Goal: Task Accomplishment & Management: Complete application form

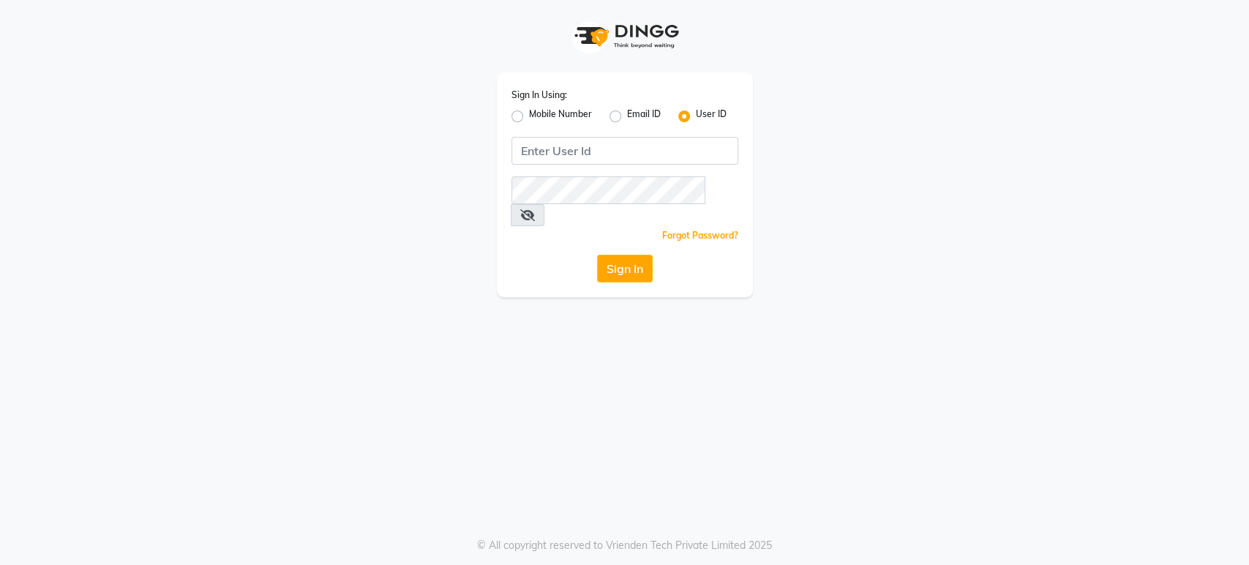
click at [515, 124] on div "Mobile Number" at bounding box center [551, 117] width 80 height 18
click at [529, 119] on label "Mobile Number" at bounding box center [560, 117] width 63 height 18
click at [529, 117] on input "Mobile Number" at bounding box center [534, 113] width 10 height 10
radio input "true"
radio input "false"
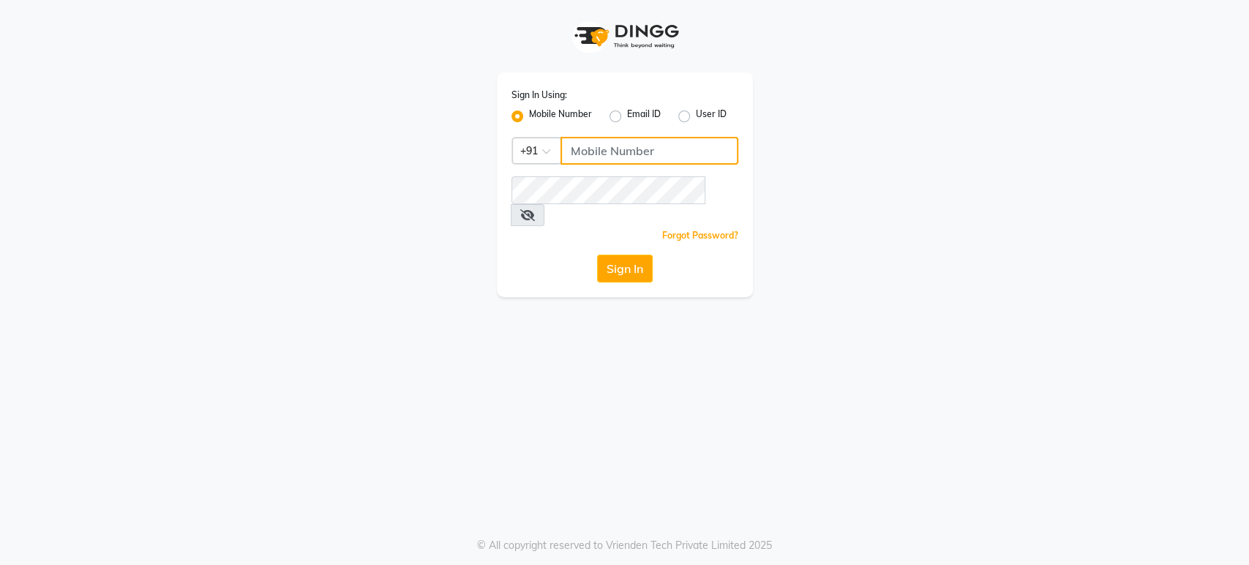
click at [624, 149] on input "Username" at bounding box center [649, 151] width 178 height 28
type input "9398674727"
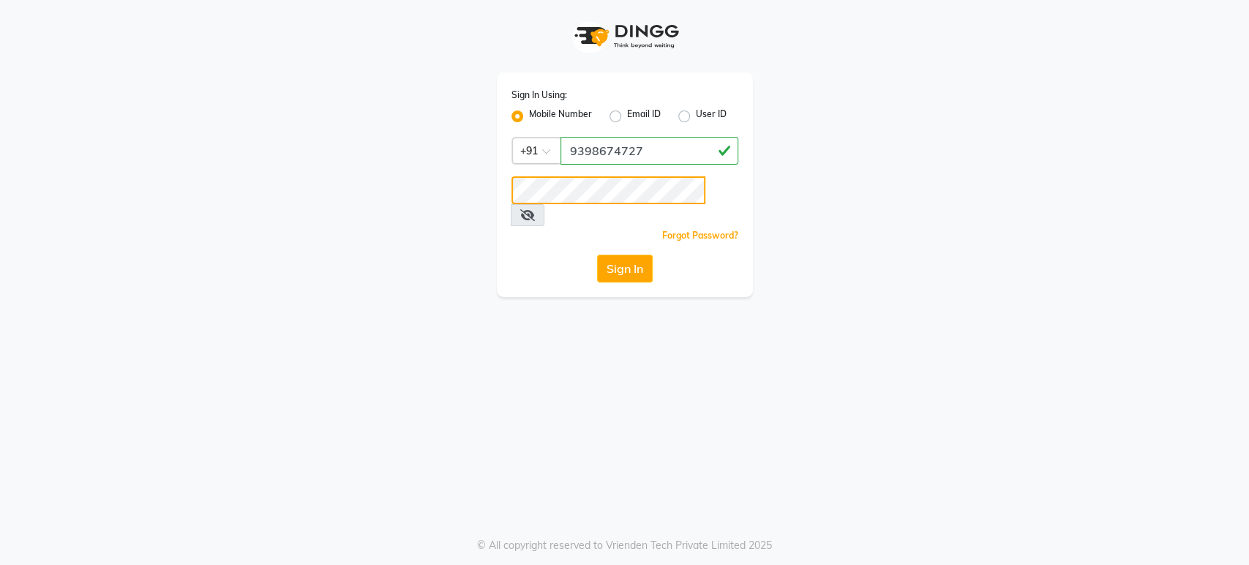
click at [597, 255] on button "Sign In" at bounding box center [625, 269] width 56 height 28
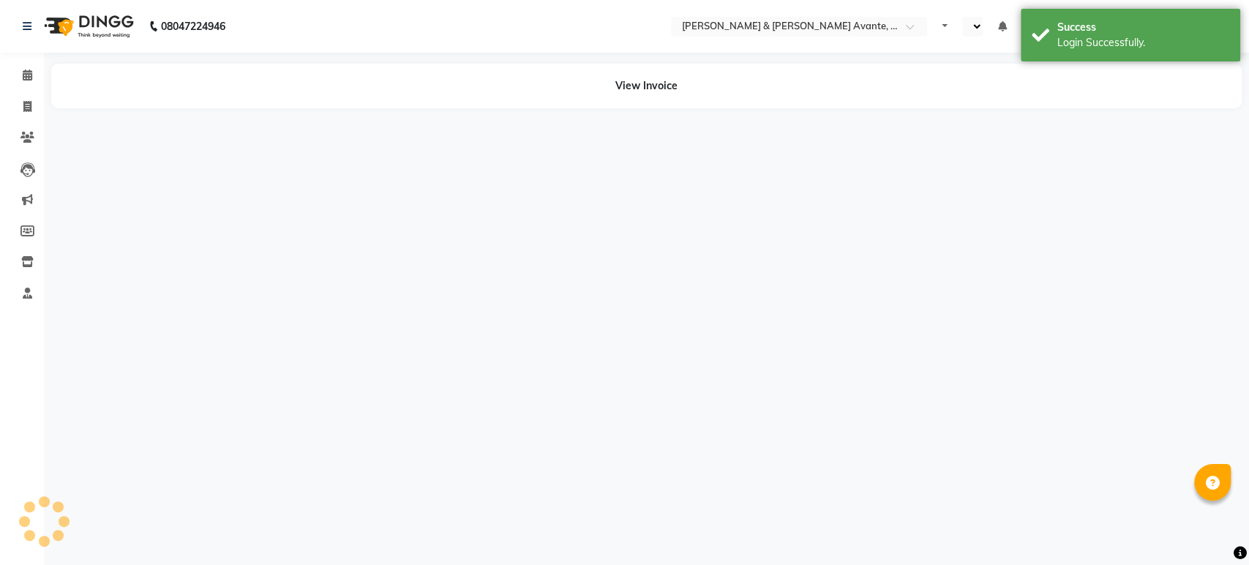
select select "en"
click at [26, 109] on icon at bounding box center [27, 106] width 8 height 11
select select "8778"
select select "service"
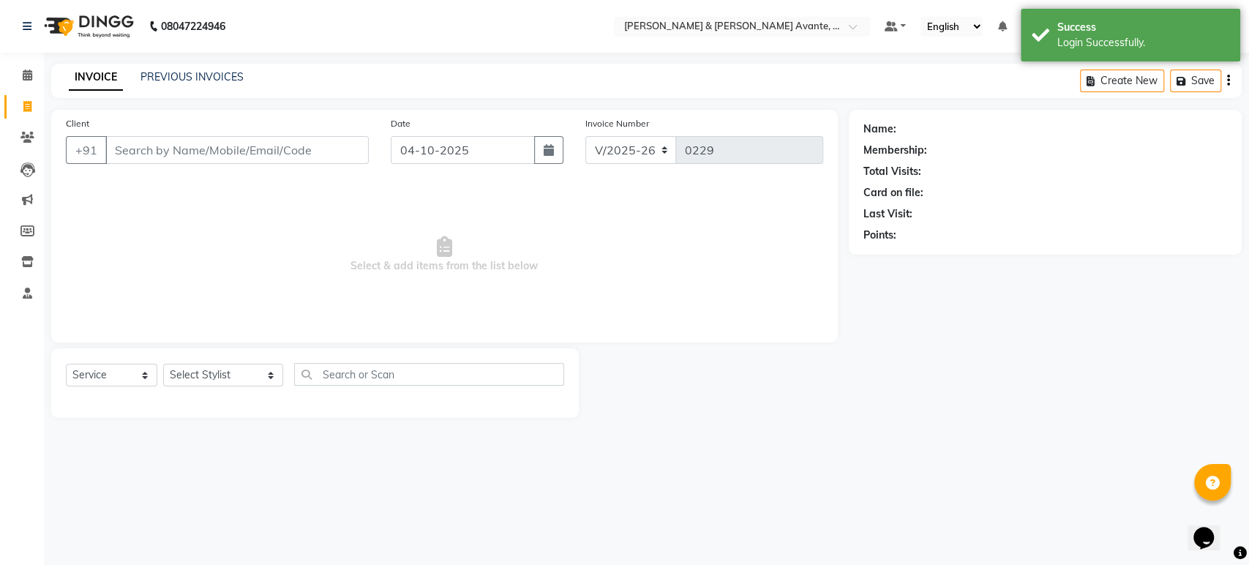
click at [209, 67] on div "INVOICE PREVIOUS INVOICES Create New Save" at bounding box center [646, 81] width 1190 height 34
click at [206, 77] on link "PREVIOUS INVOICES" at bounding box center [191, 76] width 103 height 13
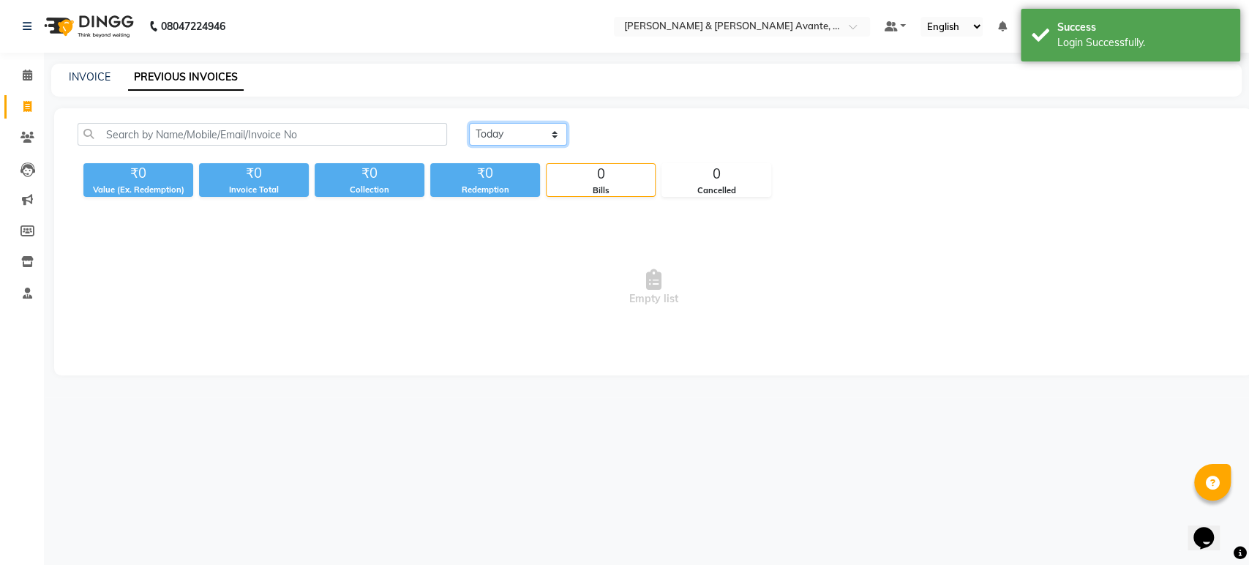
click at [492, 128] on select "[DATE] [DATE] Custom Range" at bounding box center [518, 134] width 98 height 23
select select "yesterday"
click at [469, 123] on select "[DATE] [DATE] Custom Range" at bounding box center [518, 134] width 98 height 23
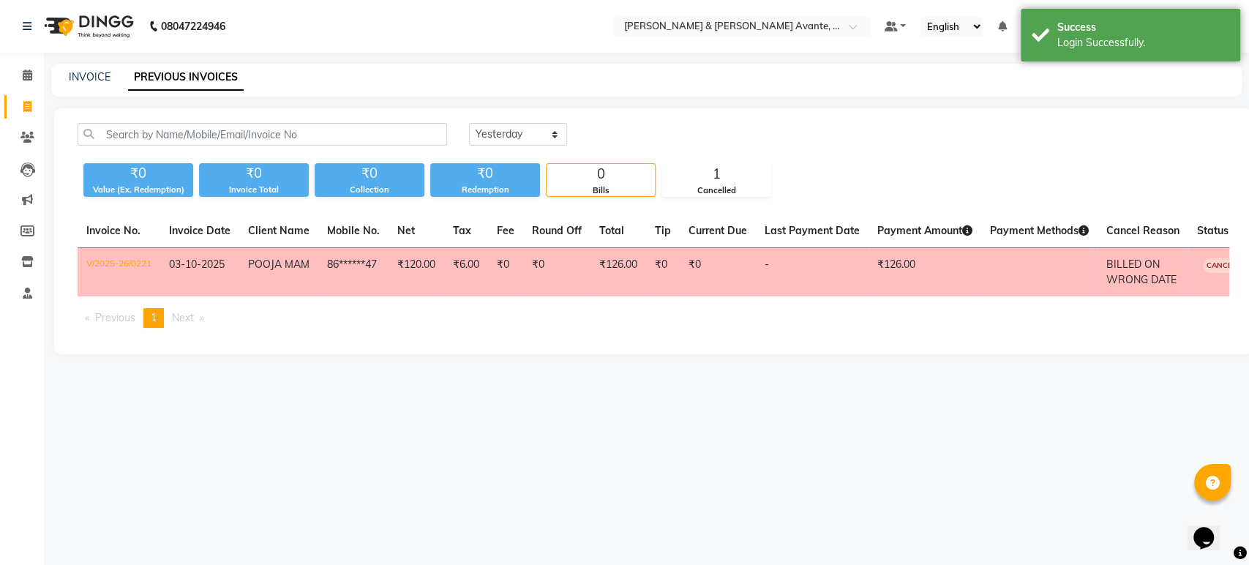
drag, startPoint x: 493, startPoint y: 121, endPoint x: 501, endPoint y: 127, distance: 10.0
click at [494, 121] on div "[DATE] [DATE] Custom Range ₹0 Value (Ex. Redemption) ₹0 Invoice Total ₹0 Collec…" at bounding box center [653, 231] width 1198 height 246
click at [15, 104] on span at bounding box center [28, 107] width 26 height 17
select select "service"
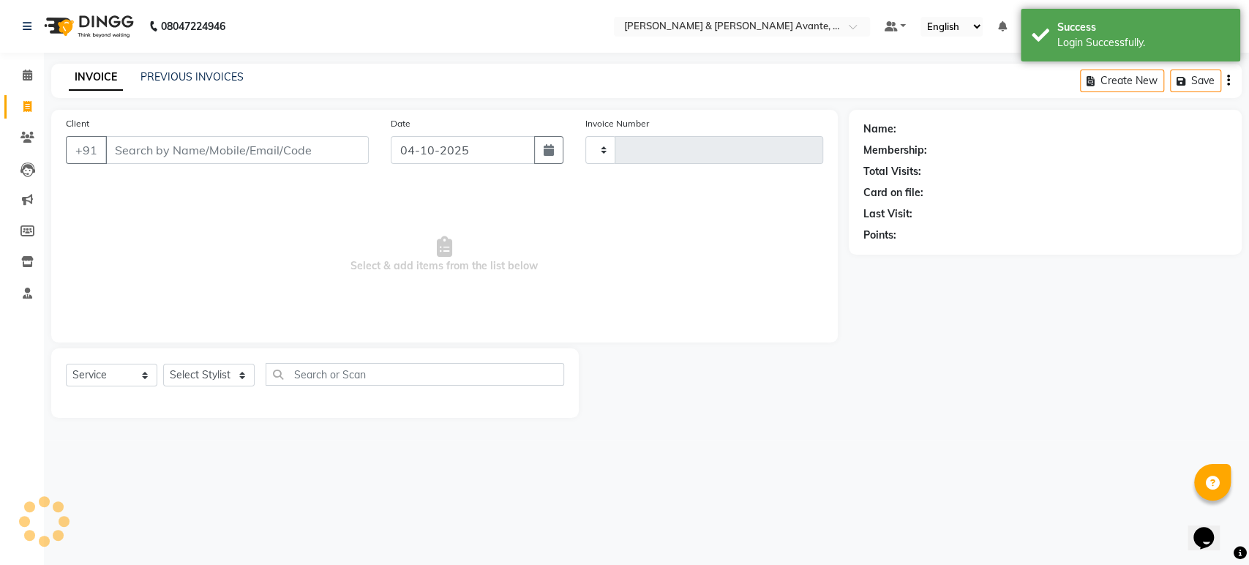
type input "0229"
select select "8778"
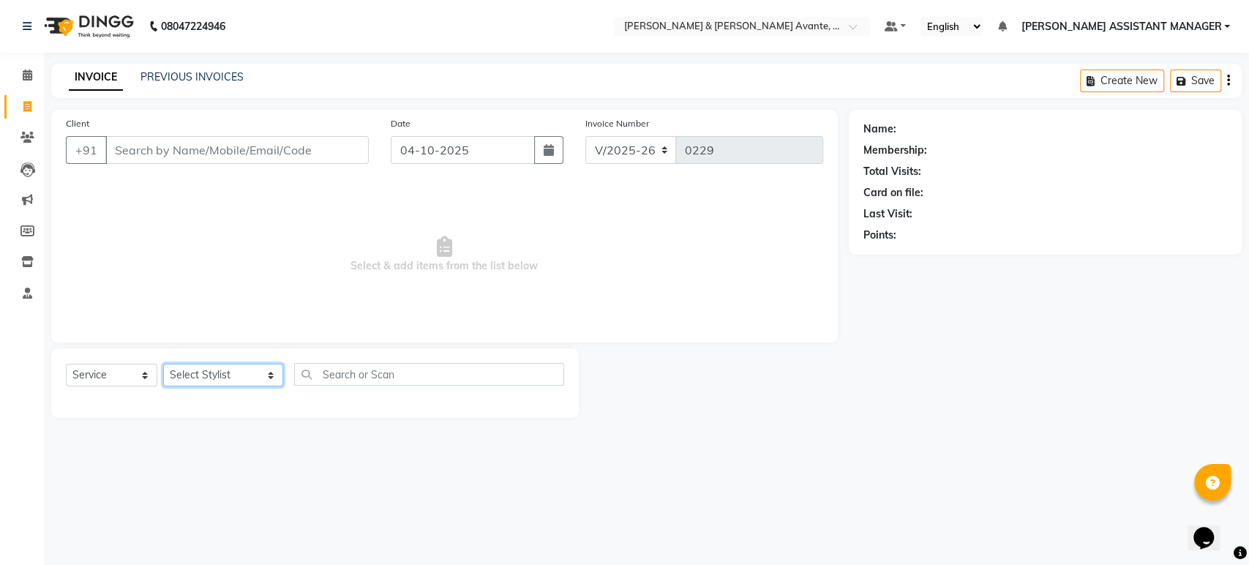
click at [202, 383] on select "Select Stylist [PERSON_NAME] [PERSON_NAME] [PERSON_NAME] ASSISTANT MANAGER [PER…" at bounding box center [223, 375] width 120 height 23
select select "89831"
click at [163, 364] on select "Select Stylist [PERSON_NAME] [PERSON_NAME] [PERSON_NAME] ASSISTANT MANAGER [PER…" at bounding box center [223, 375] width 120 height 23
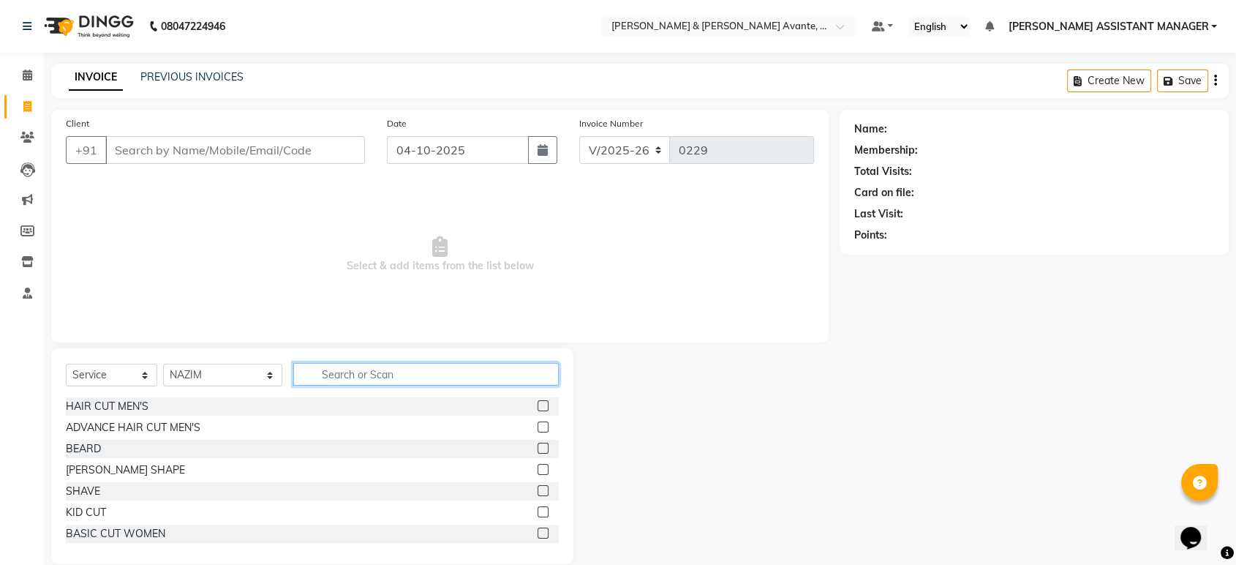
click at [440, 365] on input "text" at bounding box center [426, 374] width 266 height 23
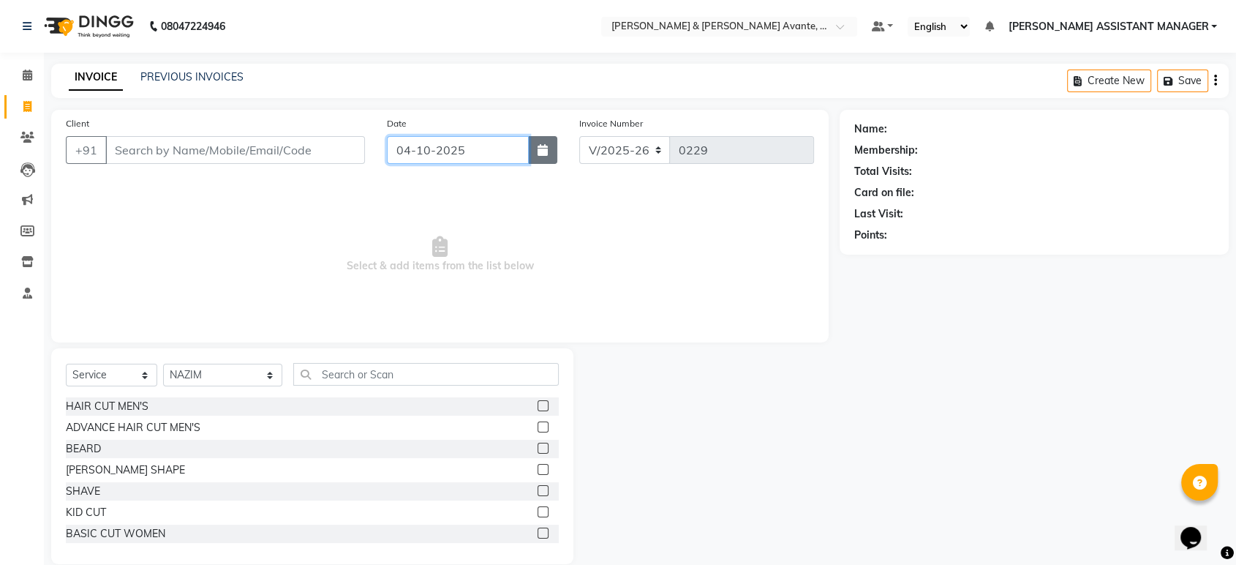
click at [526, 151] on input "04-10-2025" at bounding box center [458, 150] width 142 height 28
select select "10"
select select "2025"
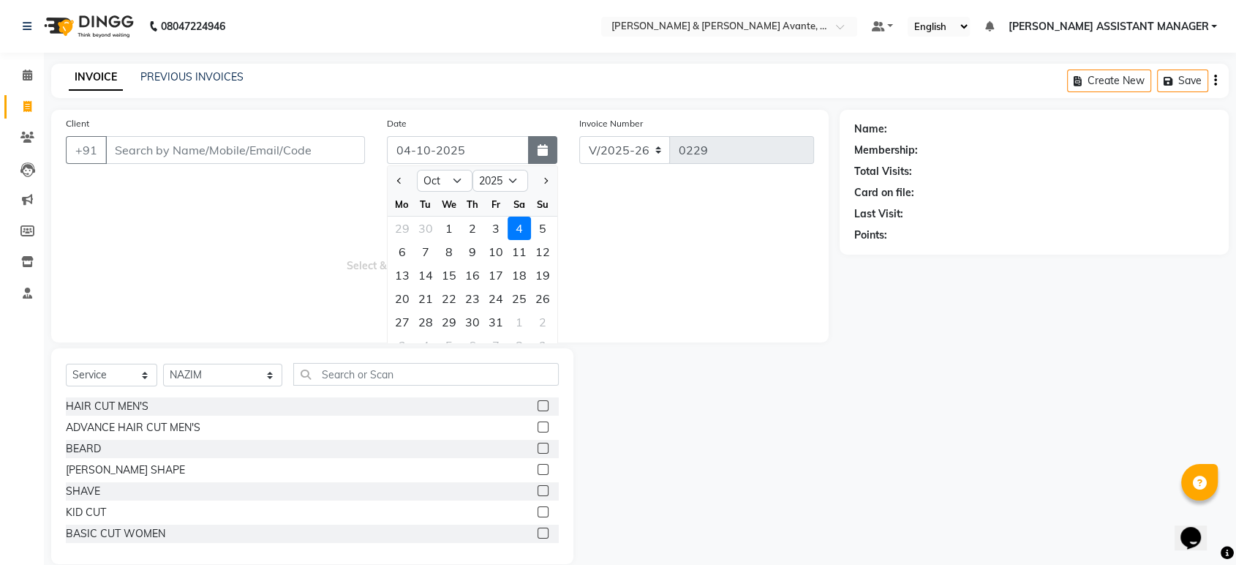
click at [530, 151] on button "button" at bounding box center [542, 150] width 29 height 28
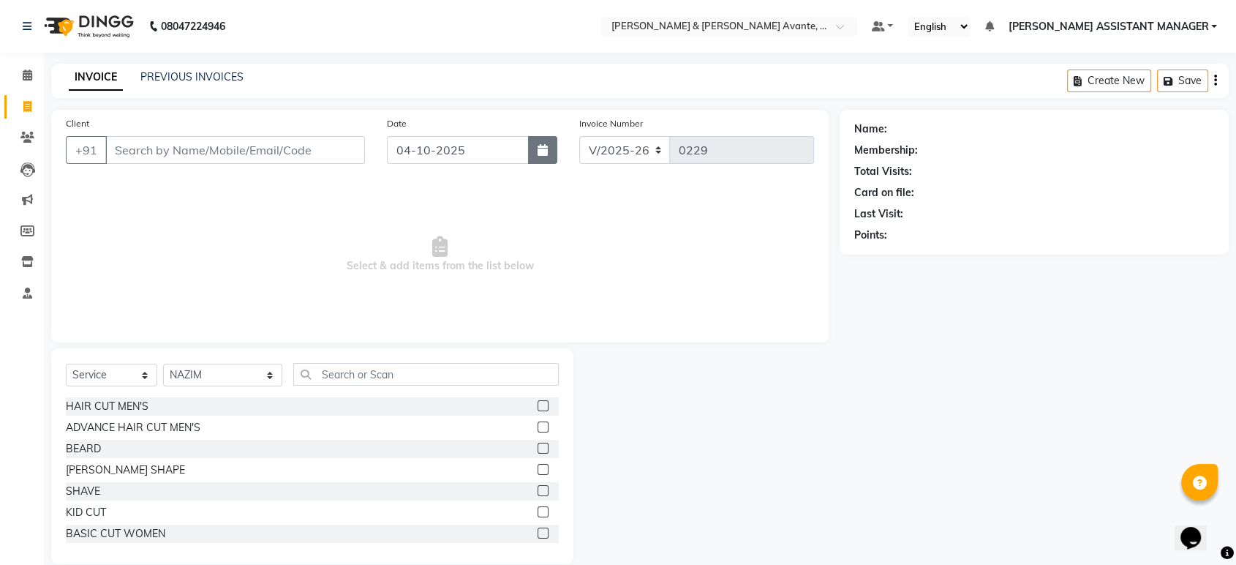
click at [545, 158] on button "button" at bounding box center [542, 150] width 29 height 28
select select "10"
select select "2025"
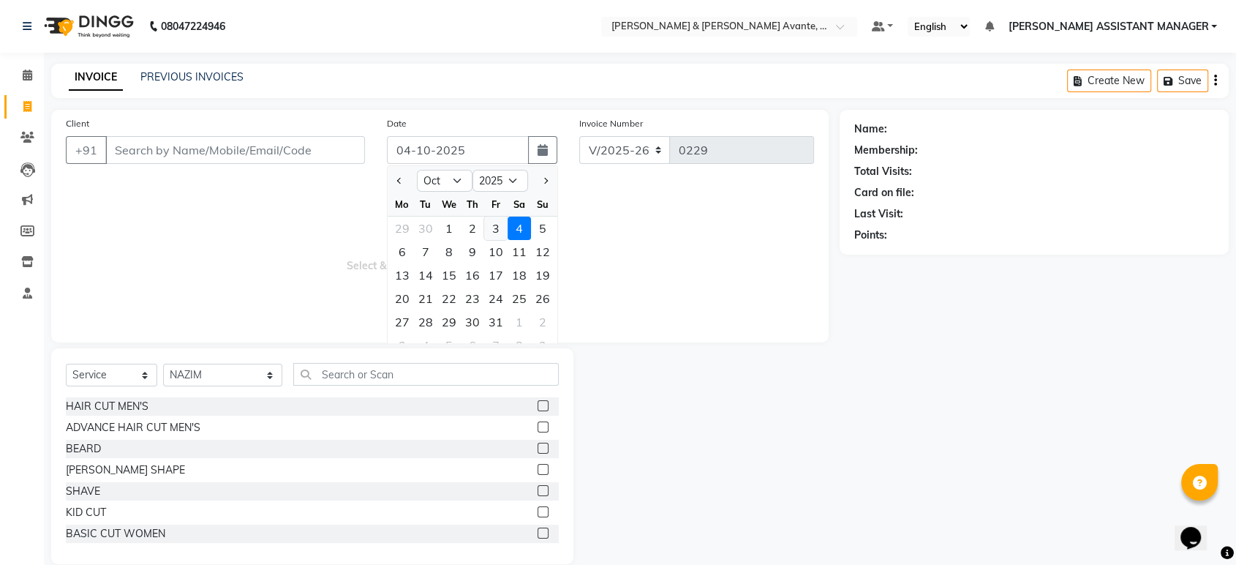
click at [487, 227] on div "3" at bounding box center [495, 228] width 23 height 23
type input "03-10-2025"
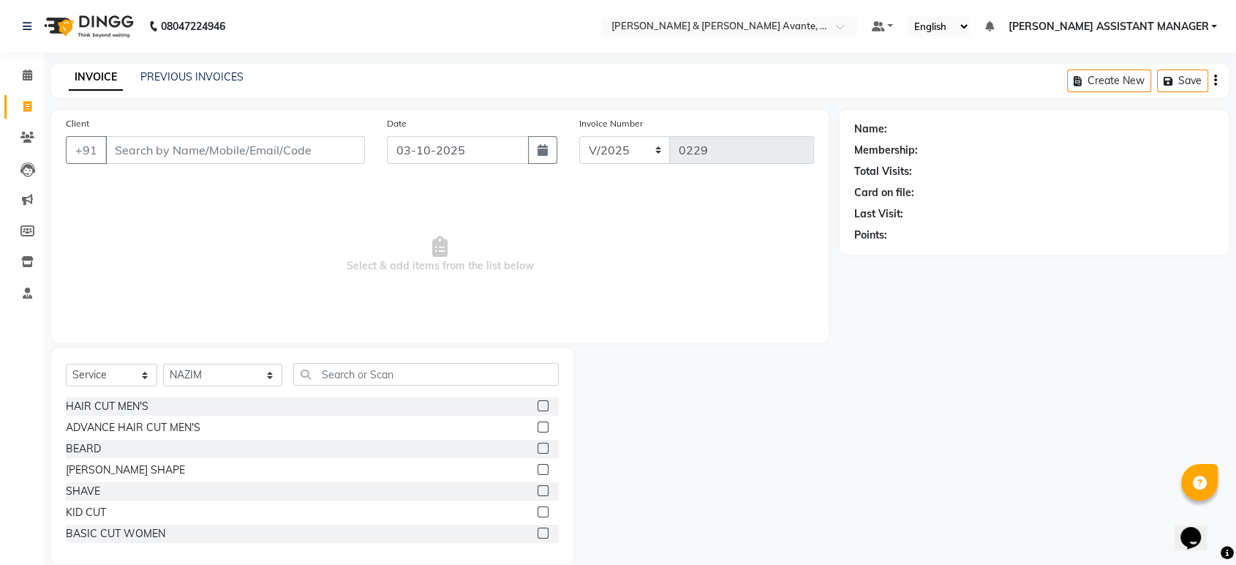
click at [699, 218] on span "Select & add items from the list below" at bounding box center [440, 254] width 748 height 146
click at [98, 403] on div "HAIR CUT MEN'S" at bounding box center [107, 406] width 83 height 15
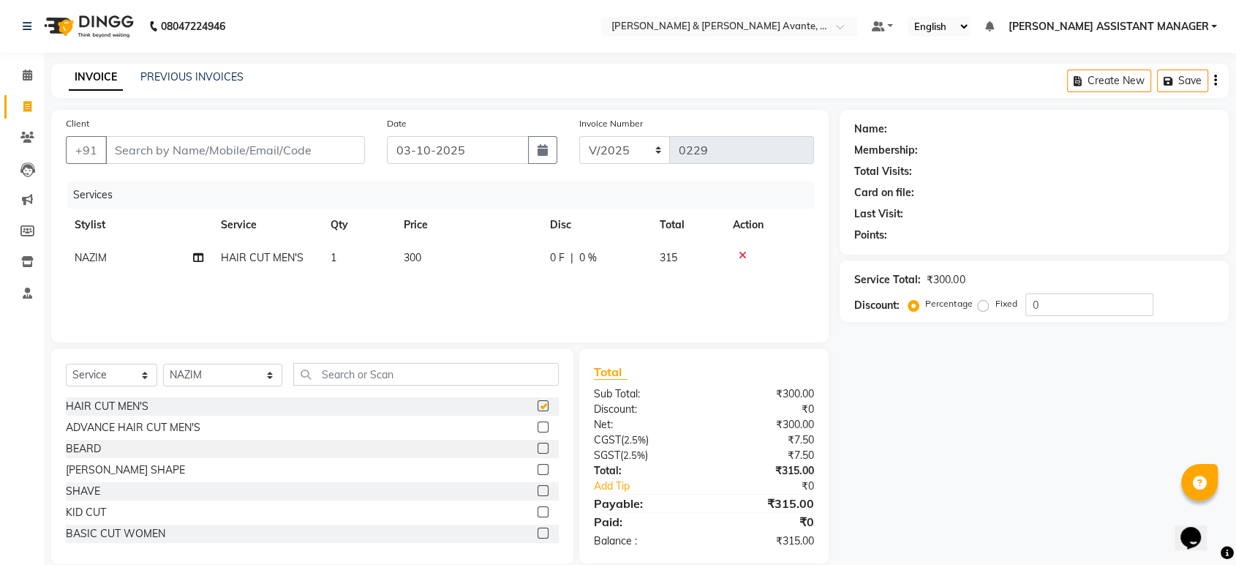
checkbox input "false"
click at [82, 451] on div "BEARD" at bounding box center [83, 448] width 35 height 15
checkbox input "false"
click at [508, 292] on td "200" at bounding box center [468, 290] width 146 height 33
select select "89831"
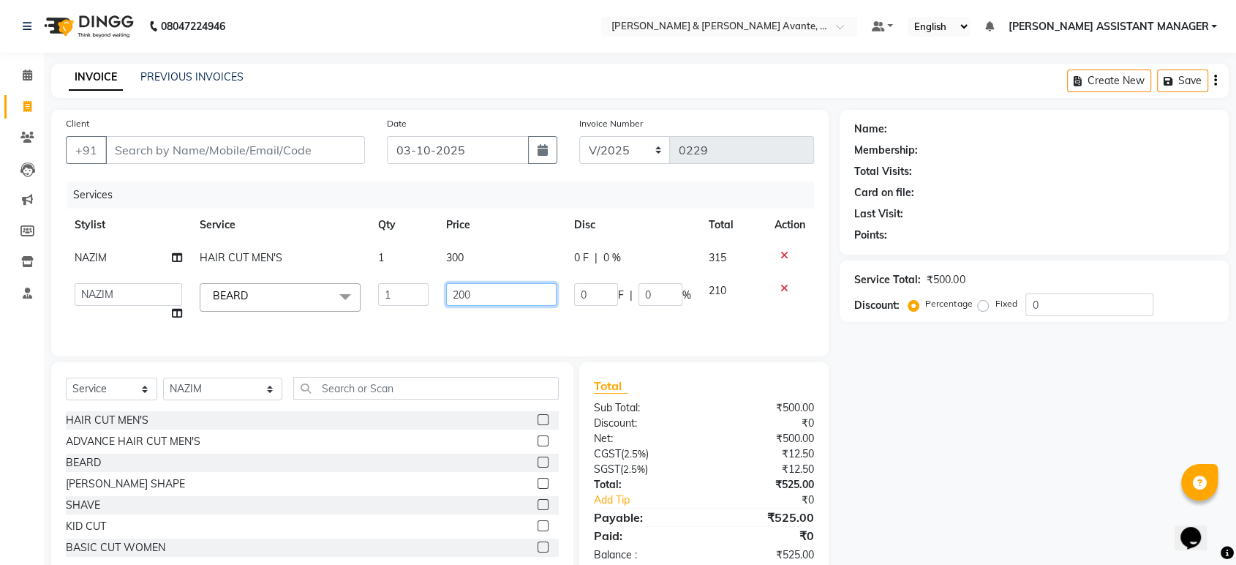
click at [508, 292] on input "200" at bounding box center [501, 294] width 110 height 23
type input "150"
click at [515, 250] on td "300" at bounding box center [500, 257] width 127 height 33
select select "89831"
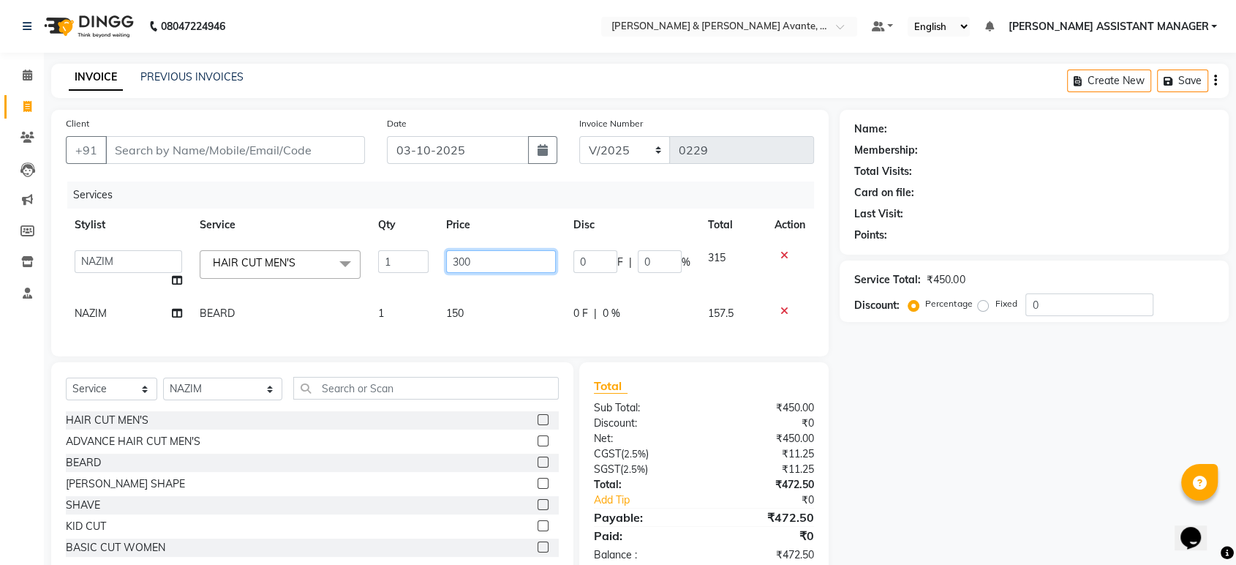
click at [515, 250] on input "300" at bounding box center [501, 261] width 110 height 23
type input "200"
click at [582, 209] on th "Disc" at bounding box center [632, 225] width 135 height 33
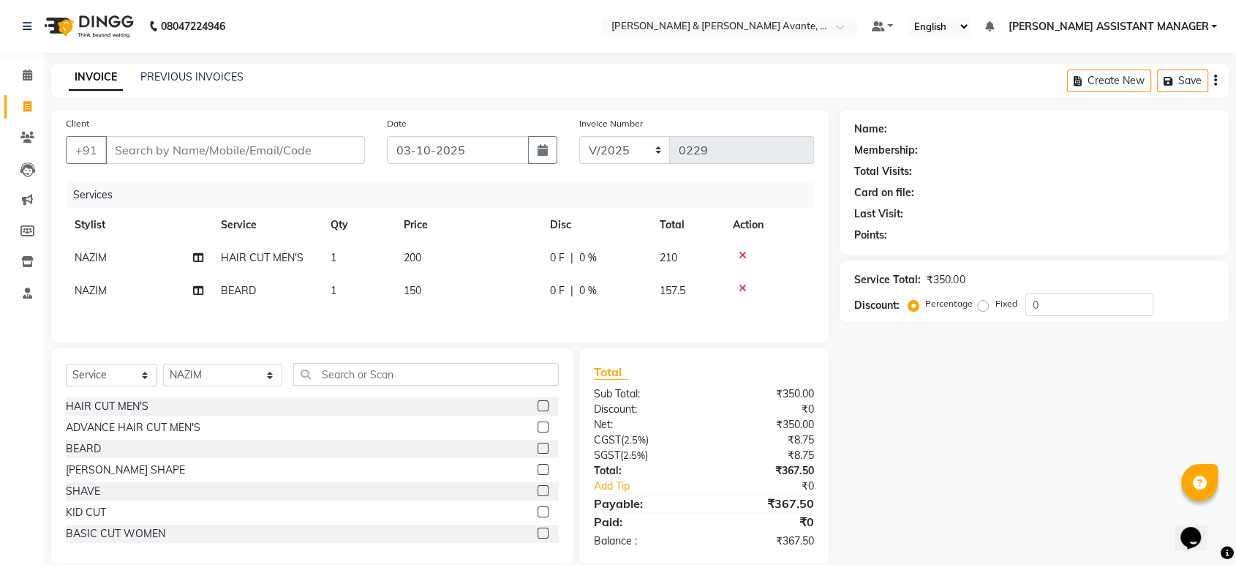
click at [630, 187] on div "Services" at bounding box center [446, 194] width 758 height 27
click at [276, 151] on input "Client" at bounding box center [235, 150] width 260 height 28
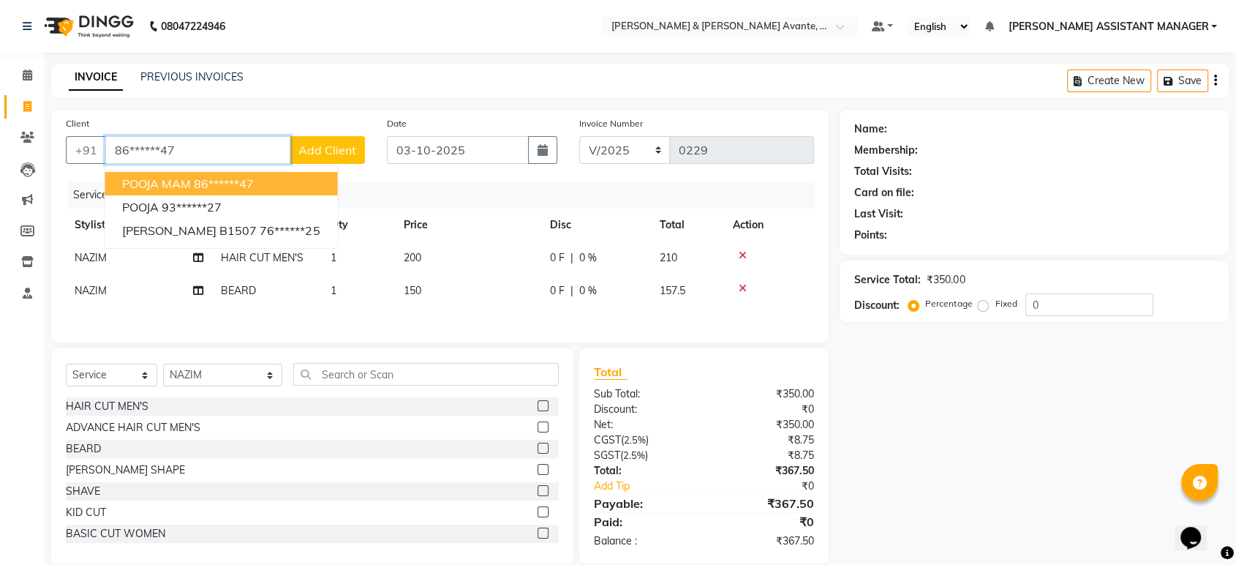
type input "86******47"
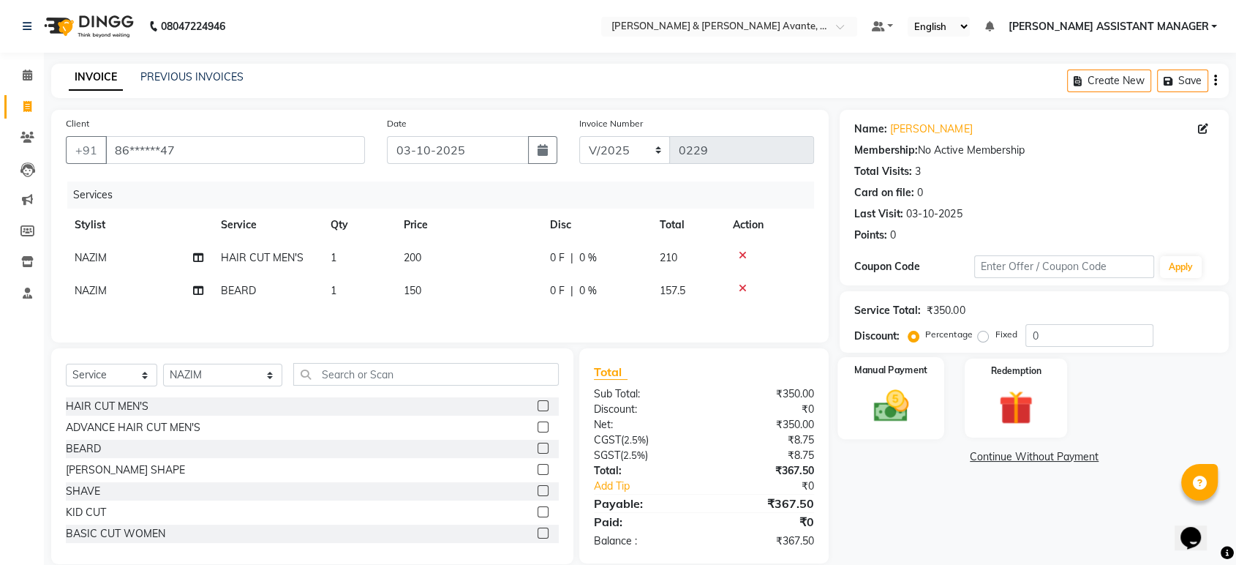
click at [851, 388] on div "Manual Payment" at bounding box center [891, 398] width 107 height 82
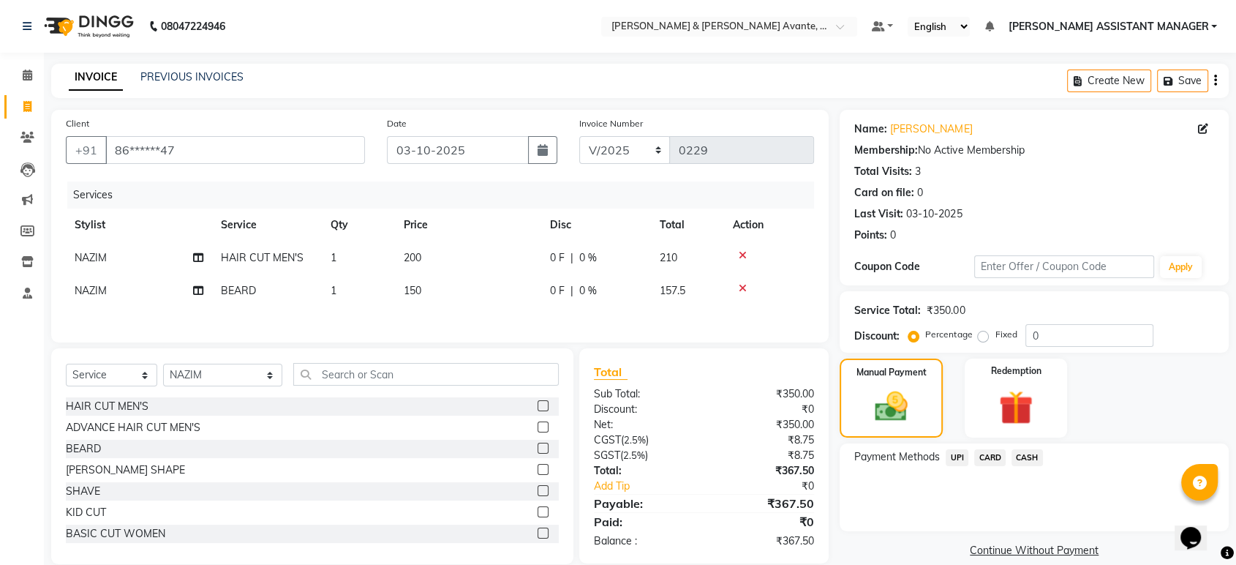
click at [963, 458] on span "UPI" at bounding box center [957, 457] width 23 height 17
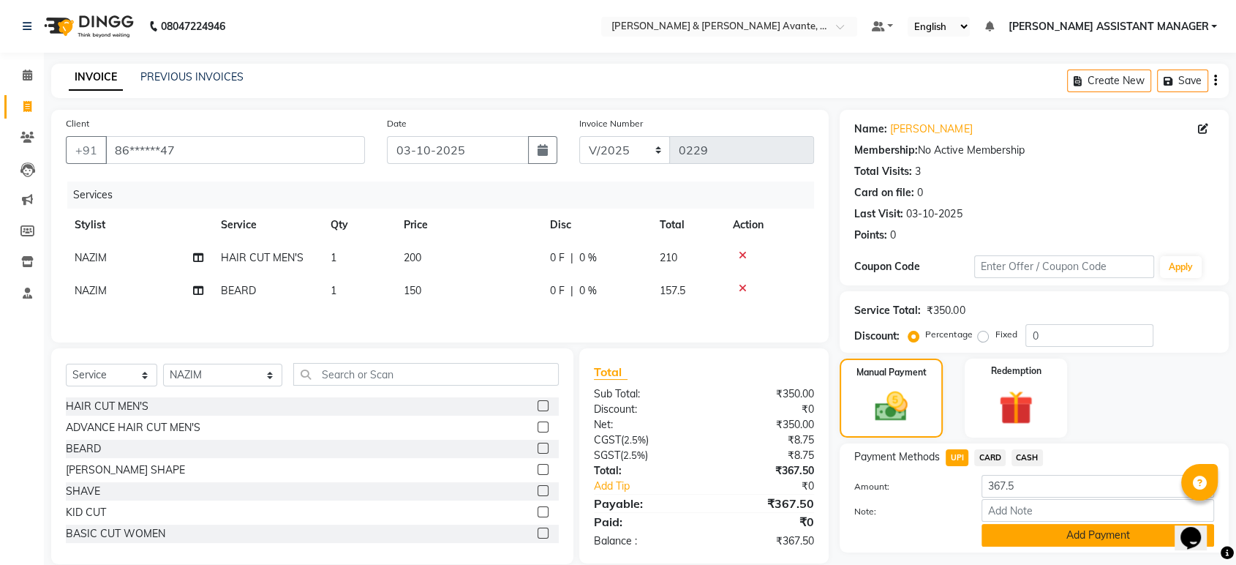
click at [1081, 531] on button "Add Payment" at bounding box center [1098, 535] width 233 height 23
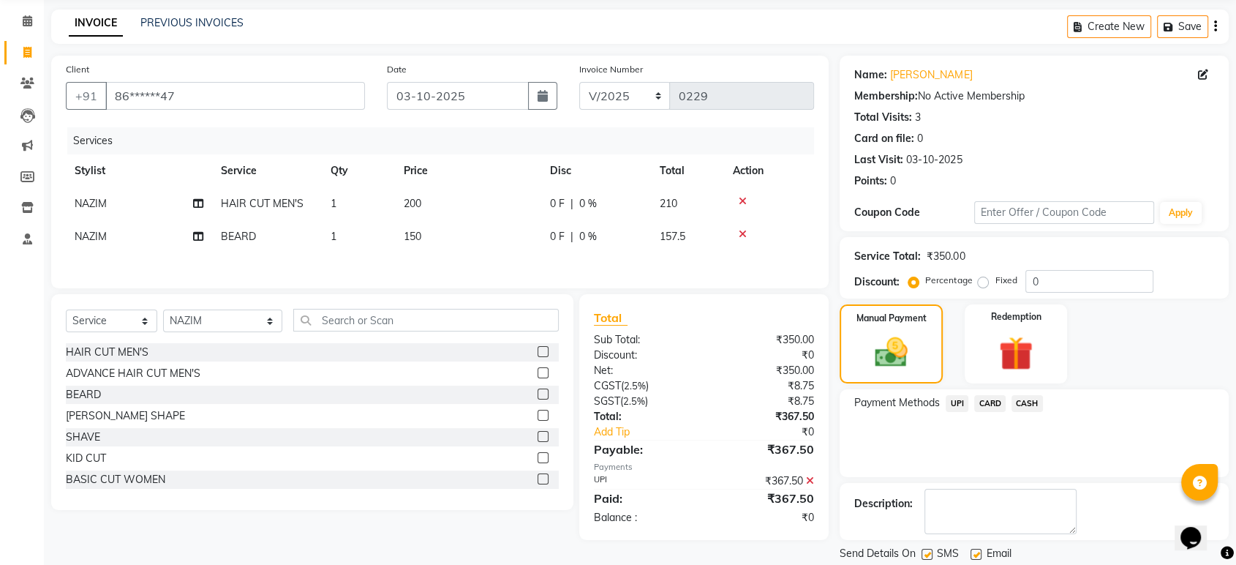
scroll to position [99, 0]
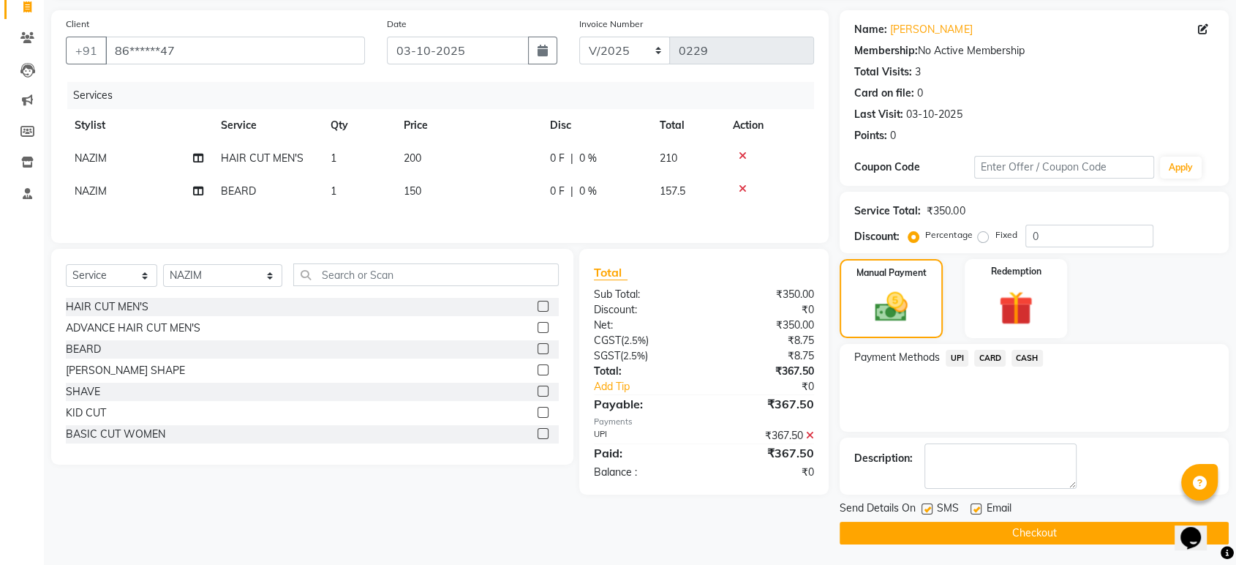
click at [1071, 535] on button "Checkout" at bounding box center [1034, 533] width 389 height 23
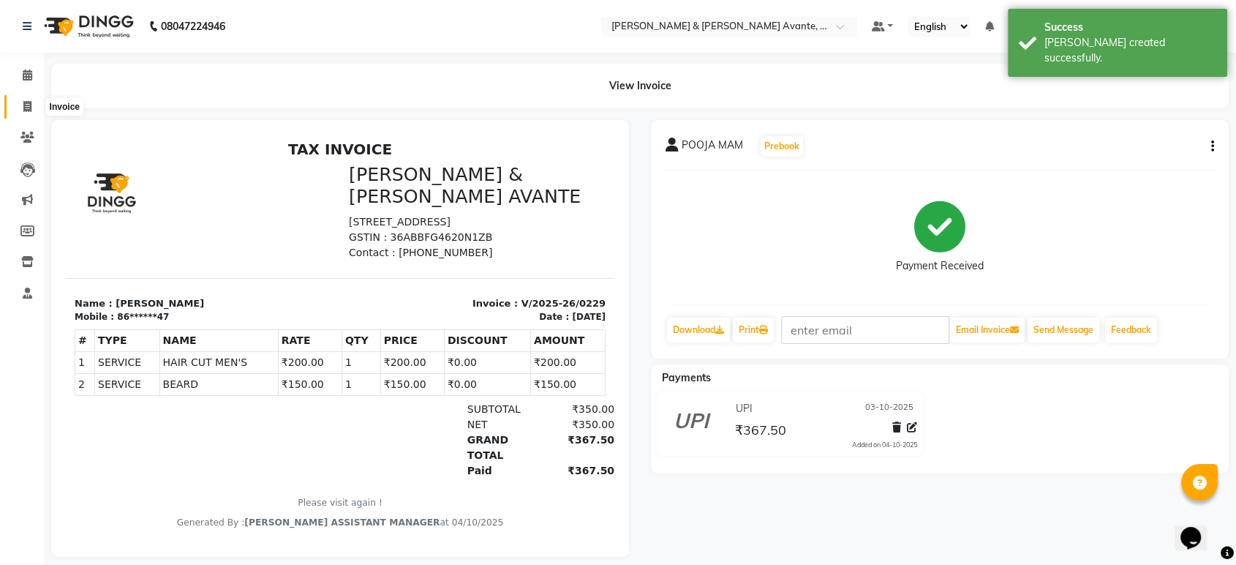
click at [36, 109] on span at bounding box center [28, 107] width 26 height 17
select select "8778"
select select "service"
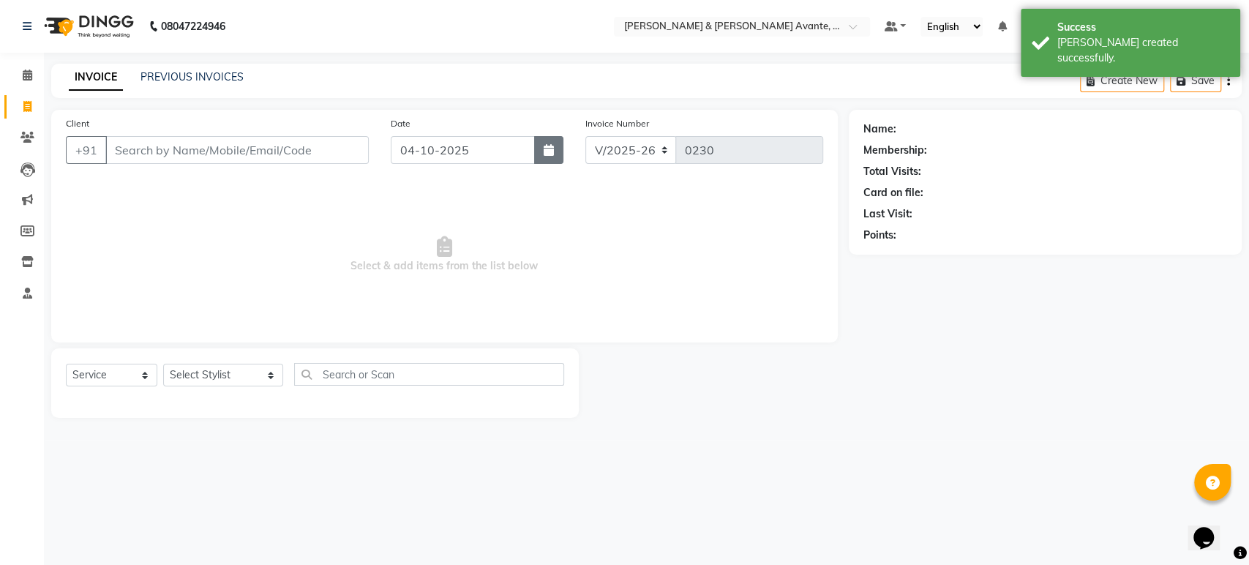
click at [541, 152] on button "button" at bounding box center [548, 150] width 29 height 28
select select "10"
select select "2025"
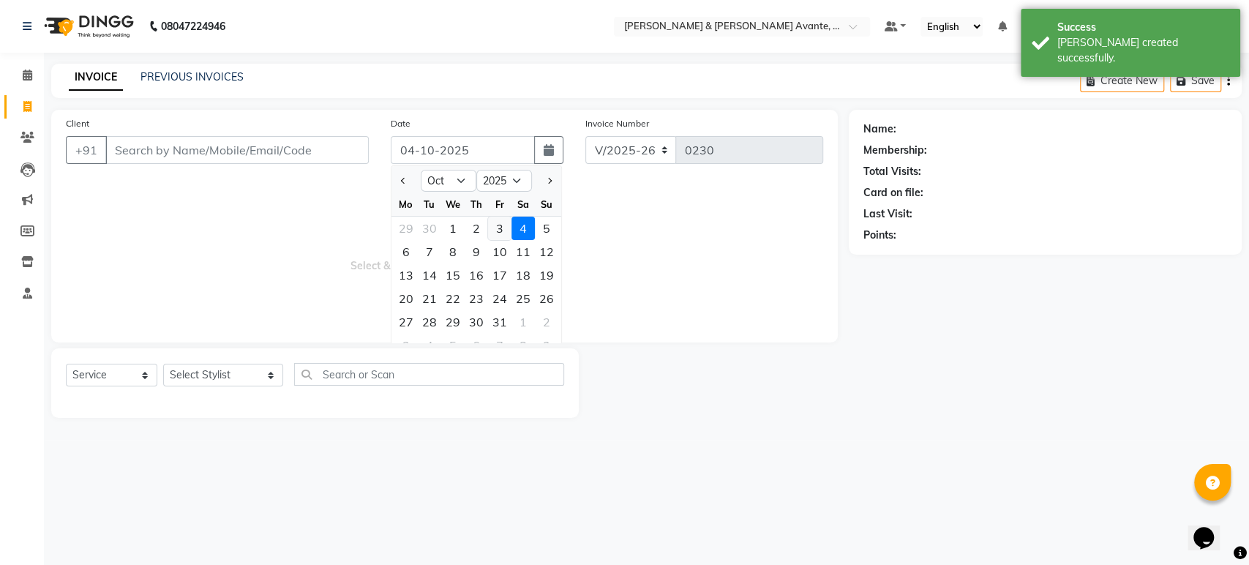
click at [500, 225] on div "3" at bounding box center [499, 228] width 23 height 23
type input "03-10-2025"
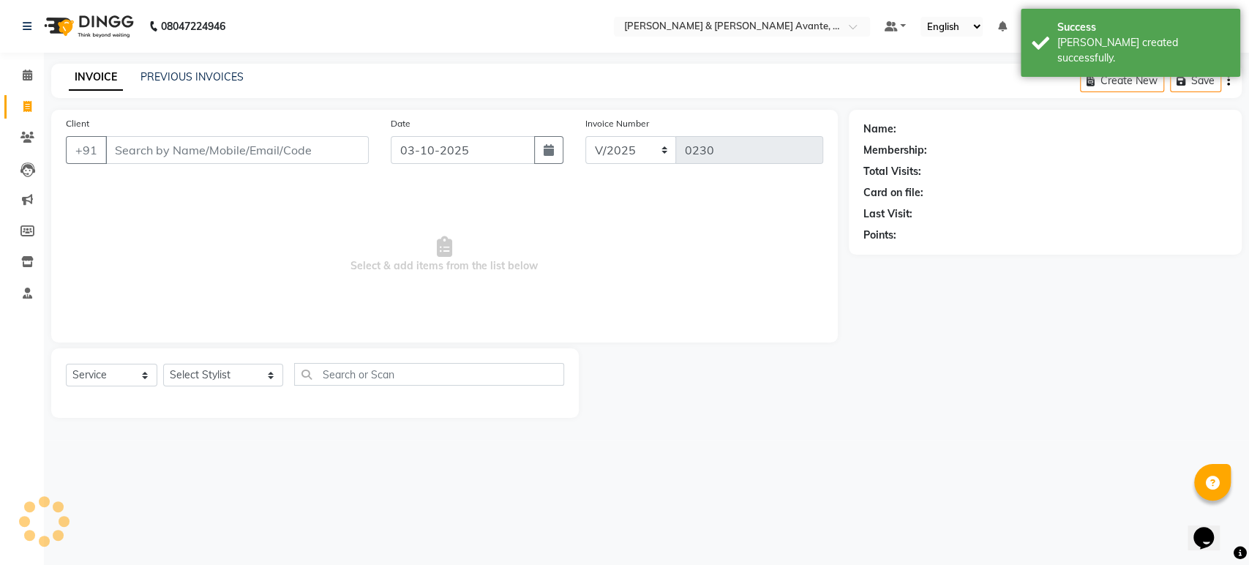
click at [696, 230] on span "Select & add items from the list below" at bounding box center [444, 254] width 757 height 146
click at [217, 369] on select "Select Stylist [PERSON_NAME] [PERSON_NAME] [PERSON_NAME] ASSISTANT MANAGER [PER…" at bounding box center [223, 375] width 120 height 23
select select "89831"
click at [163, 364] on select "Select Stylist [PERSON_NAME] [PERSON_NAME] [PERSON_NAME] ASSISTANT MANAGER [PER…" at bounding box center [223, 375] width 120 height 23
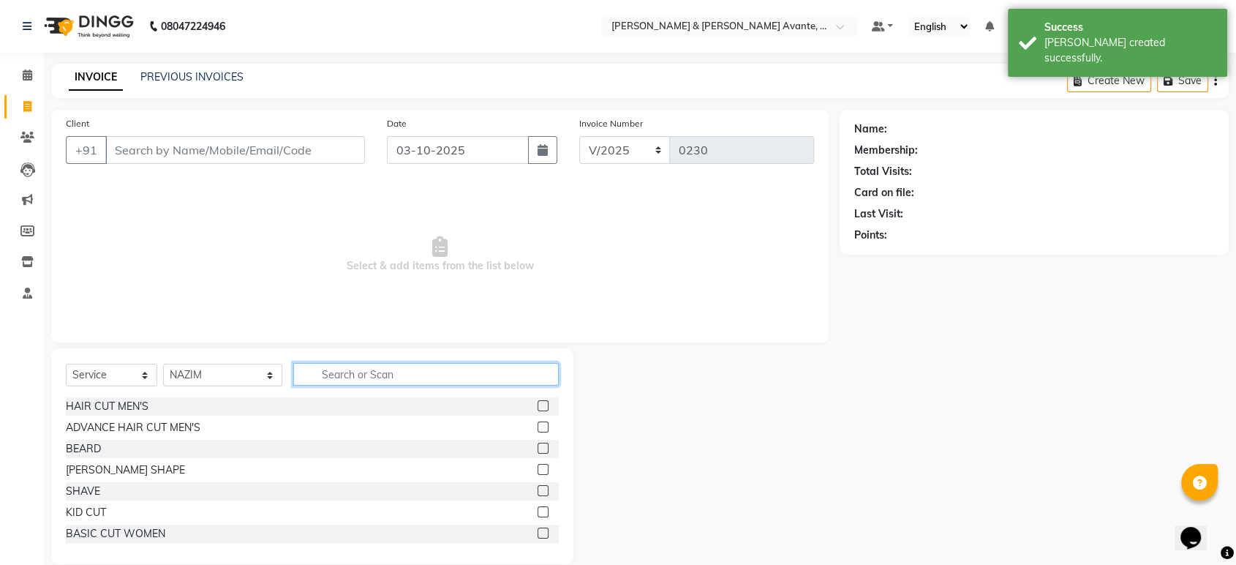
click at [330, 379] on input "text" at bounding box center [426, 374] width 266 height 23
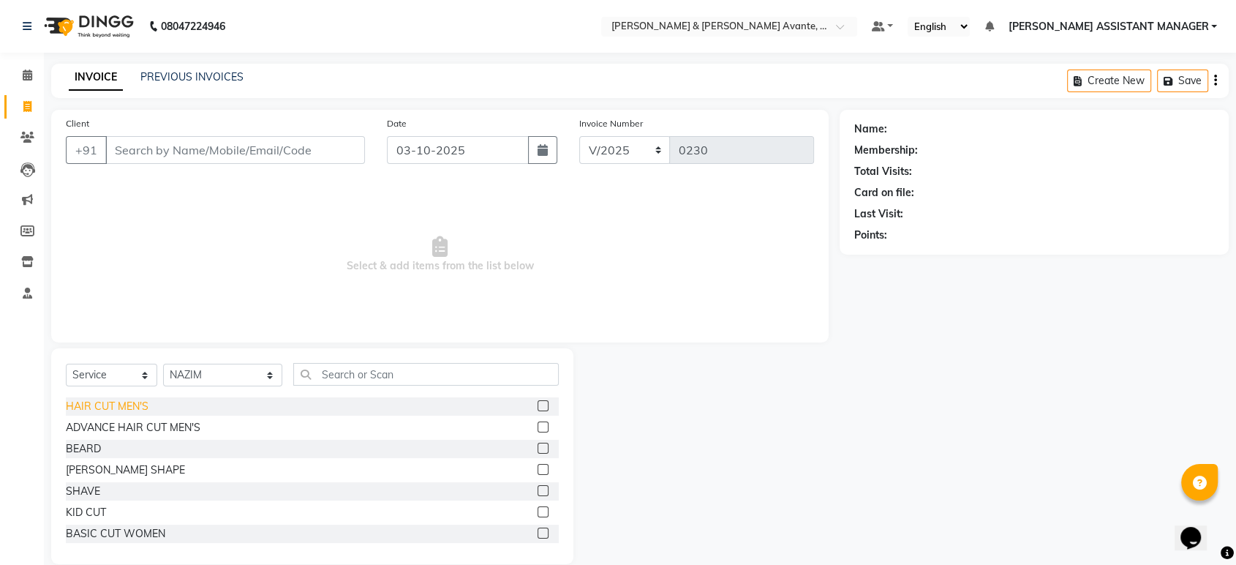
click at [122, 413] on div "HAIR CUT MEN'S" at bounding box center [107, 406] width 83 height 15
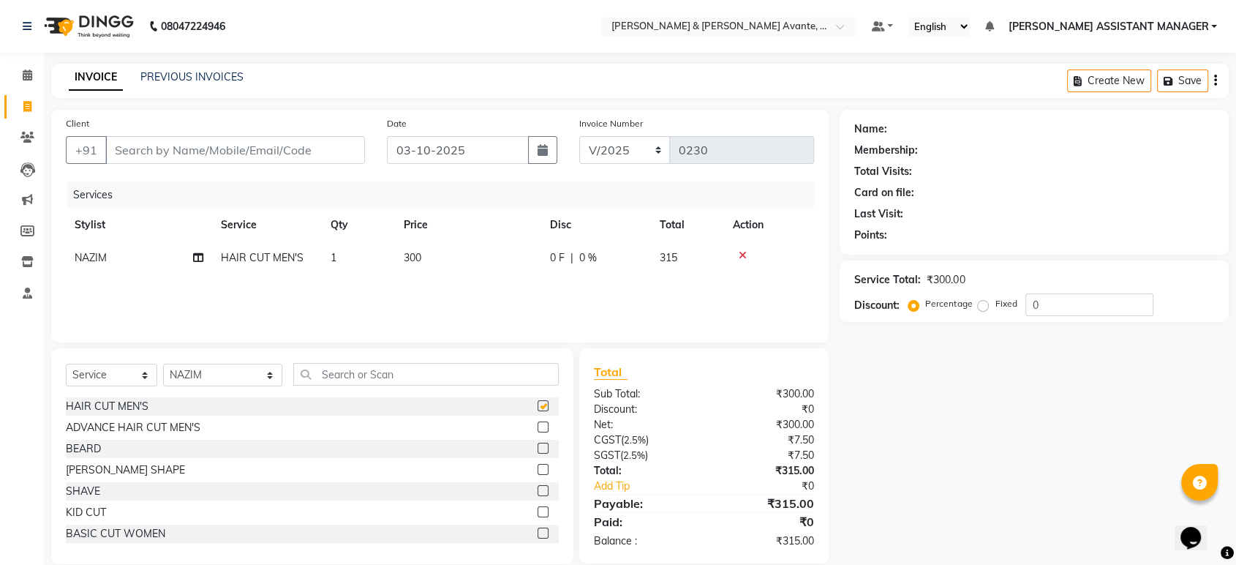
checkbox input "false"
click at [478, 262] on td "300" at bounding box center [468, 257] width 146 height 33
select select "89831"
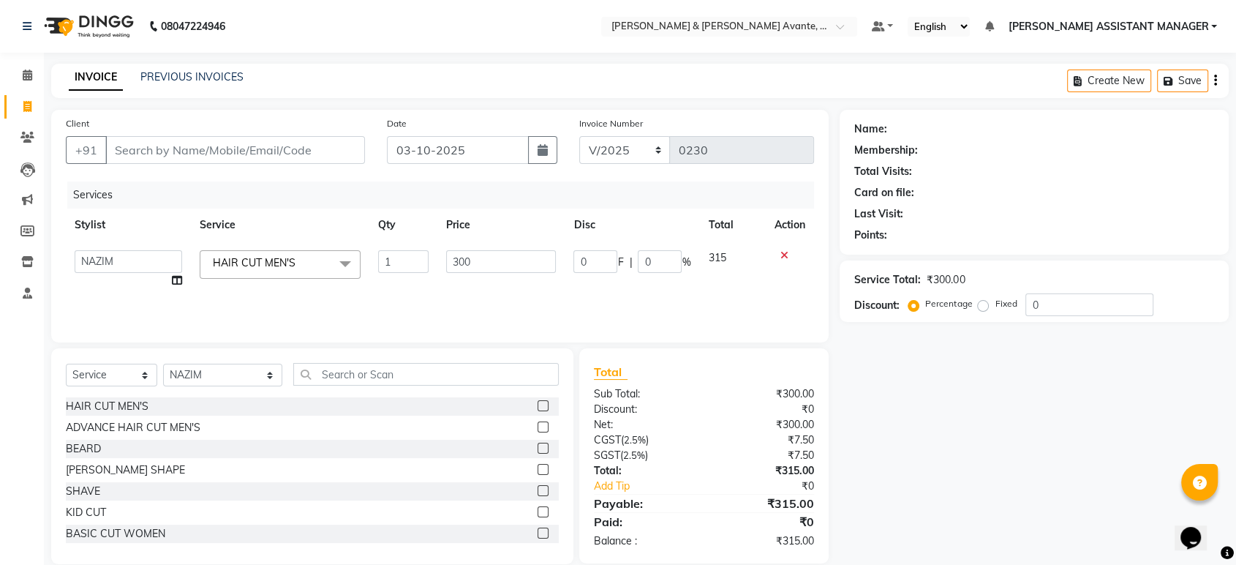
click at [478, 262] on input "300" at bounding box center [501, 261] width 110 height 23
type input "200"
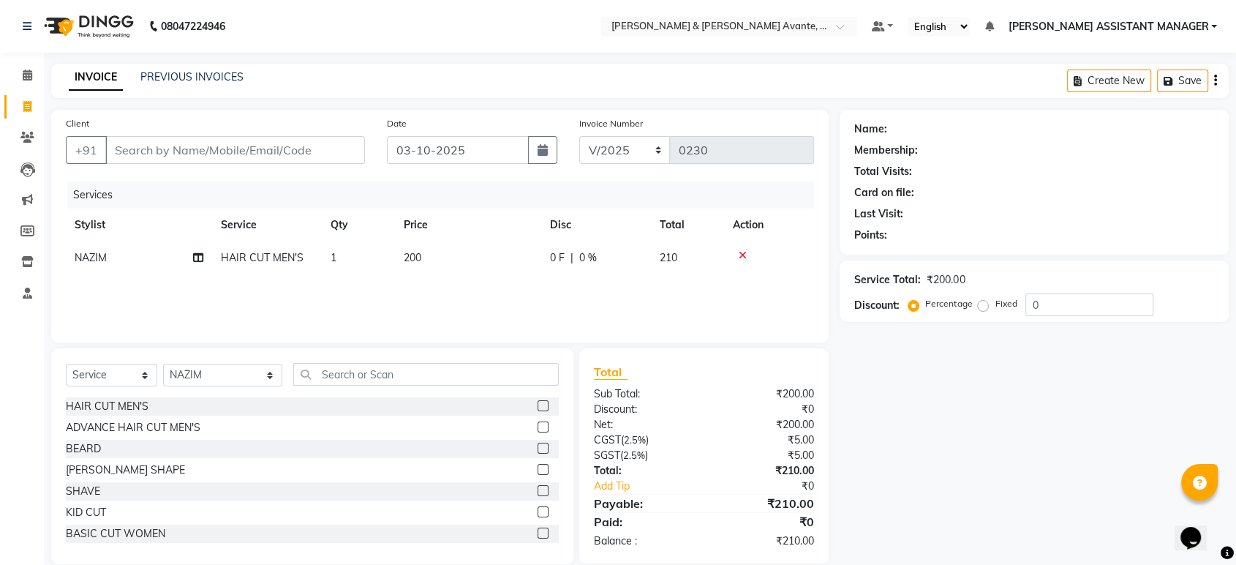
click at [534, 197] on div "Services" at bounding box center [446, 194] width 758 height 27
click at [192, 151] on input "Client" at bounding box center [235, 150] width 260 height 28
type input "8688497982"
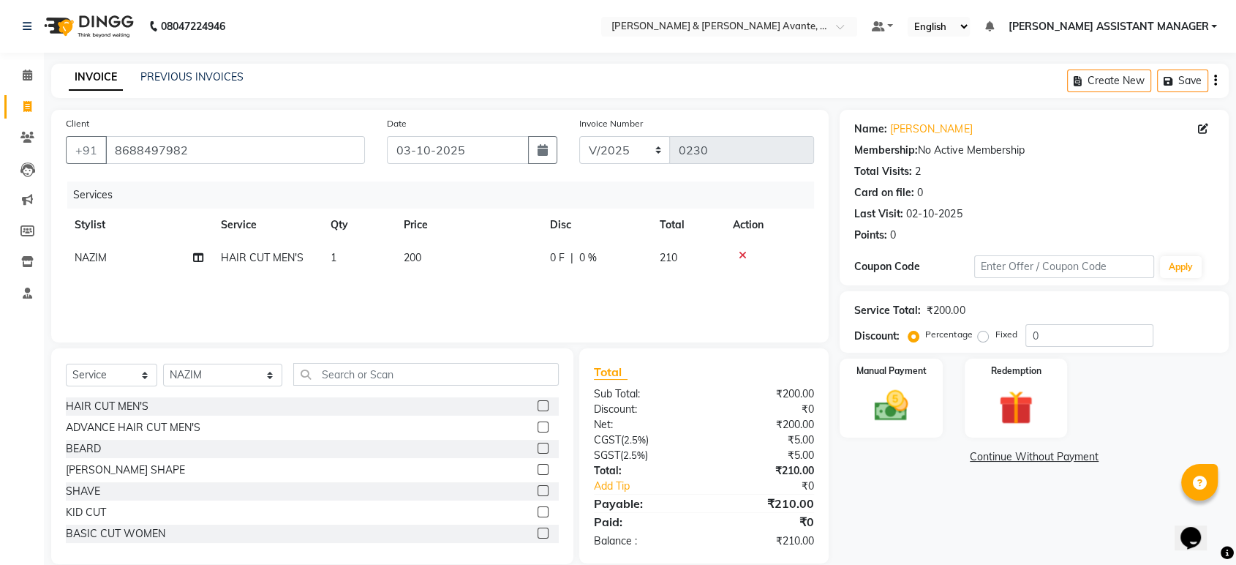
click at [958, 78] on div "INVOICE PREVIOUS INVOICES Create New Save" at bounding box center [640, 81] width 1178 height 34
click at [899, 416] on img at bounding box center [891, 406] width 57 height 41
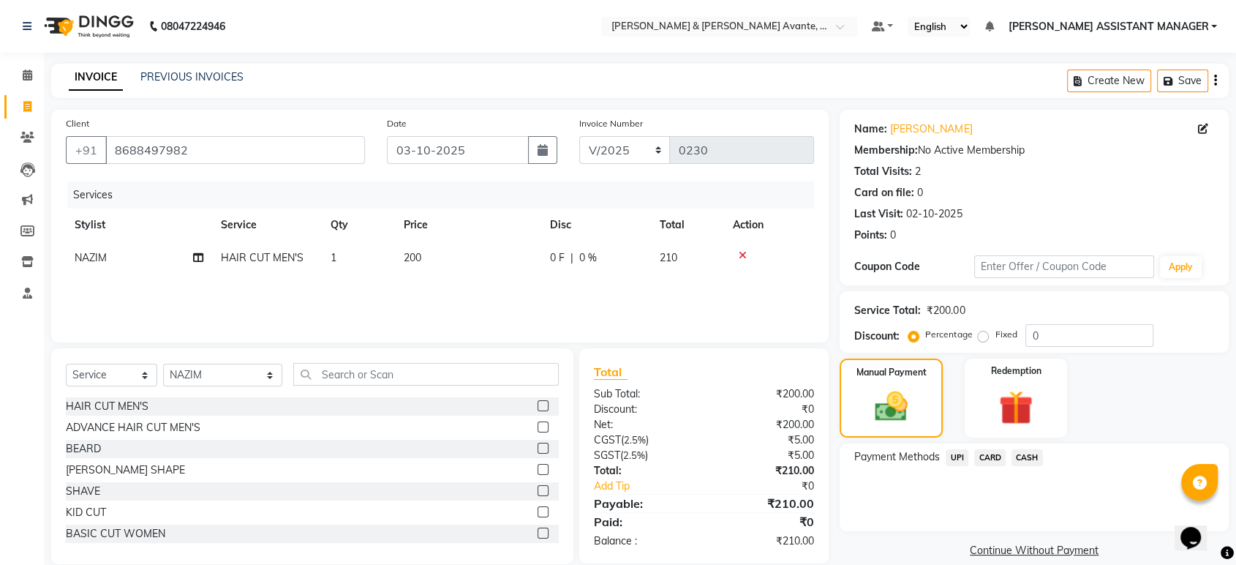
click at [958, 457] on span "UPI" at bounding box center [957, 457] width 23 height 17
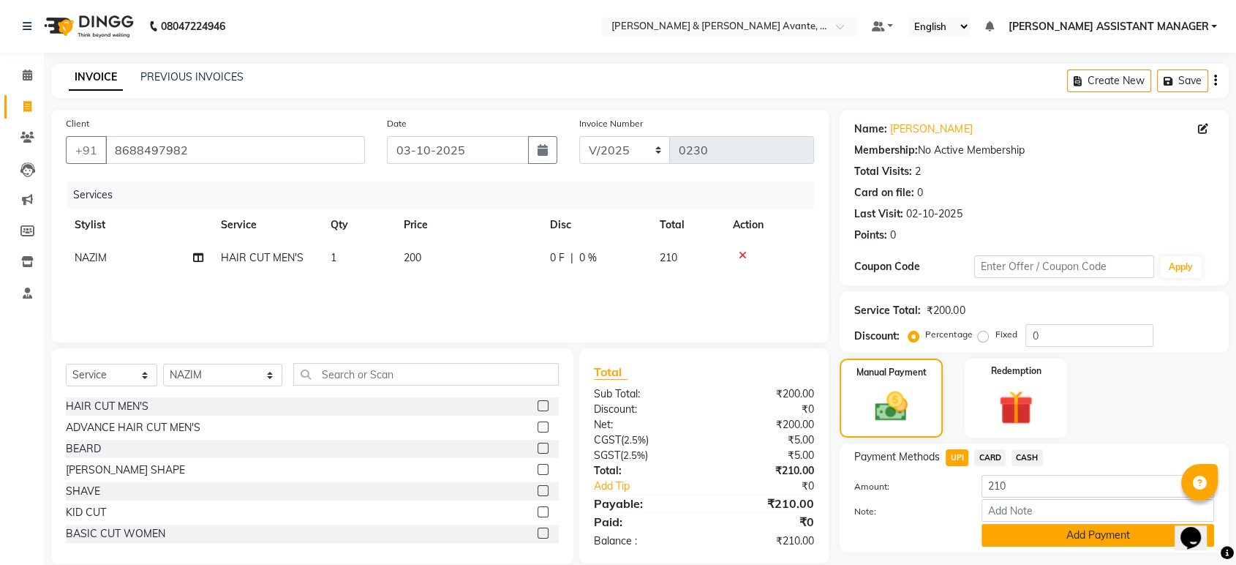
click at [1071, 540] on button "Add Payment" at bounding box center [1098, 535] width 233 height 23
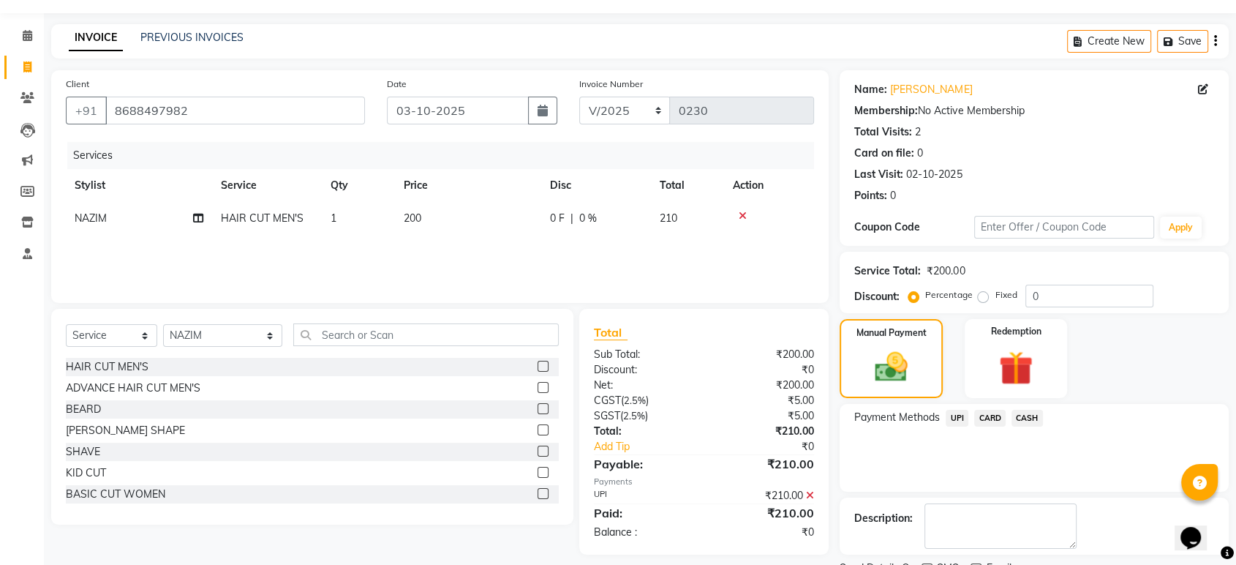
scroll to position [99, 0]
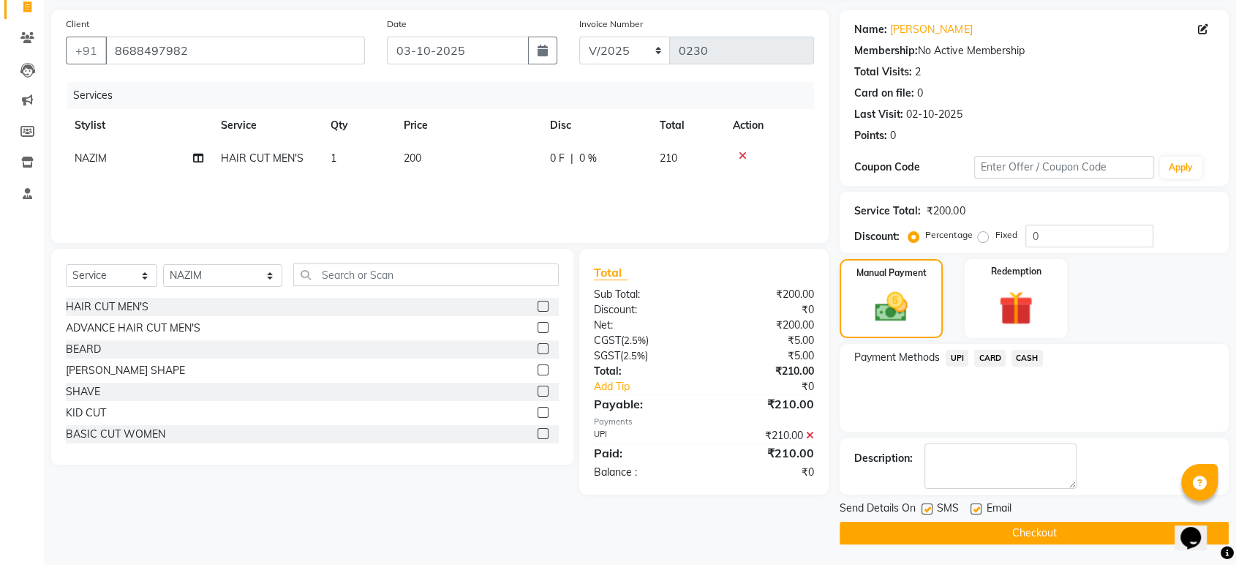
click at [1070, 531] on button "Checkout" at bounding box center [1034, 533] width 389 height 23
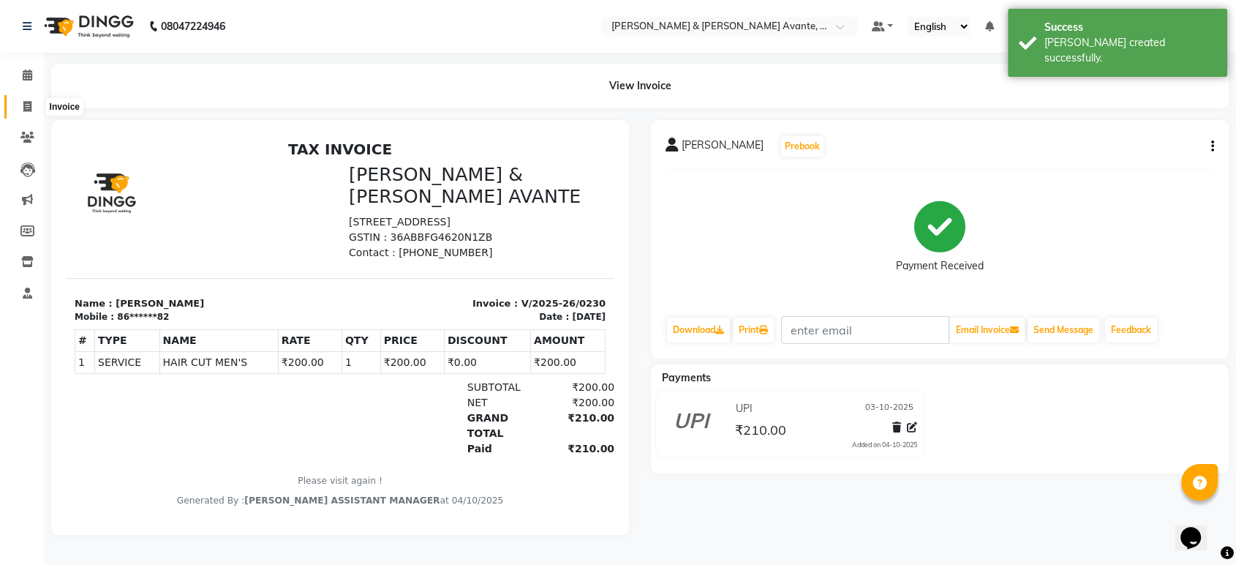
click at [27, 104] on icon at bounding box center [27, 106] width 8 height 11
select select "8778"
select select "service"
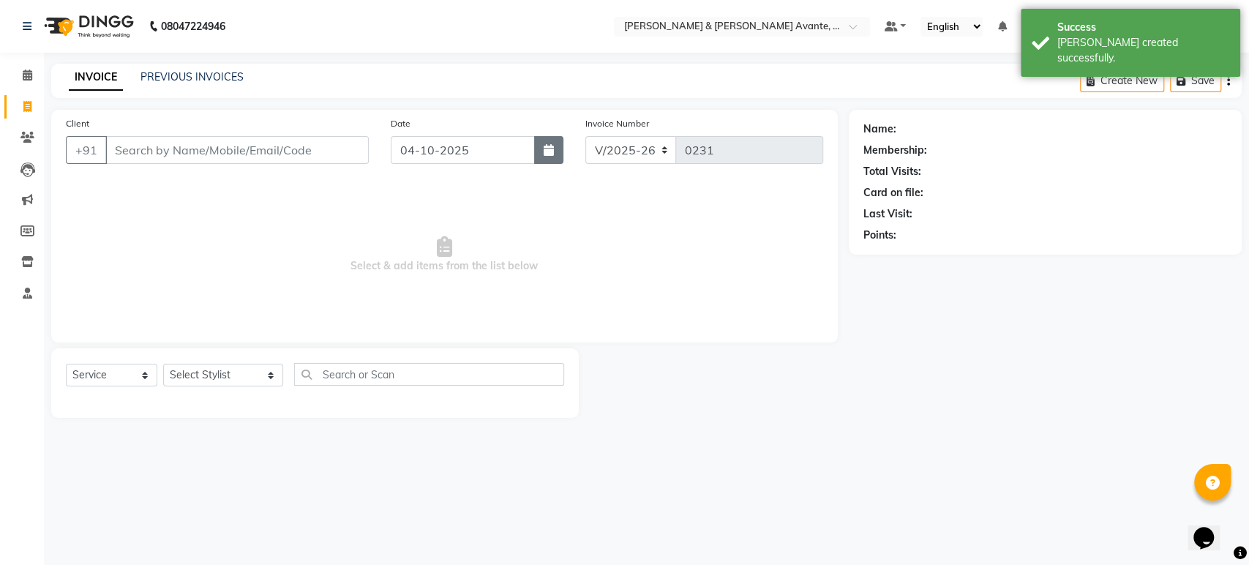
click at [541, 146] on button "button" at bounding box center [548, 150] width 29 height 28
select select "10"
select select "2025"
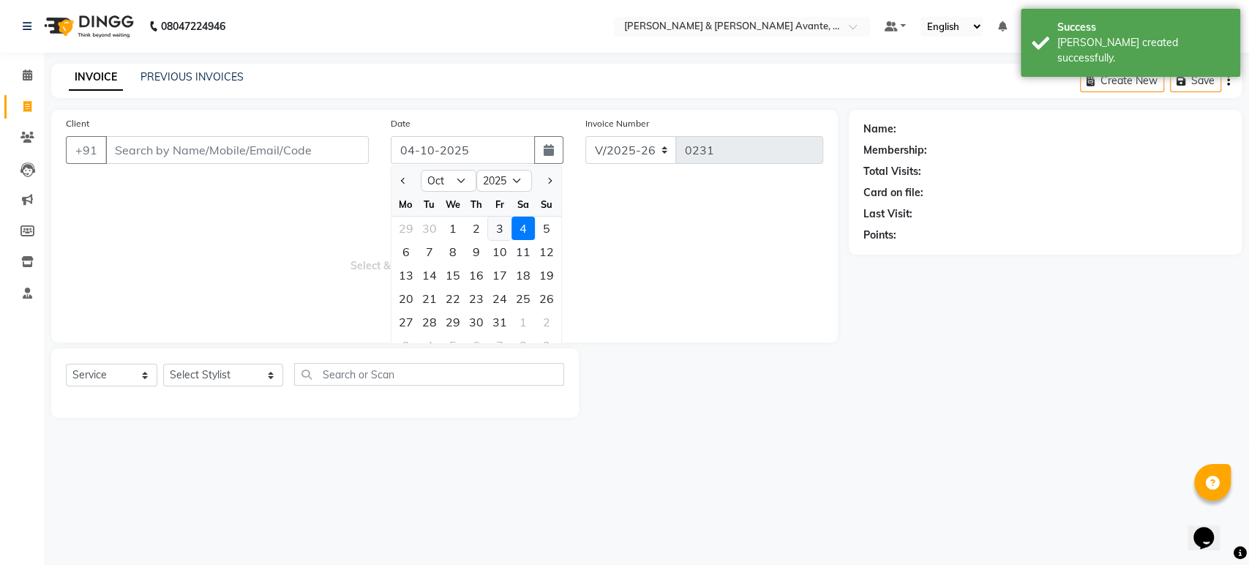
click at [493, 219] on div "3" at bounding box center [499, 228] width 23 height 23
type input "03-10-2025"
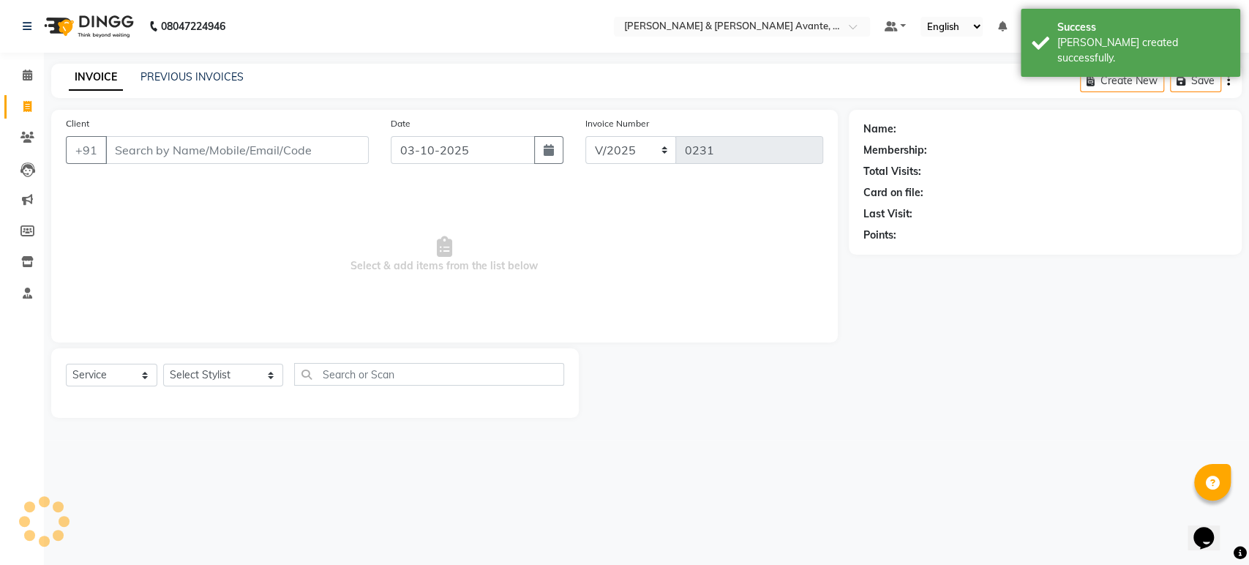
click at [384, 208] on span "Select & add items from the list below" at bounding box center [444, 254] width 757 height 146
click at [217, 367] on select "Select Stylist [PERSON_NAME] [PERSON_NAME] [PERSON_NAME] ASSISTANT MANAGER [PER…" at bounding box center [223, 375] width 120 height 23
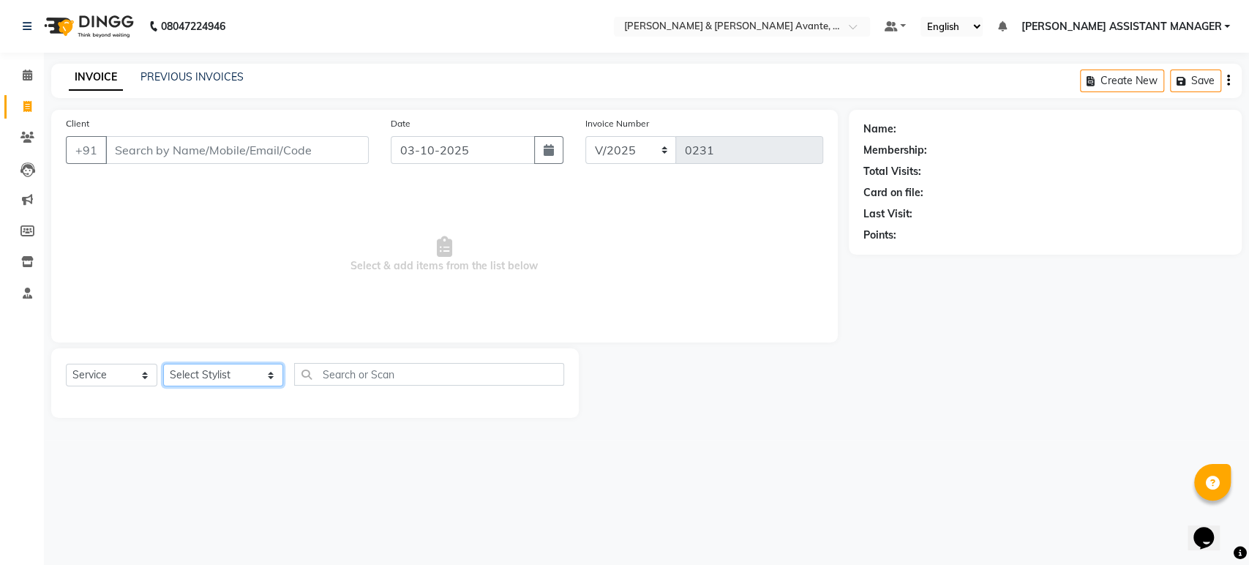
select select "89832"
click at [163, 364] on select "Select Stylist [PERSON_NAME] [PERSON_NAME] [PERSON_NAME] ASSISTANT MANAGER [PER…" at bounding box center [223, 375] width 120 height 23
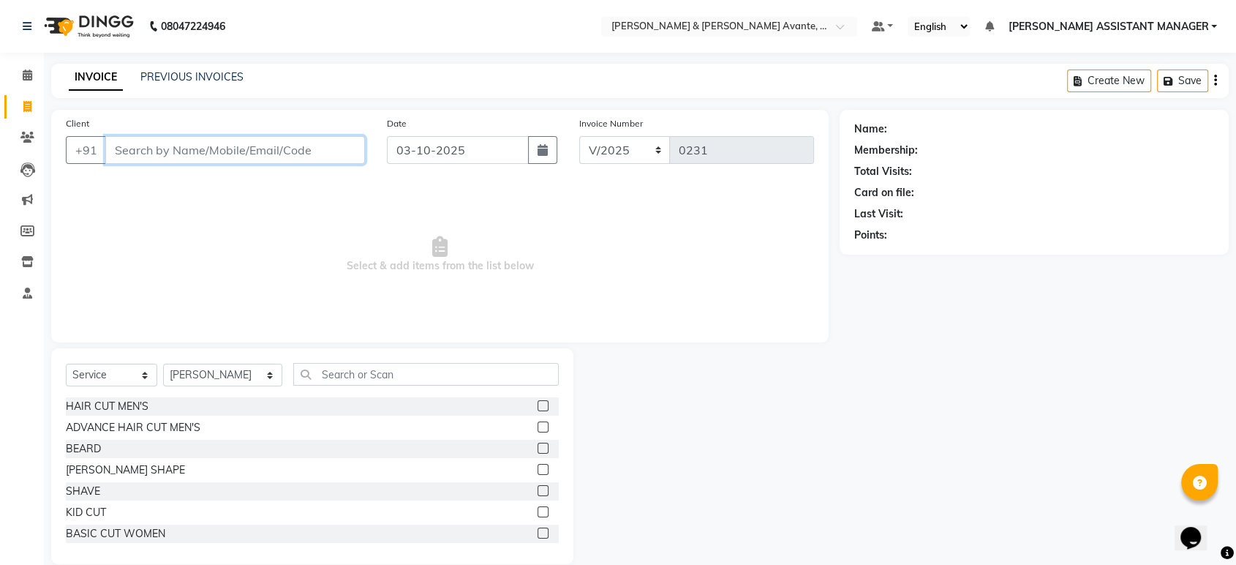
click at [258, 149] on input "Client" at bounding box center [235, 150] width 260 height 28
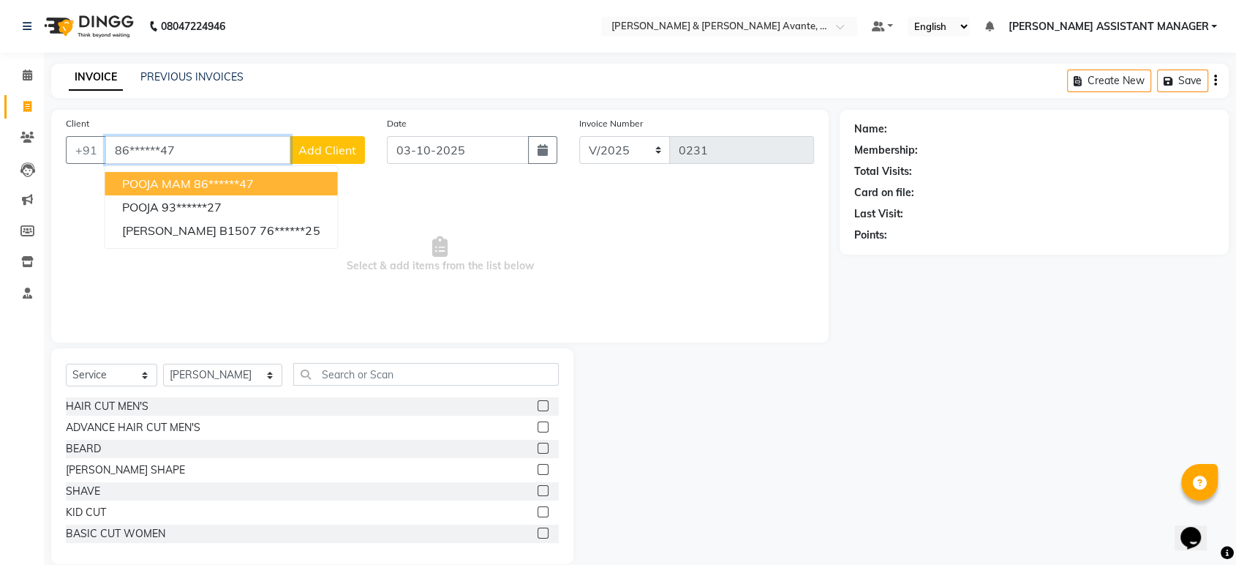
type input "86******47"
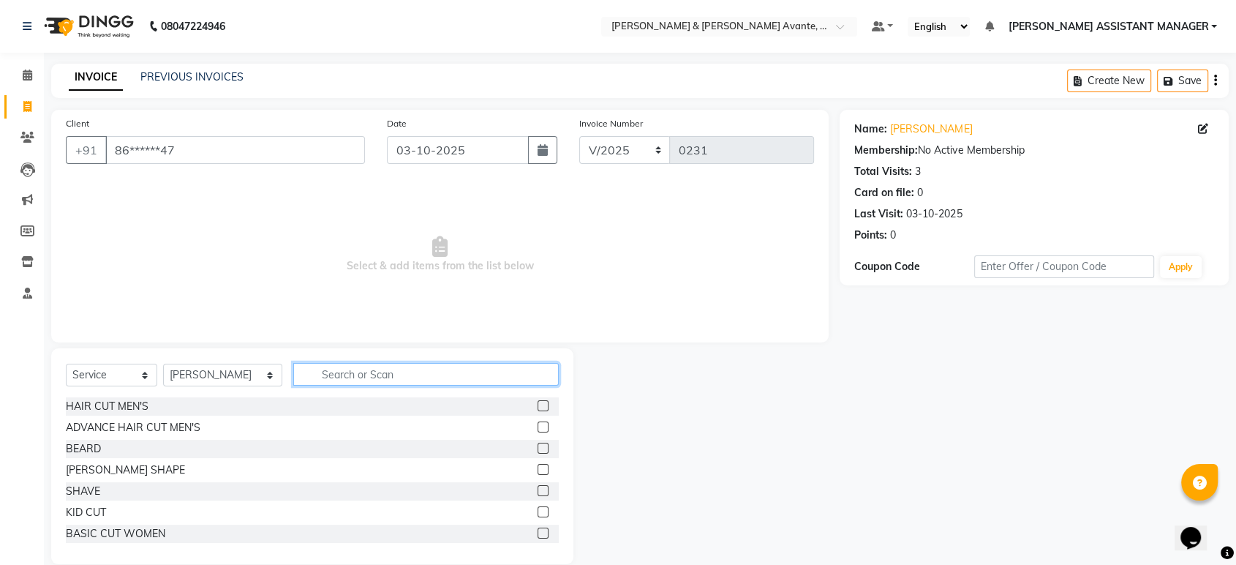
click at [446, 373] on input "text" at bounding box center [426, 374] width 266 height 23
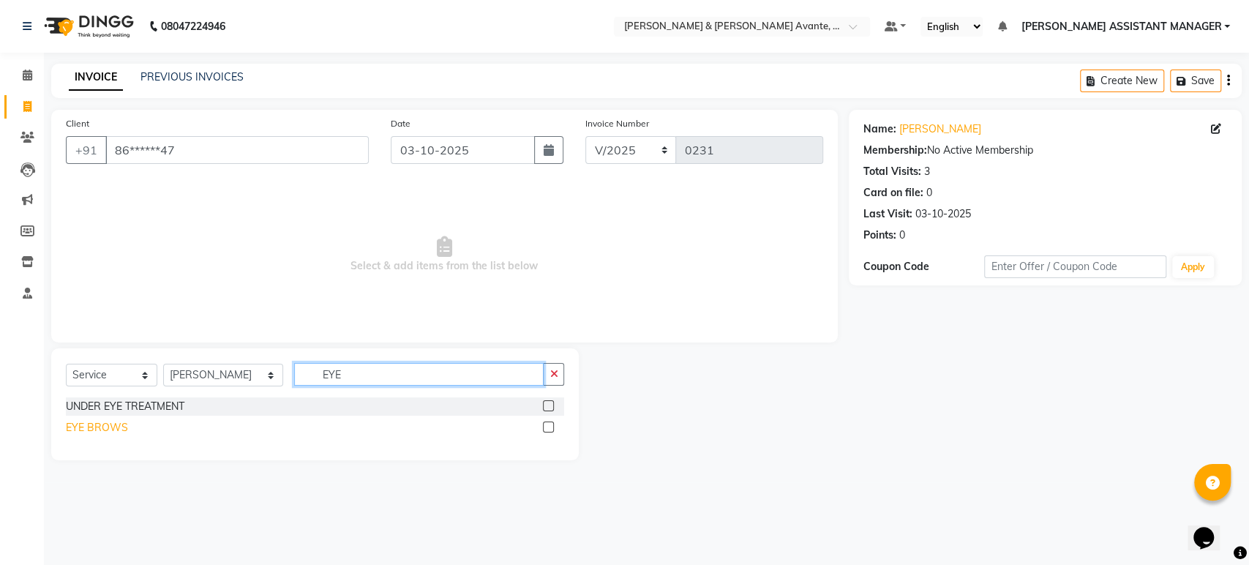
type input "EYE"
click at [116, 434] on div "EYE BROWS" at bounding box center [97, 427] width 62 height 15
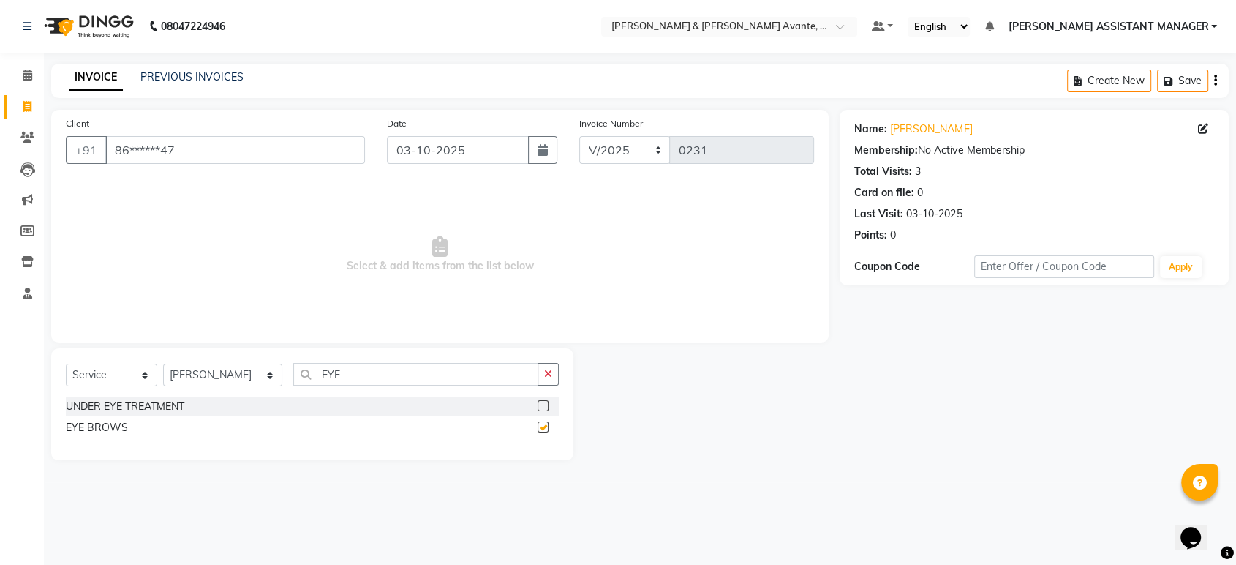
checkbox input "false"
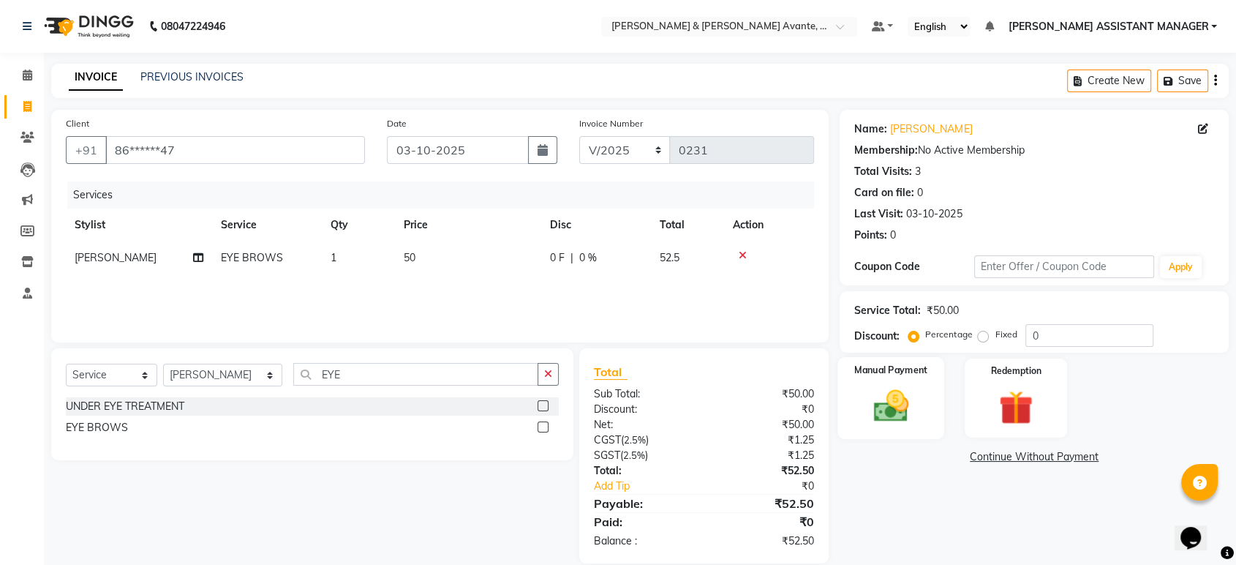
click at [861, 386] on div "Manual Payment" at bounding box center [891, 398] width 107 height 82
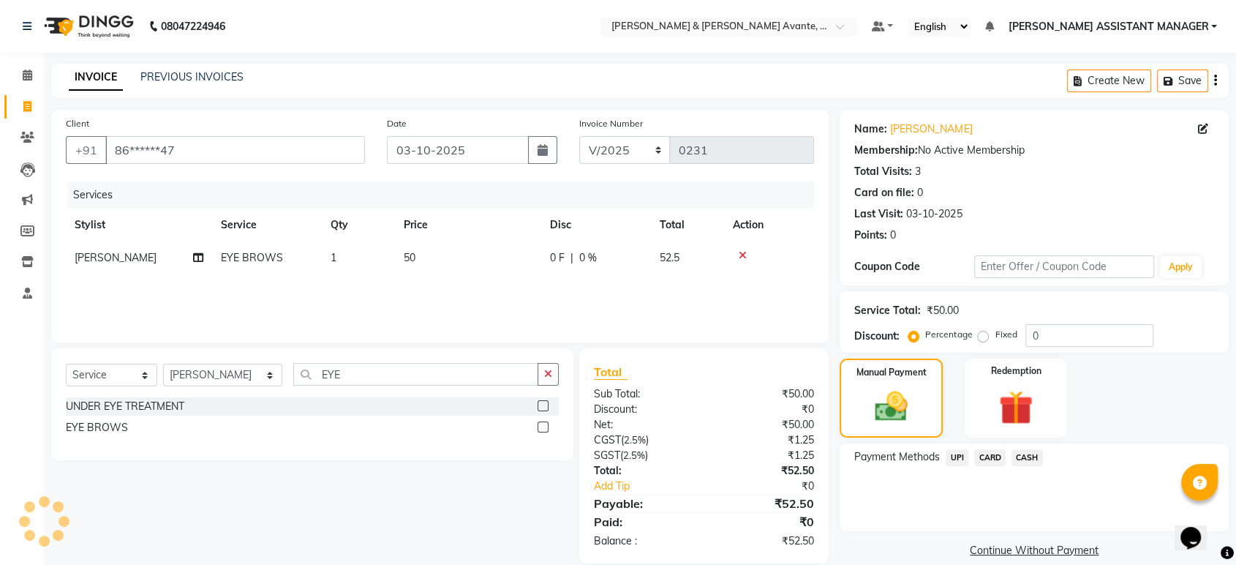
click at [1034, 461] on span "CASH" at bounding box center [1027, 457] width 31 height 17
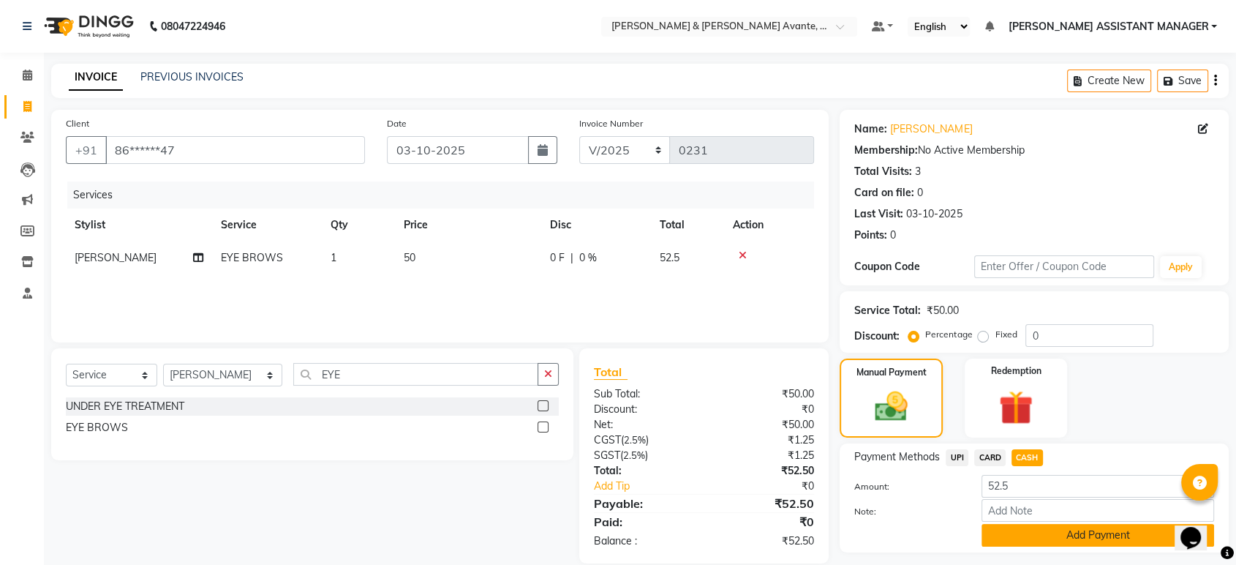
click at [1035, 532] on button "Add Payment" at bounding box center [1098, 535] width 233 height 23
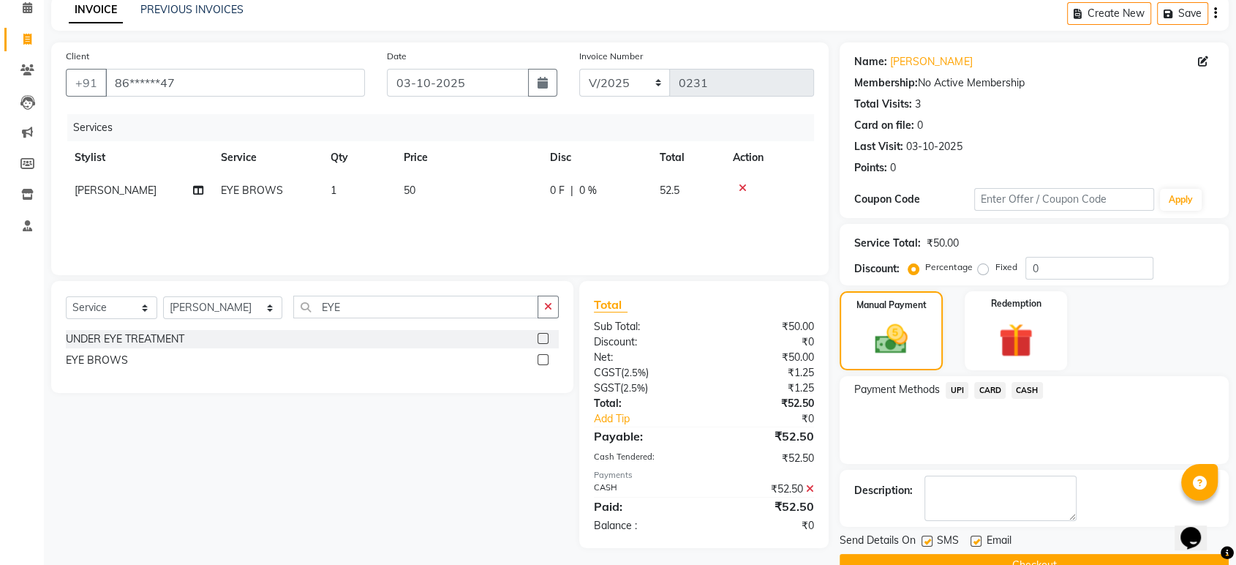
scroll to position [99, 0]
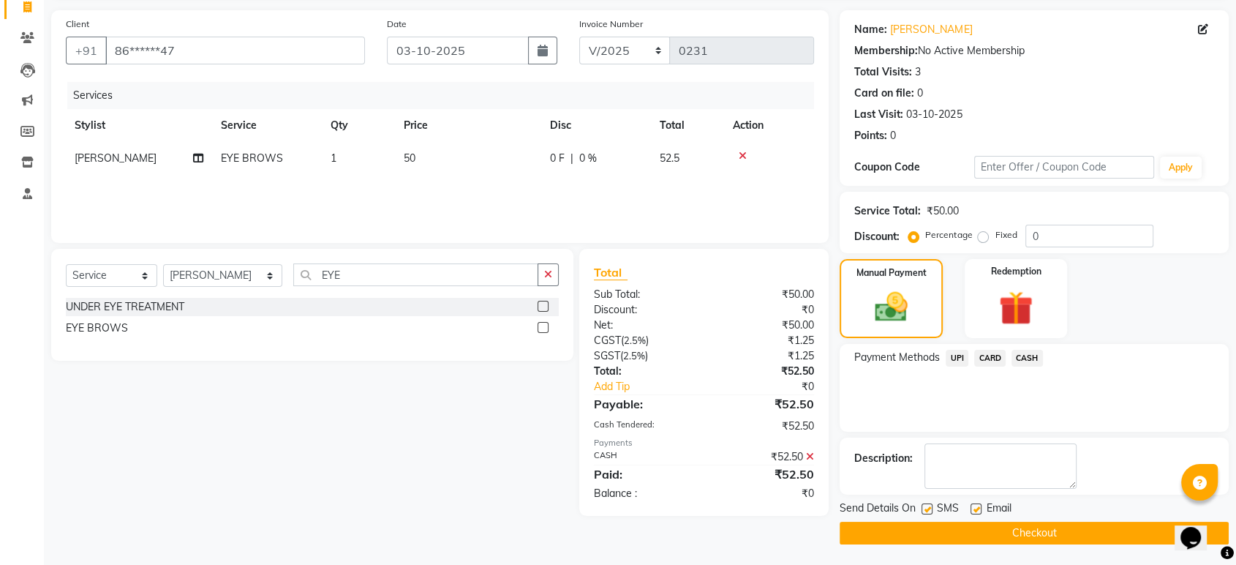
click at [967, 536] on button "Checkout" at bounding box center [1034, 533] width 389 height 23
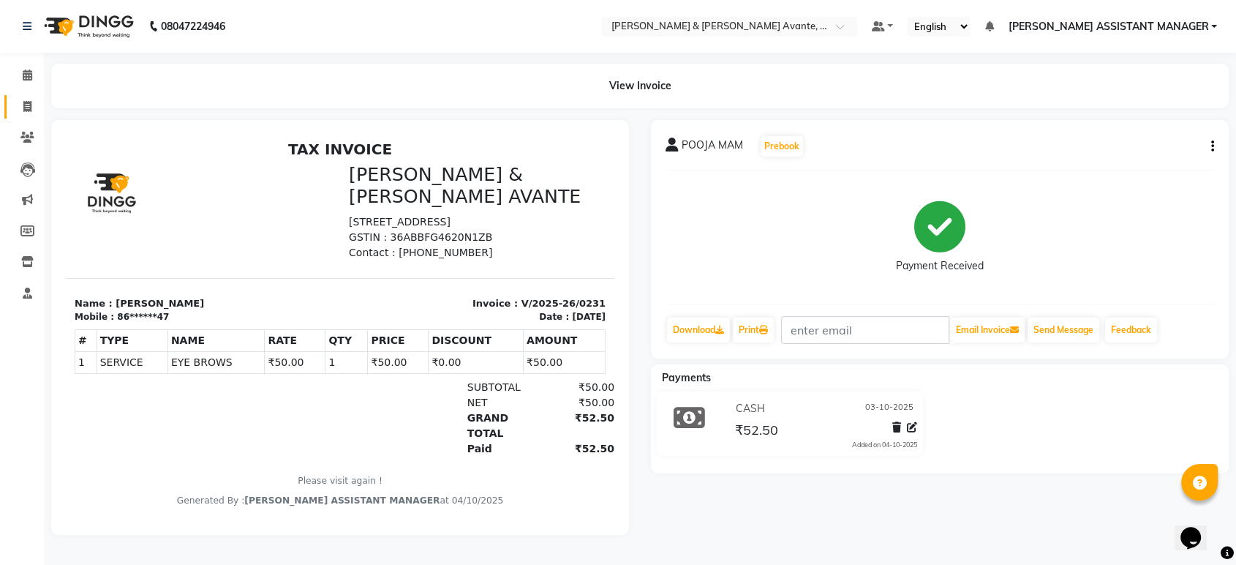
click at [33, 116] on link "Invoice" at bounding box center [21, 107] width 35 height 24
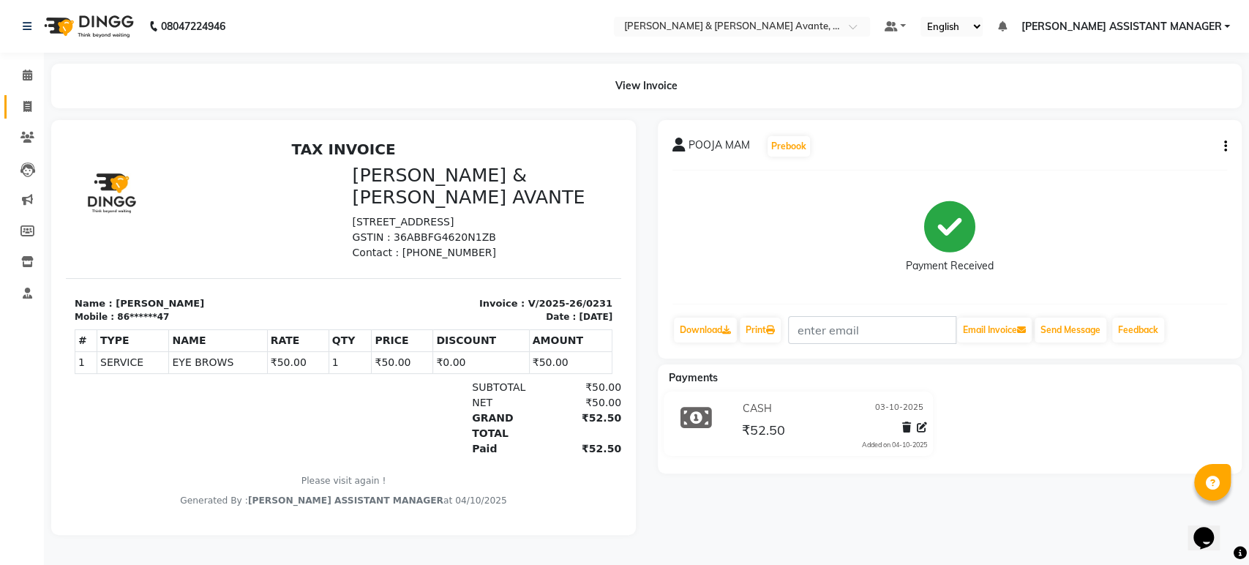
select select "8778"
select select "service"
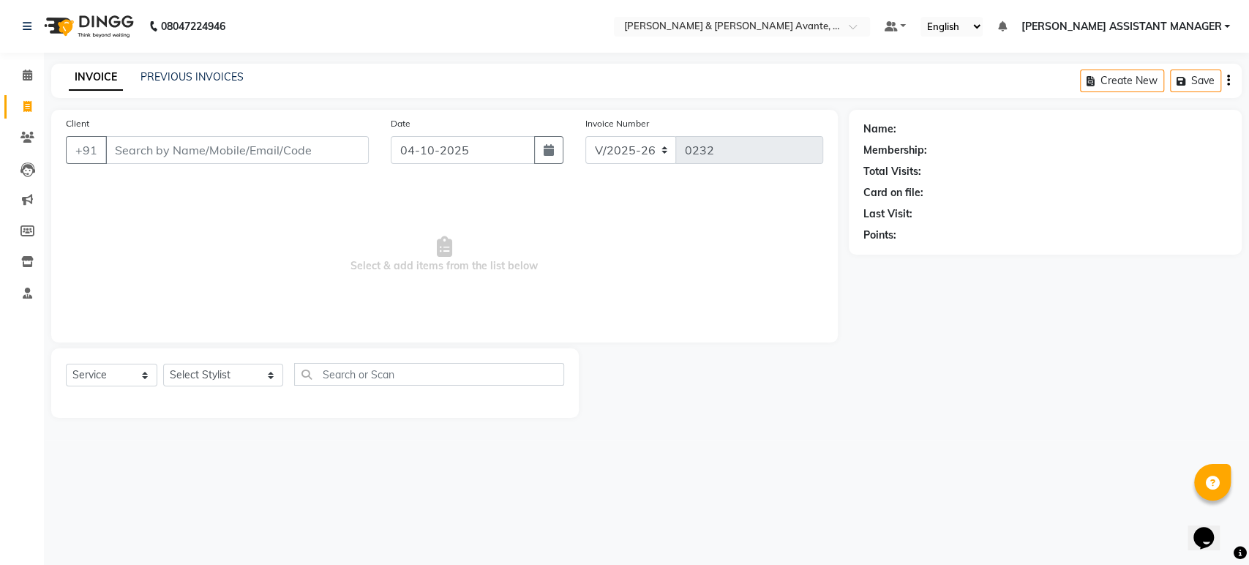
click at [273, 373] on div "Select Service Product Membership Package Voucher Prepaid Gift Card Select Styl…" at bounding box center [315, 380] width 498 height 34
click at [270, 371] on div "Select Service Product Membership Package Voucher Prepaid Gift Card Select Styl…" at bounding box center [315, 380] width 498 height 34
click at [264, 375] on select "Select Stylist [PERSON_NAME] [PERSON_NAME] [PERSON_NAME] ASSISTANT MANAGER [PER…" at bounding box center [223, 375] width 120 height 23
select select "89831"
click at [163, 364] on select "Select Stylist [PERSON_NAME] [PERSON_NAME] [PERSON_NAME] ASSISTANT MANAGER [PER…" at bounding box center [223, 375] width 120 height 23
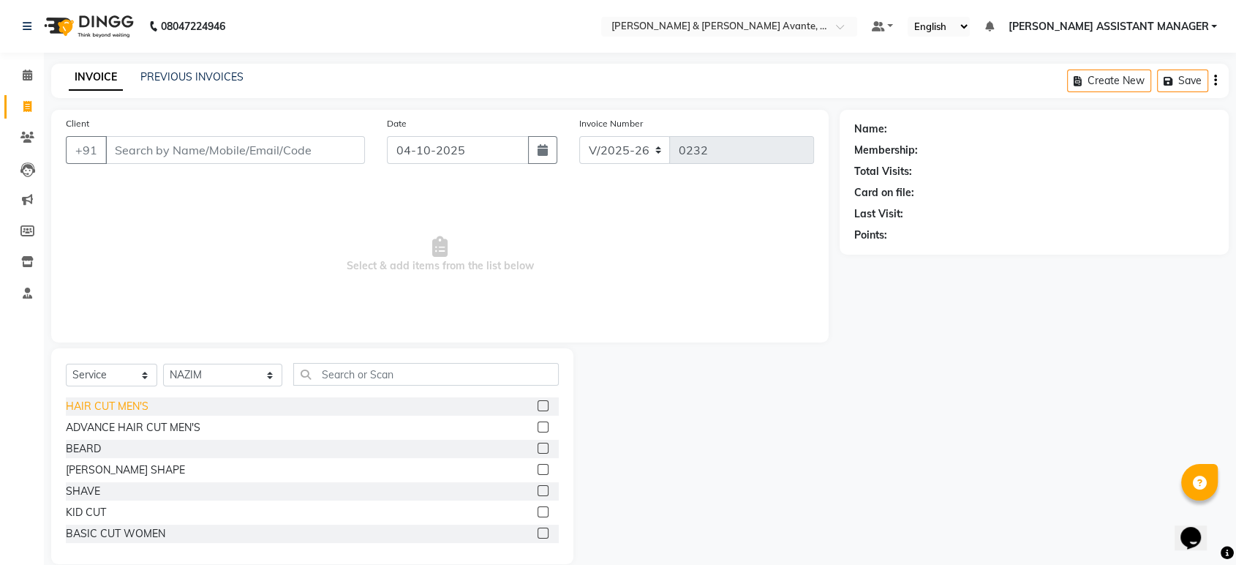
click at [140, 402] on div "HAIR CUT MEN'S" at bounding box center [107, 406] width 83 height 15
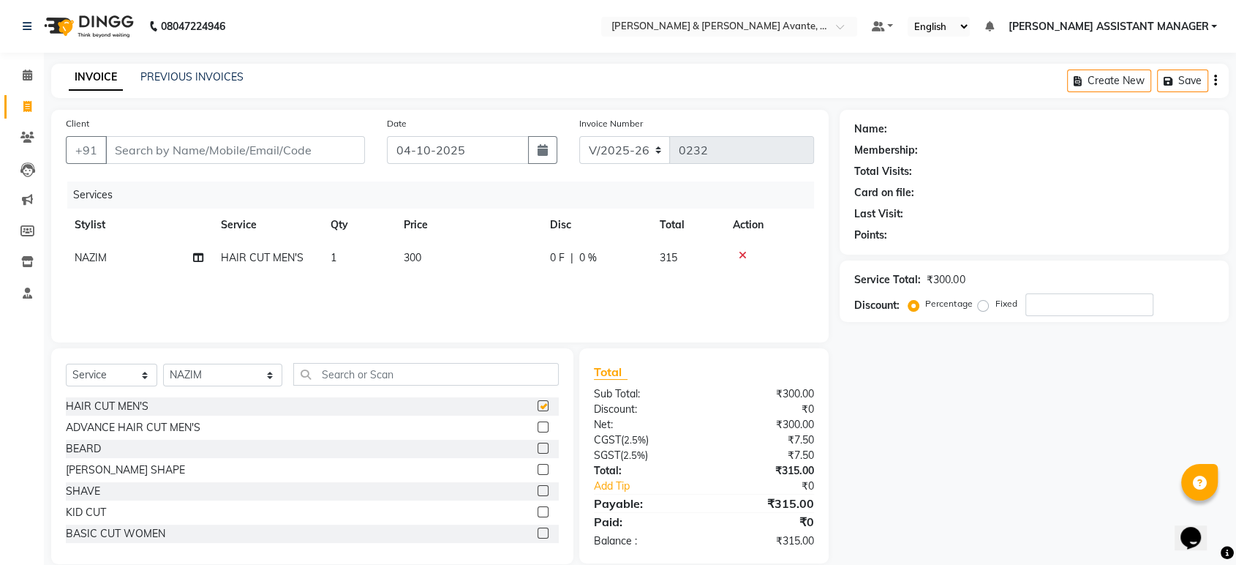
checkbox input "false"
click at [97, 449] on div "BEARD" at bounding box center [83, 448] width 35 height 15
checkbox input "false"
click at [487, 241] on td "300" at bounding box center [468, 257] width 146 height 33
select select "89831"
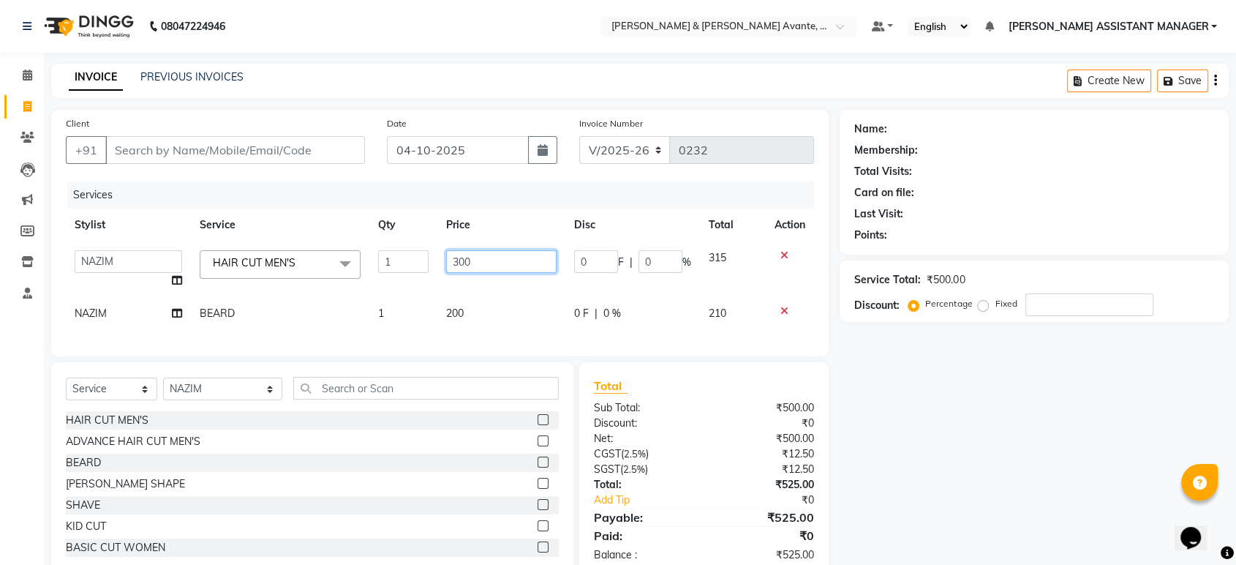
click at [499, 268] on input "300" at bounding box center [501, 261] width 110 height 23
type input "200"
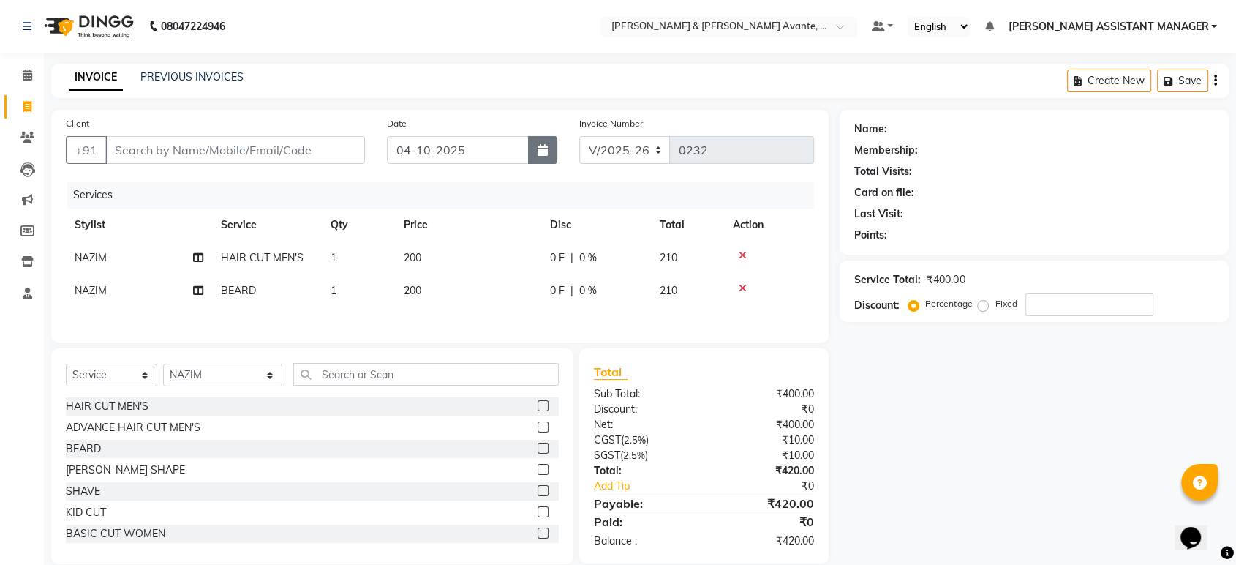
click at [531, 150] on button "button" at bounding box center [542, 150] width 29 height 28
select select "10"
select select "2025"
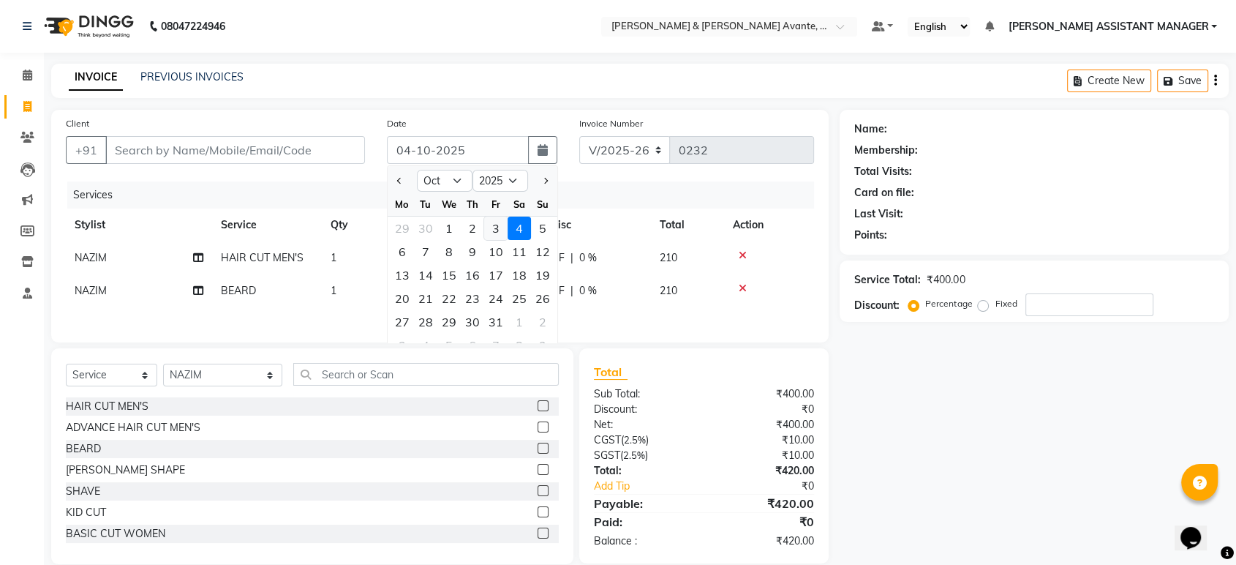
click at [487, 230] on div "3" at bounding box center [495, 228] width 23 height 23
type input "03-10-2025"
type input "0"
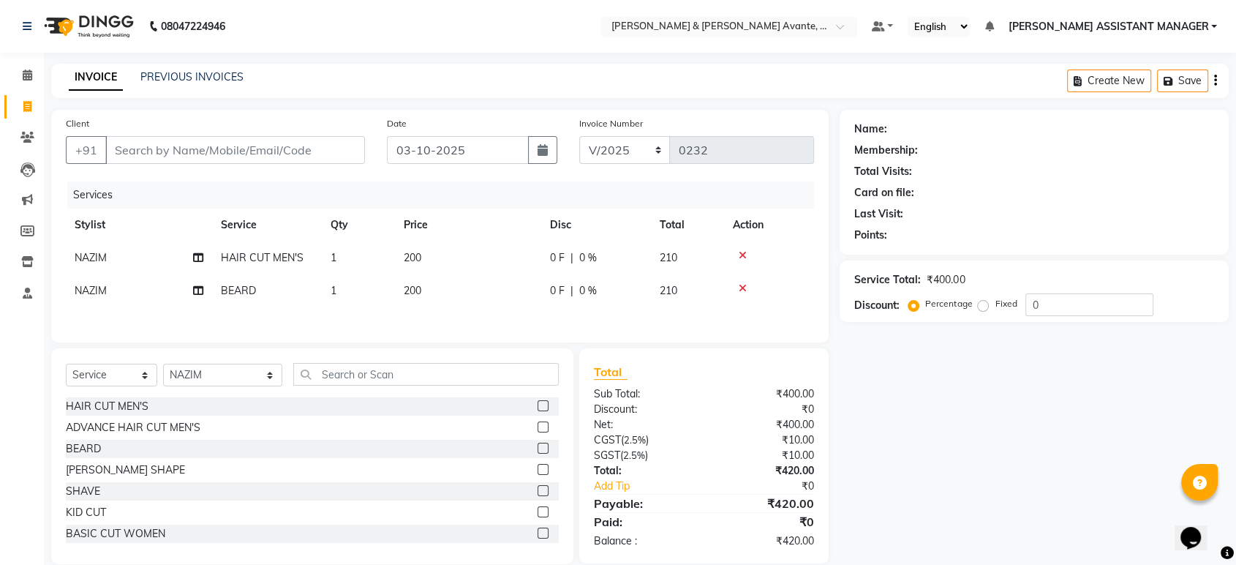
click at [550, 200] on div "Services" at bounding box center [446, 194] width 758 height 27
click at [517, 296] on td "200" at bounding box center [468, 290] width 146 height 33
select select "89831"
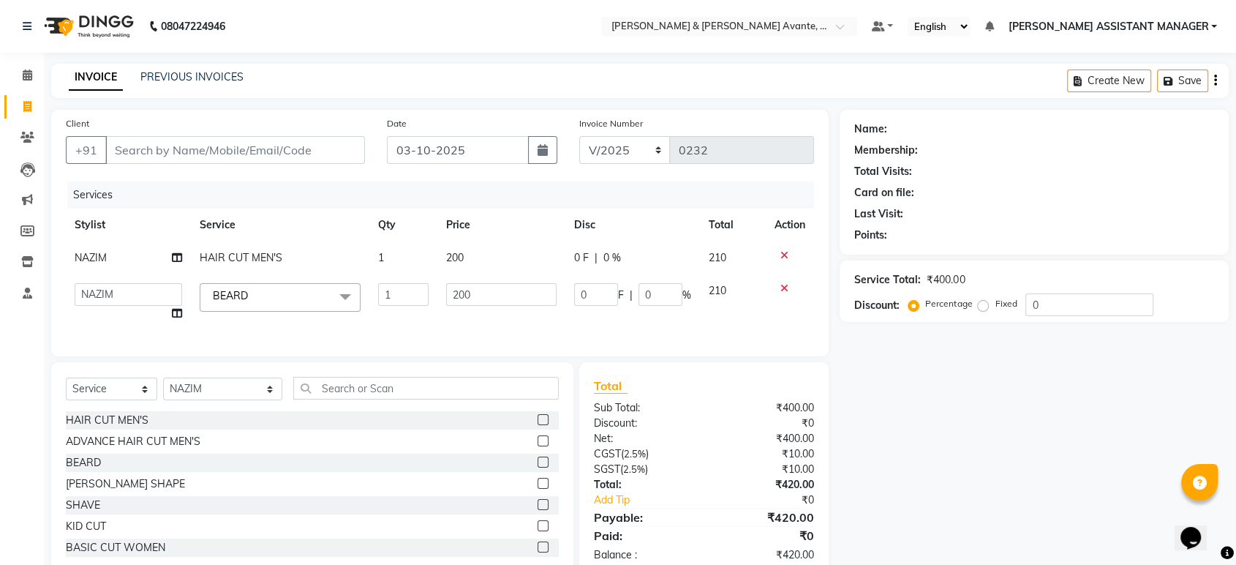
click at [517, 296] on input "200" at bounding box center [501, 294] width 110 height 23
type input "150"
click at [598, 205] on div "Services" at bounding box center [446, 194] width 758 height 27
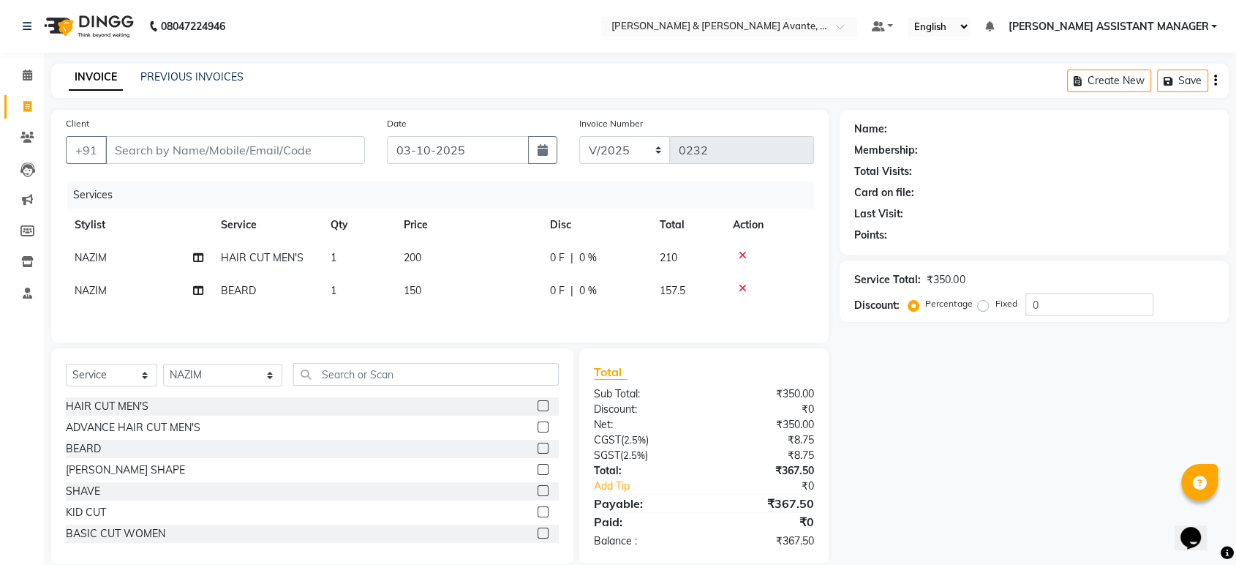
click at [614, 202] on div "Services" at bounding box center [446, 194] width 758 height 27
click at [290, 155] on input "Client" at bounding box center [235, 150] width 260 height 28
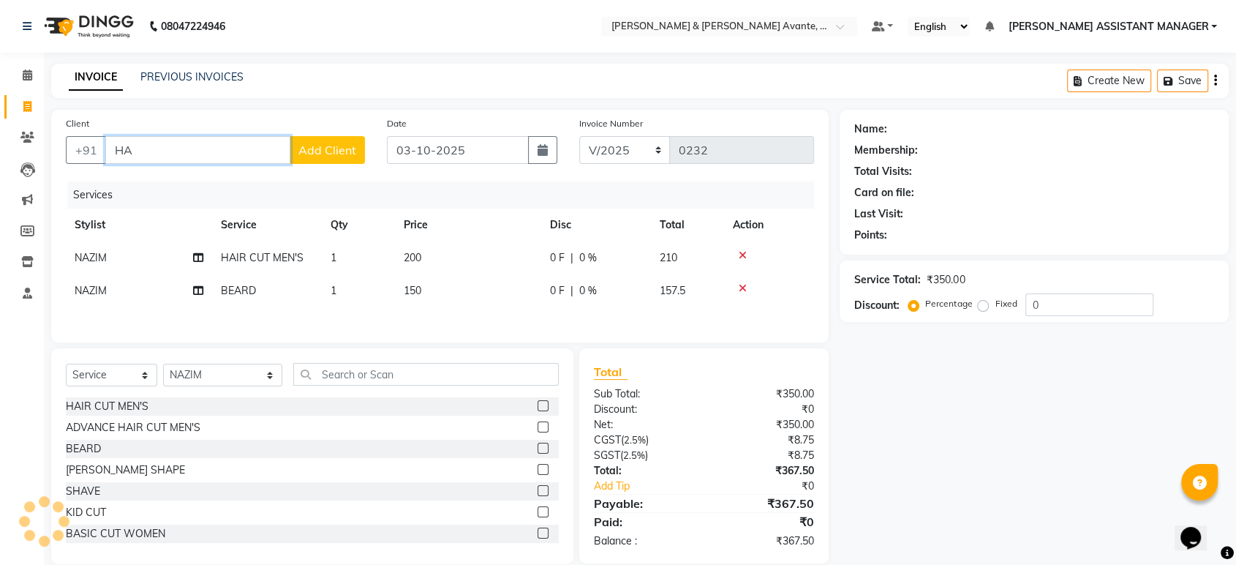
type input "H"
click at [289, 157] on input "9676233909" at bounding box center [197, 150] width 185 height 28
type input "9676233909"
click at [354, 157] on button "Add Client" at bounding box center [327, 150] width 75 height 28
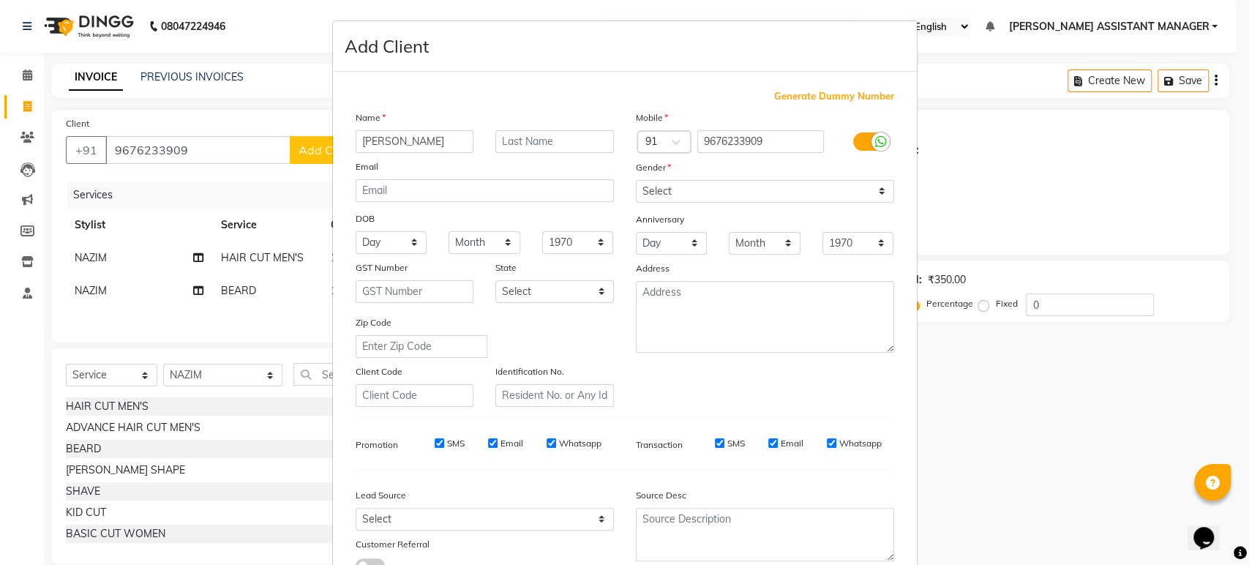
type input "[PERSON_NAME]"
click at [740, 180] on select "Select [DEMOGRAPHIC_DATA] [DEMOGRAPHIC_DATA] Other Prefer Not To Say" at bounding box center [765, 191] width 258 height 23
select select "[DEMOGRAPHIC_DATA]"
click at [636, 180] on select "Select [DEMOGRAPHIC_DATA] [DEMOGRAPHIC_DATA] Other Prefer Not To Say" at bounding box center [765, 191] width 258 height 23
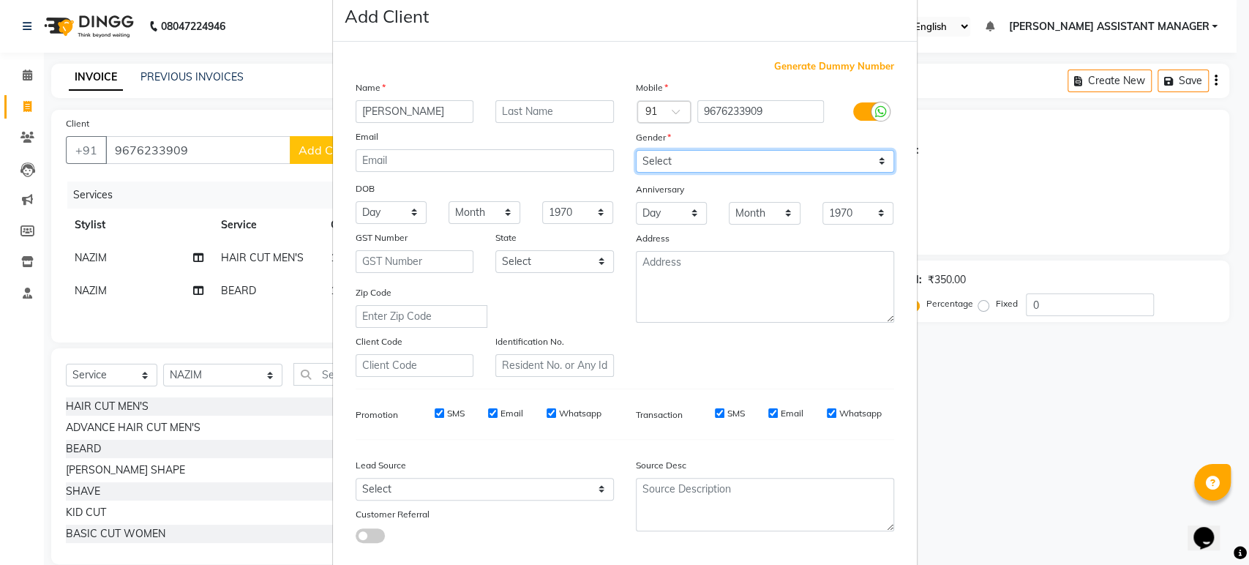
scroll to position [107, 0]
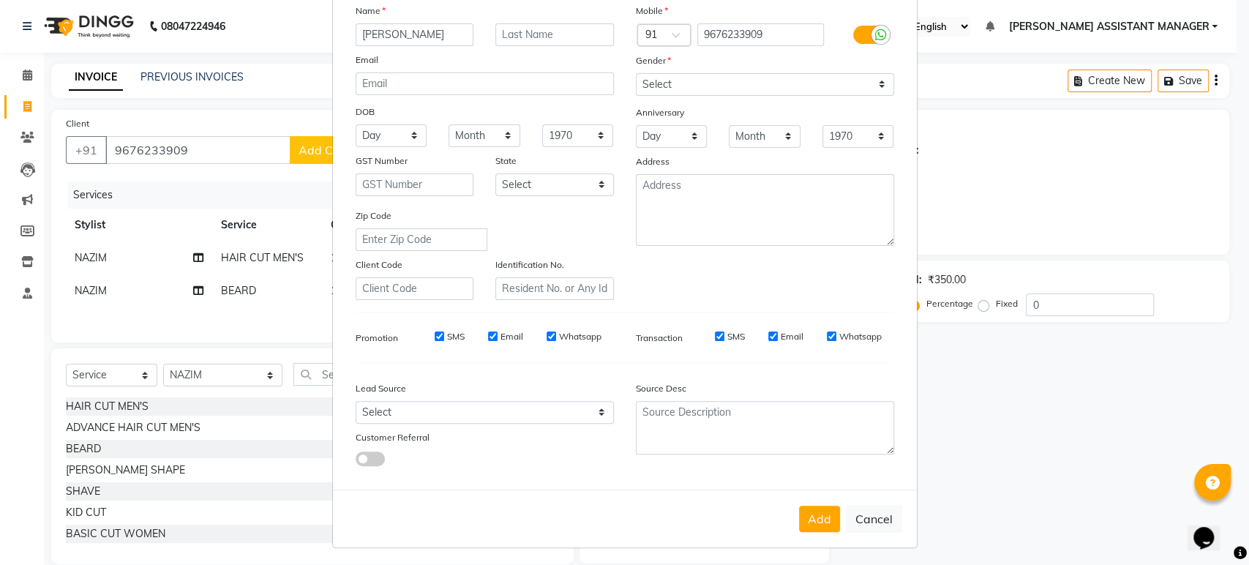
click at [827, 514] on button "Add" at bounding box center [819, 519] width 41 height 26
type input "96******09"
select select
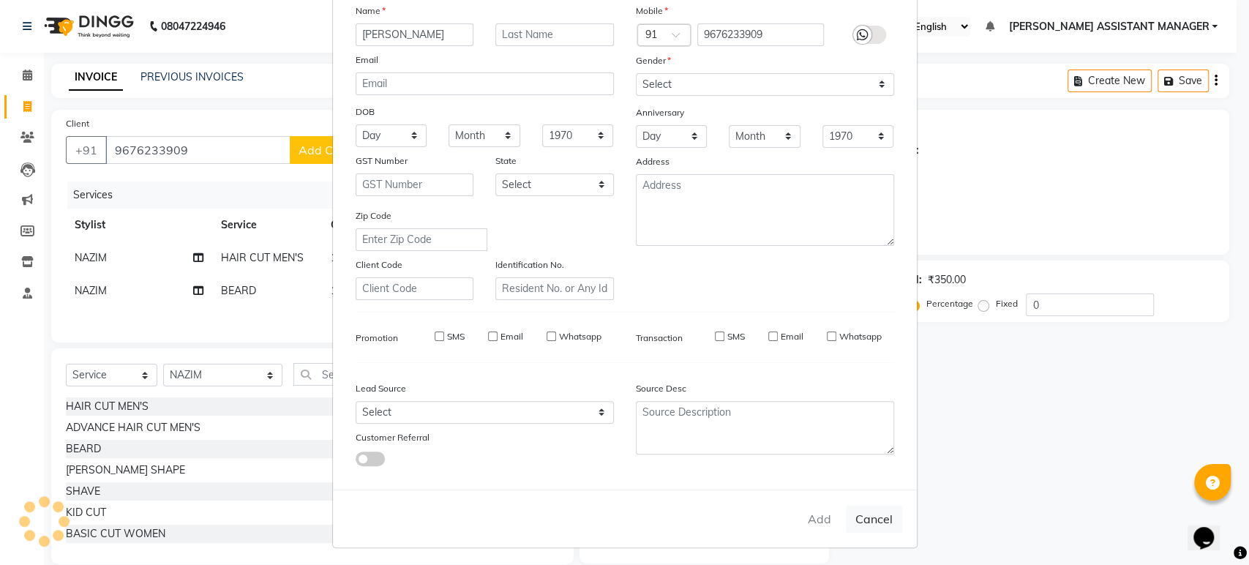
select select
checkbox input "false"
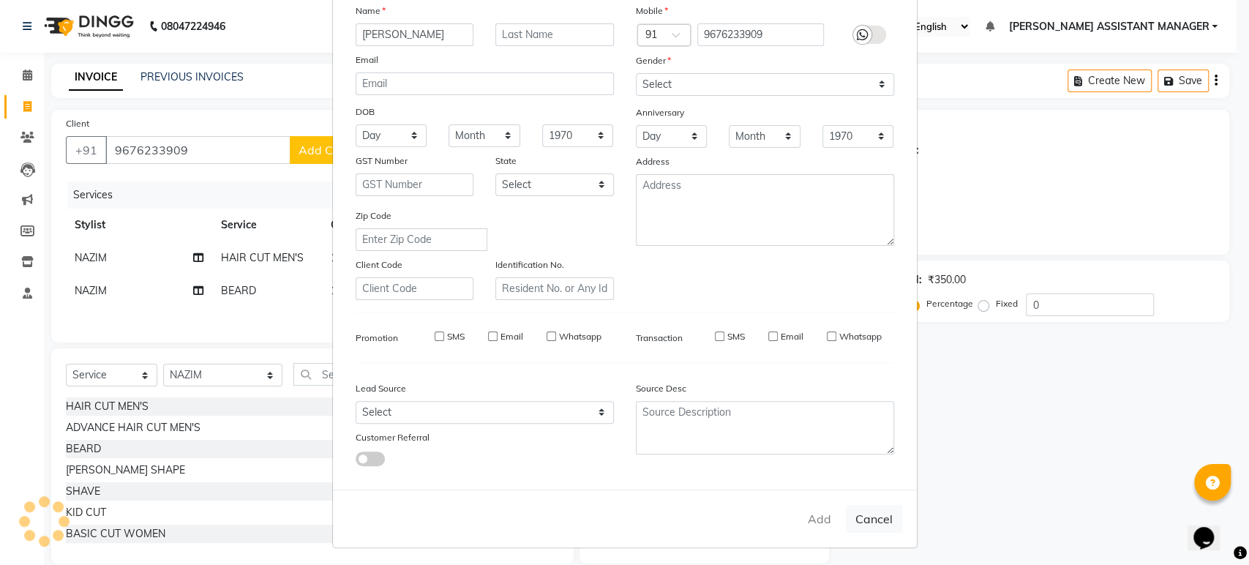
checkbox input "false"
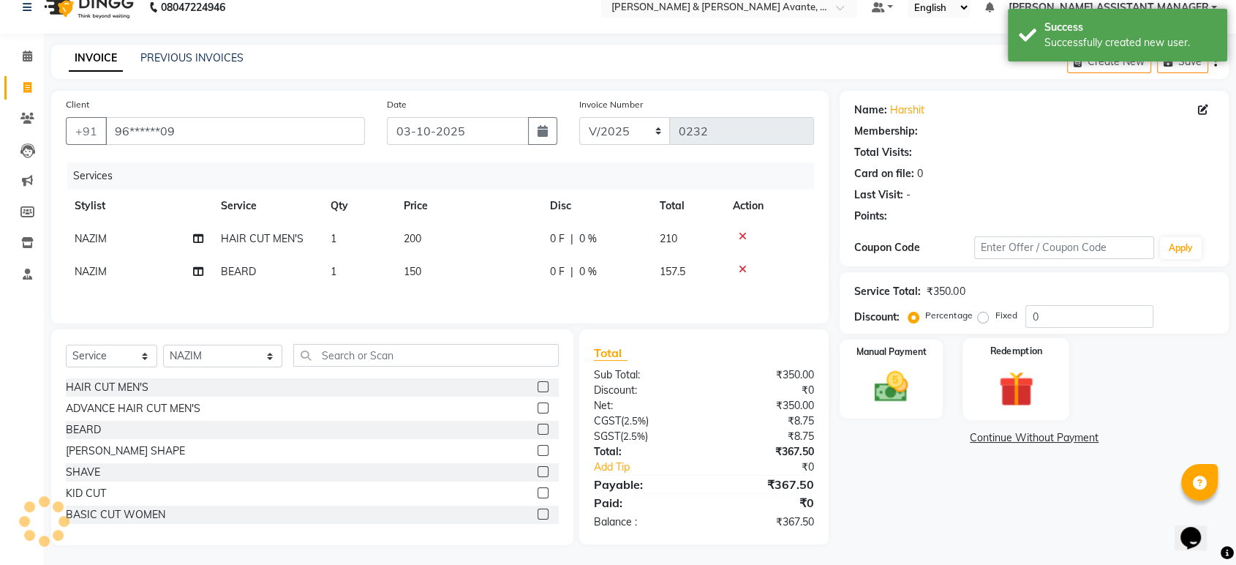
scroll to position [23, 0]
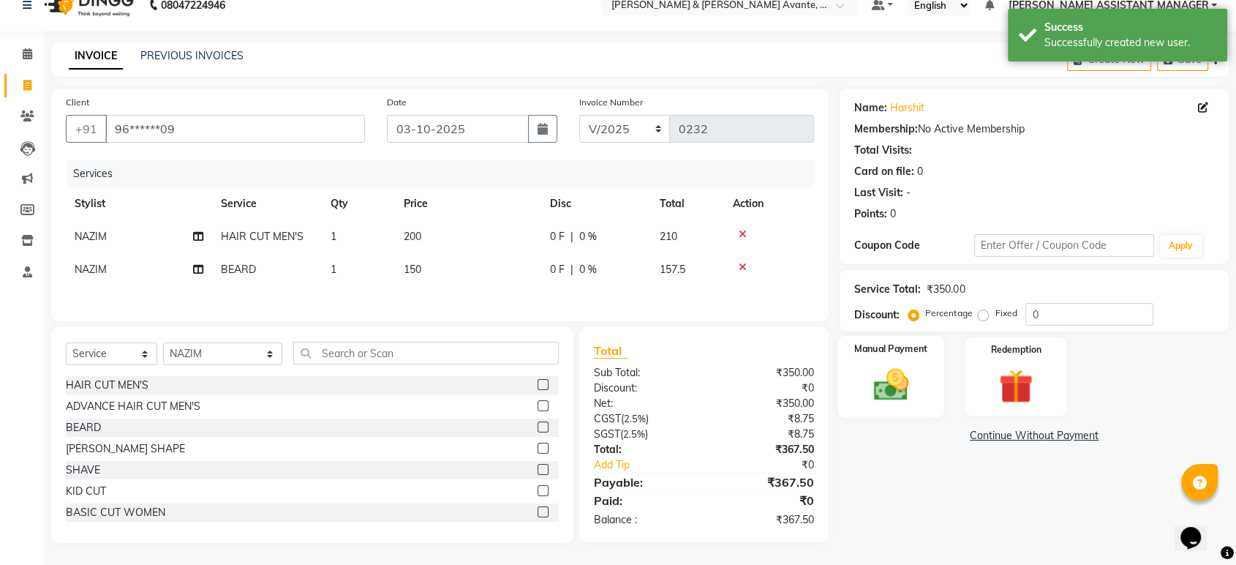
click at [895, 394] on img at bounding box center [891, 384] width 57 height 41
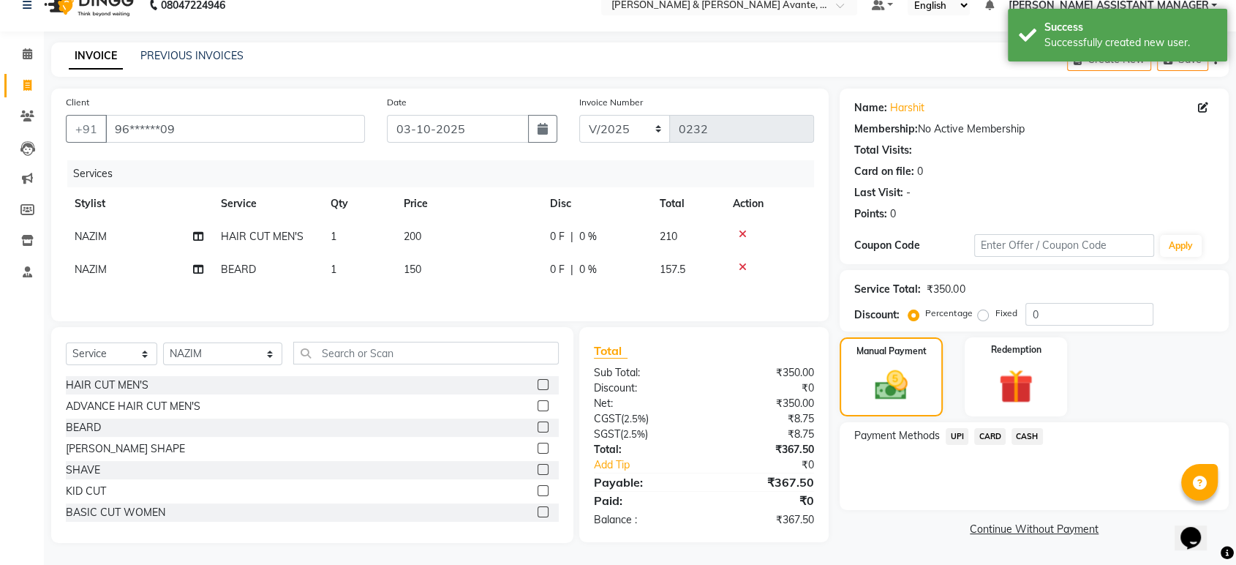
click at [953, 435] on span "UPI" at bounding box center [957, 436] width 23 height 17
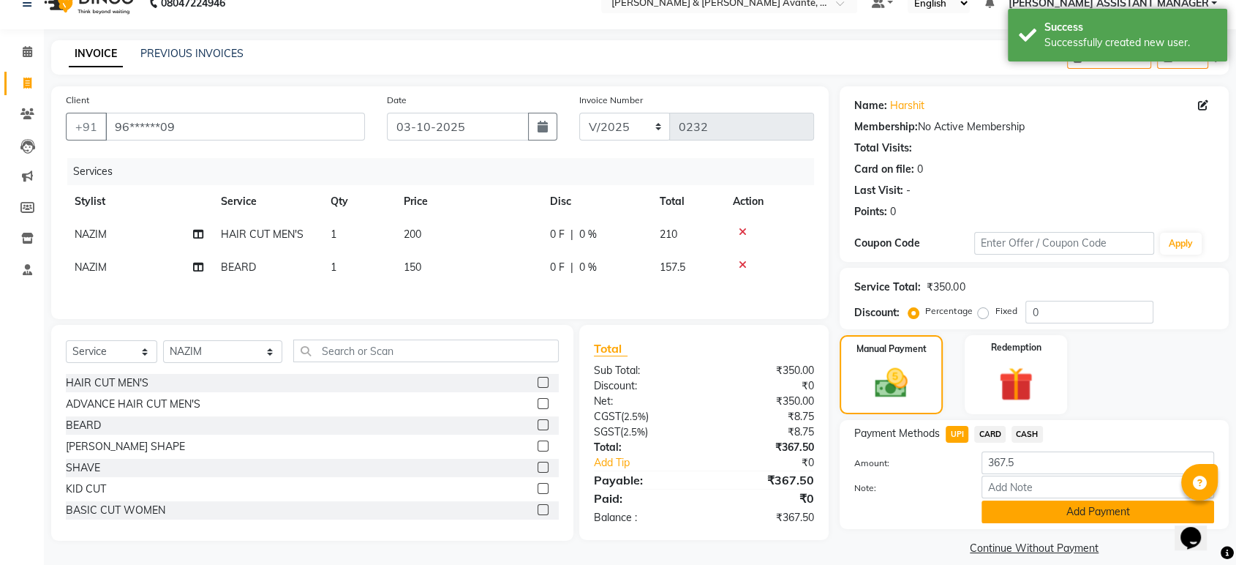
click at [1048, 517] on button "Add Payment" at bounding box center [1098, 511] width 233 height 23
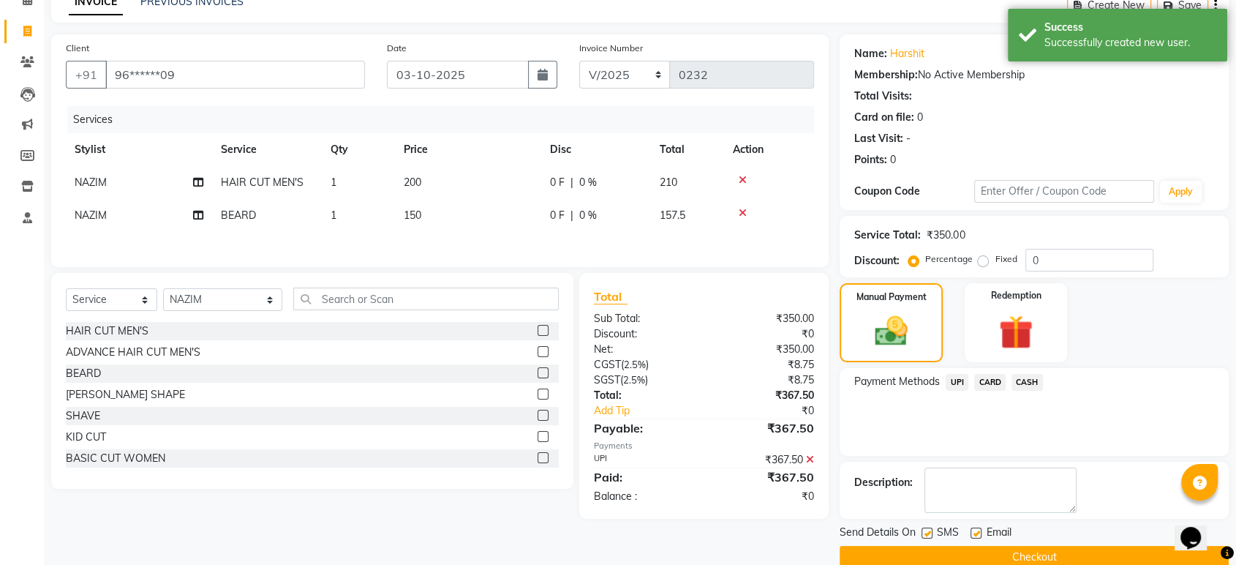
scroll to position [99, 0]
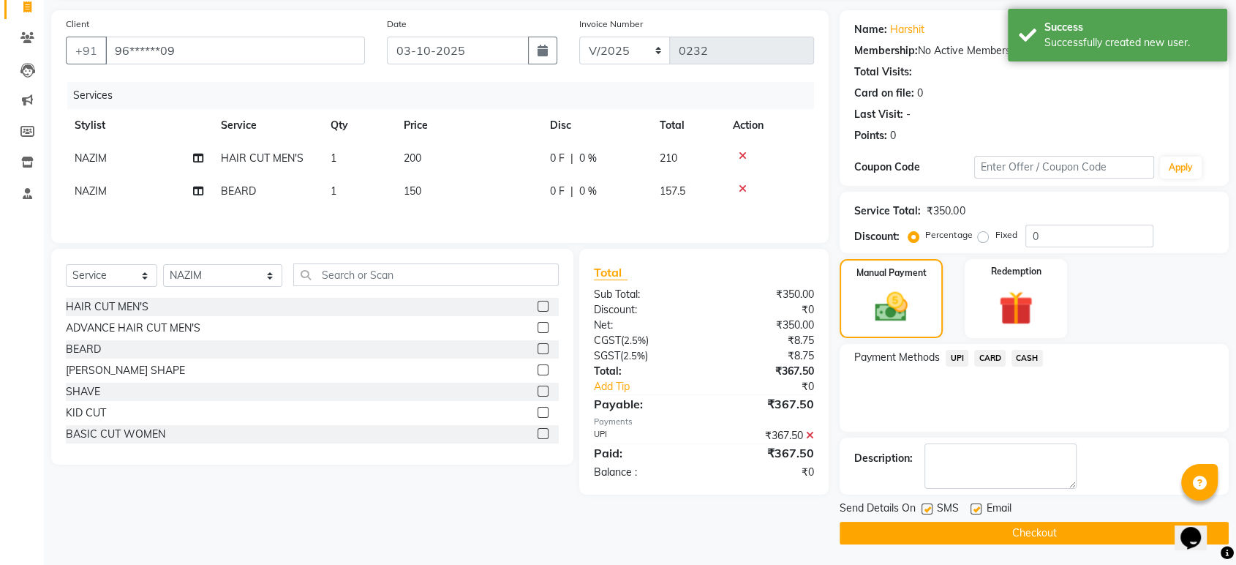
click at [1025, 541] on button "Checkout" at bounding box center [1034, 533] width 389 height 23
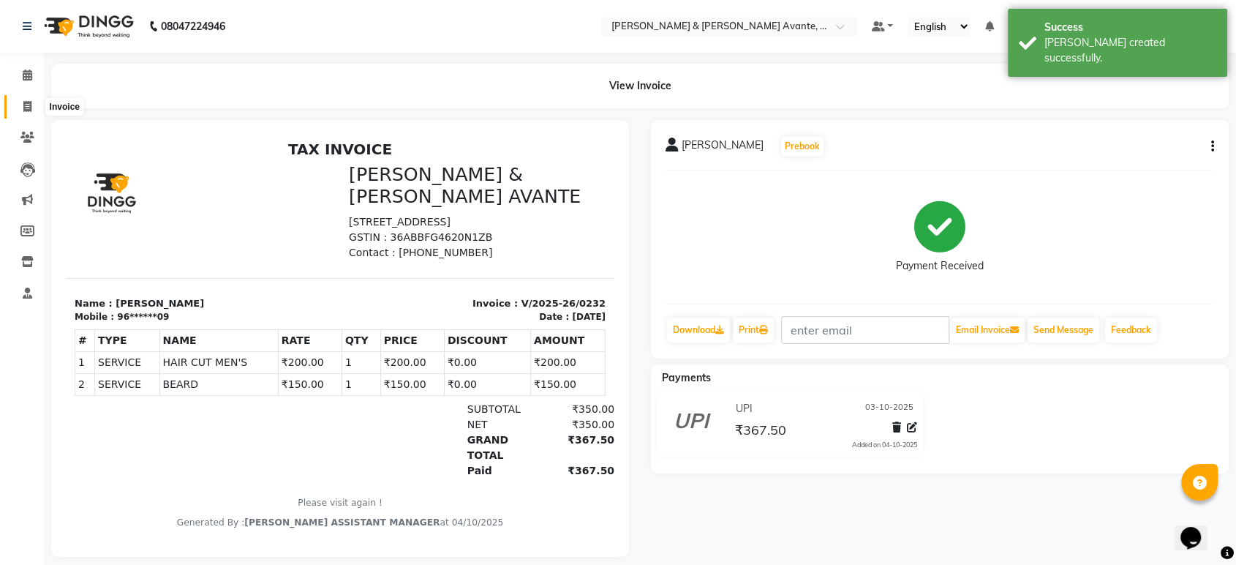
click at [23, 105] on icon at bounding box center [27, 106] width 8 height 11
select select "service"
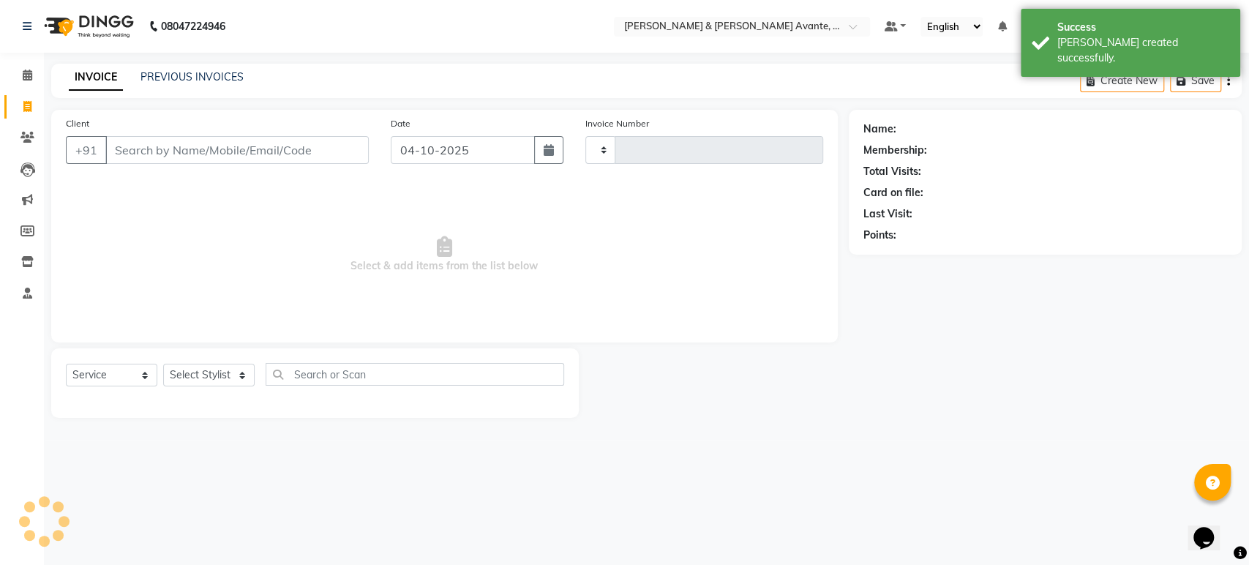
type input "0233"
select select "8778"
click at [568, 146] on div "Date [DATE]" at bounding box center [477, 146] width 195 height 60
click at [550, 157] on button "button" at bounding box center [548, 150] width 29 height 28
select select "10"
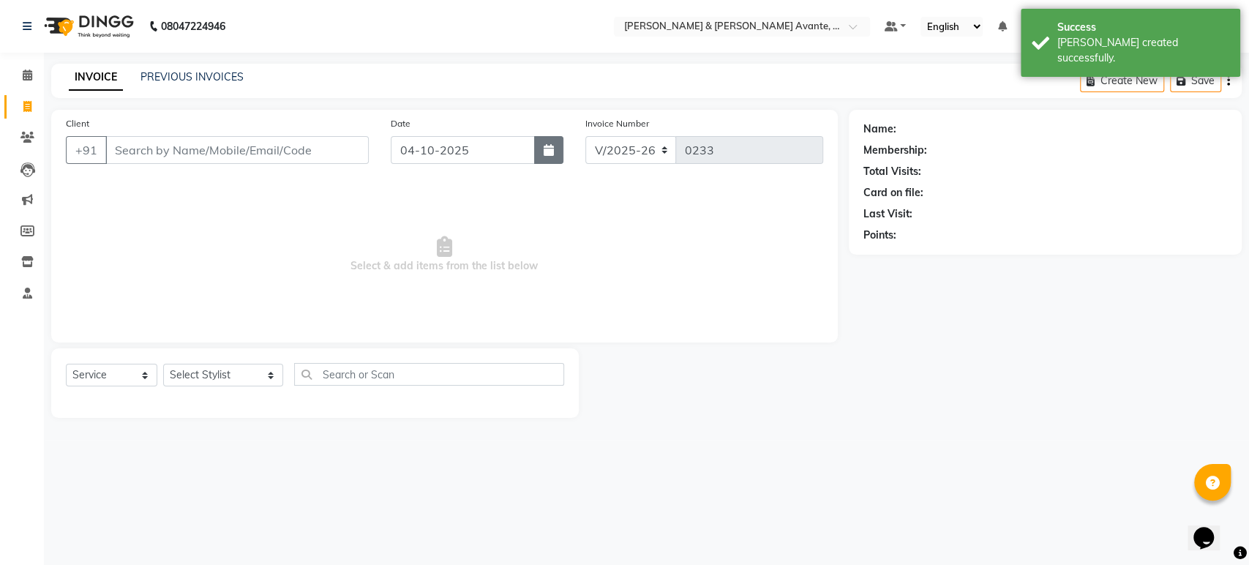
select select "2025"
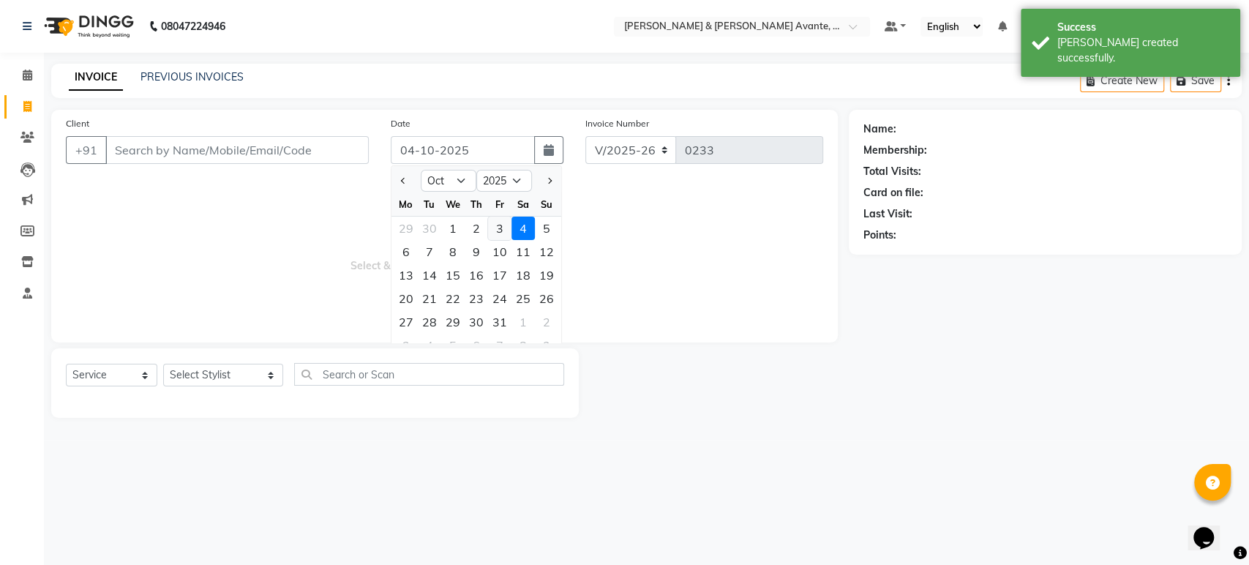
click at [503, 227] on div "3" at bounding box center [499, 228] width 23 height 23
type input "03-10-2025"
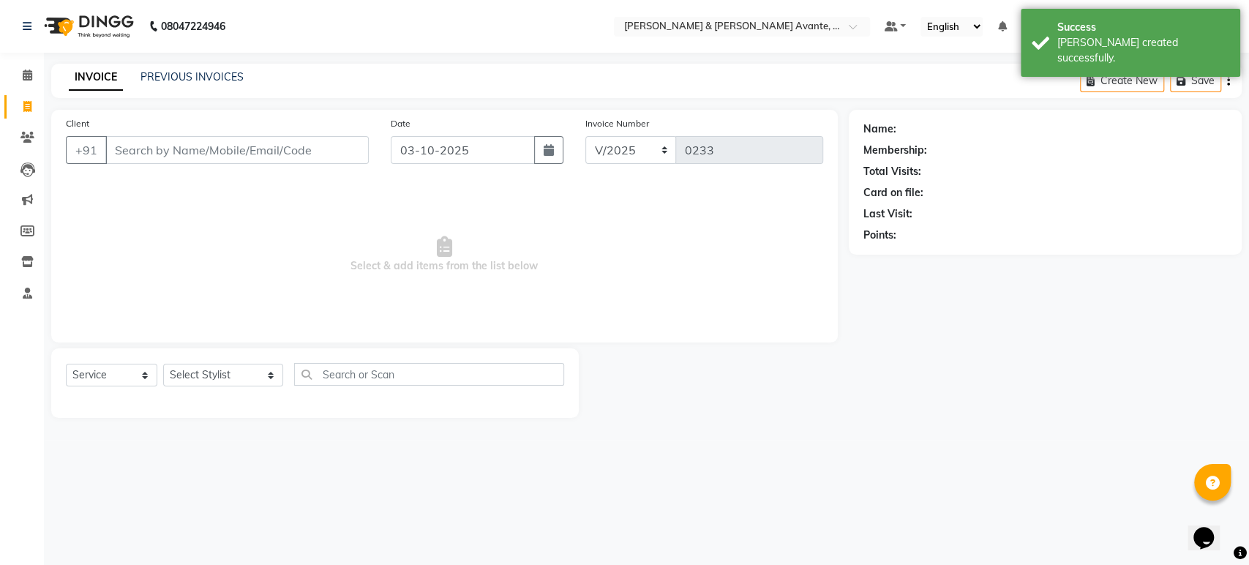
click at [304, 187] on span "Select & add items from the list below" at bounding box center [444, 254] width 757 height 146
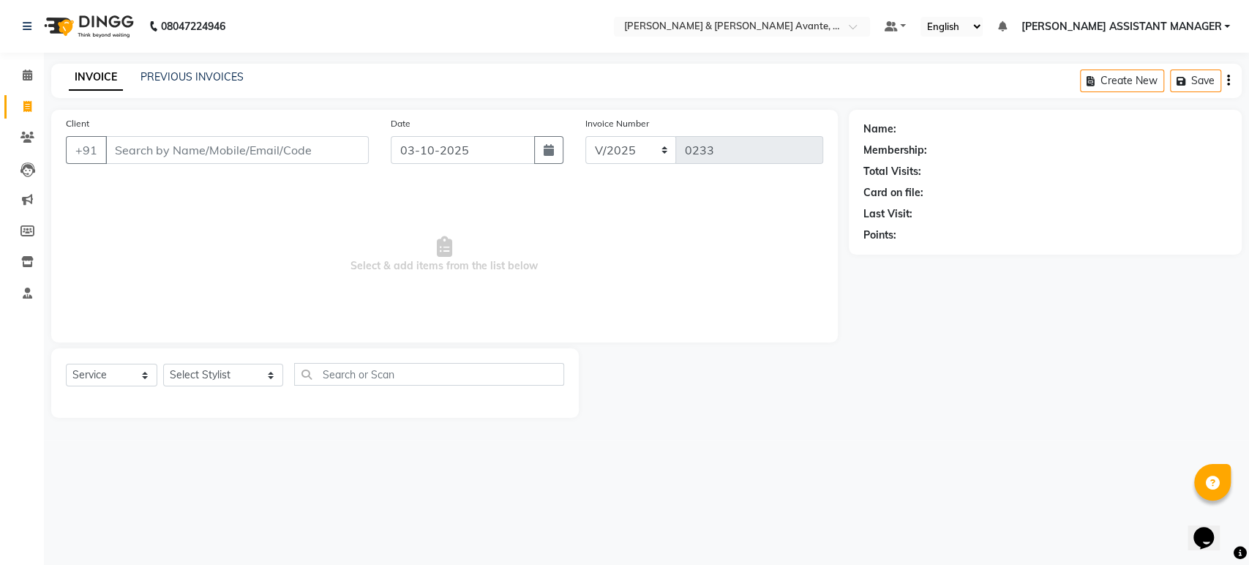
click at [204, 165] on div "Client +91" at bounding box center [217, 146] width 325 height 60
click at [361, 157] on input "Client" at bounding box center [236, 150] width 263 height 28
type input "8"
type input "8688497982"
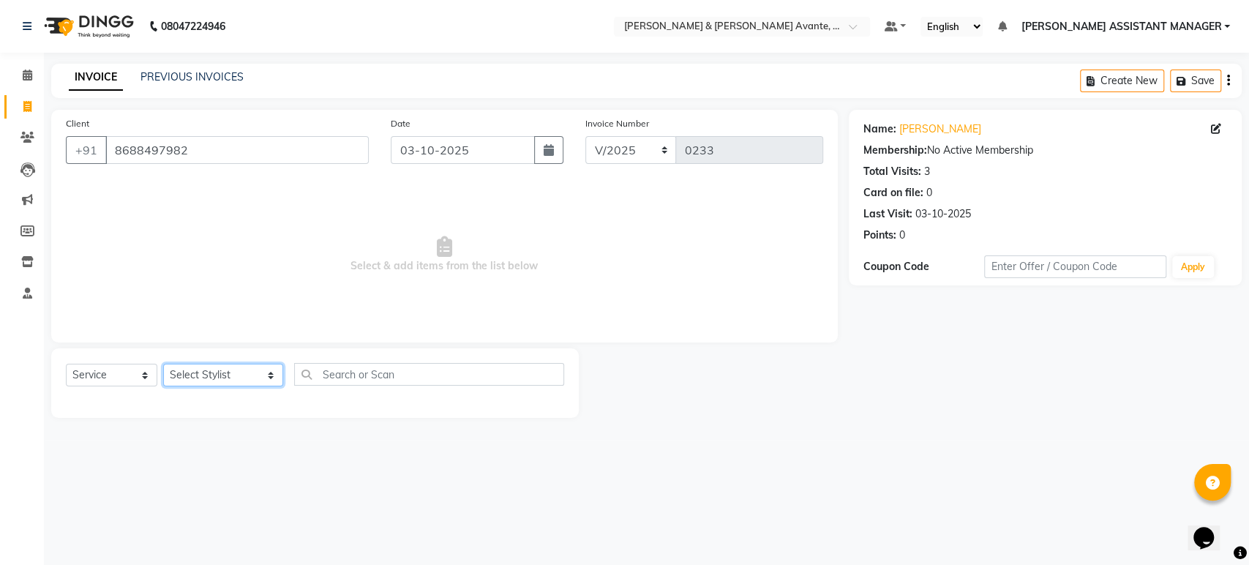
click at [222, 379] on select "Select Stylist [PERSON_NAME] [PERSON_NAME] [PERSON_NAME] ASSISTANT MANAGER [PER…" at bounding box center [223, 375] width 120 height 23
select select "89832"
click at [163, 364] on select "Select Stylist [PERSON_NAME] [PERSON_NAME] [PERSON_NAME] ASSISTANT MANAGER [PER…" at bounding box center [223, 375] width 120 height 23
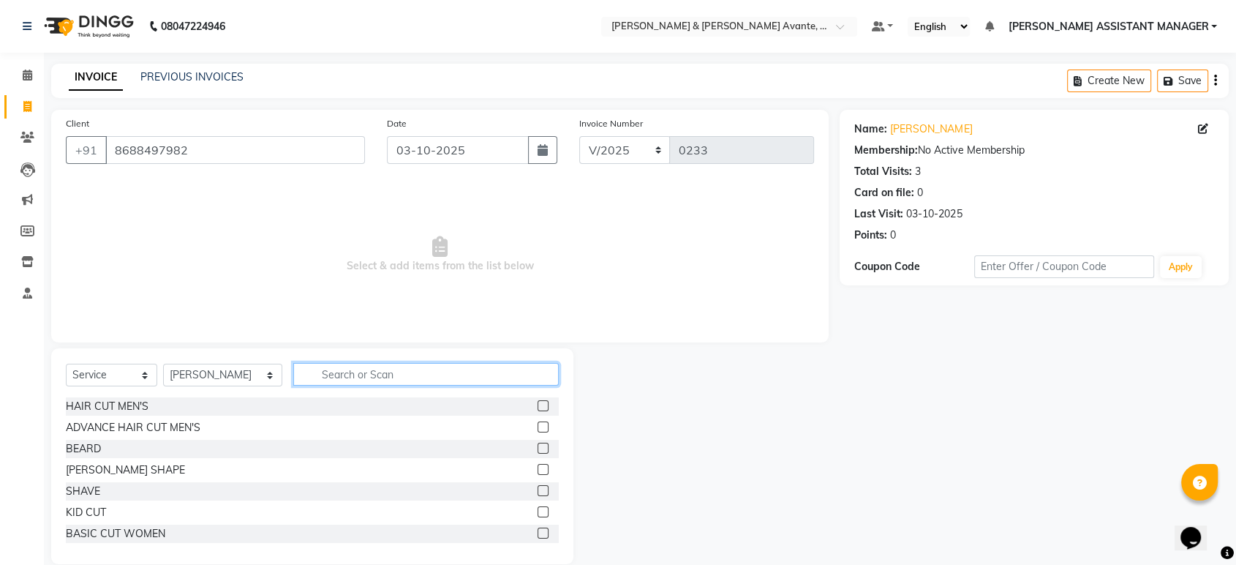
click at [321, 379] on input "text" at bounding box center [426, 374] width 266 height 23
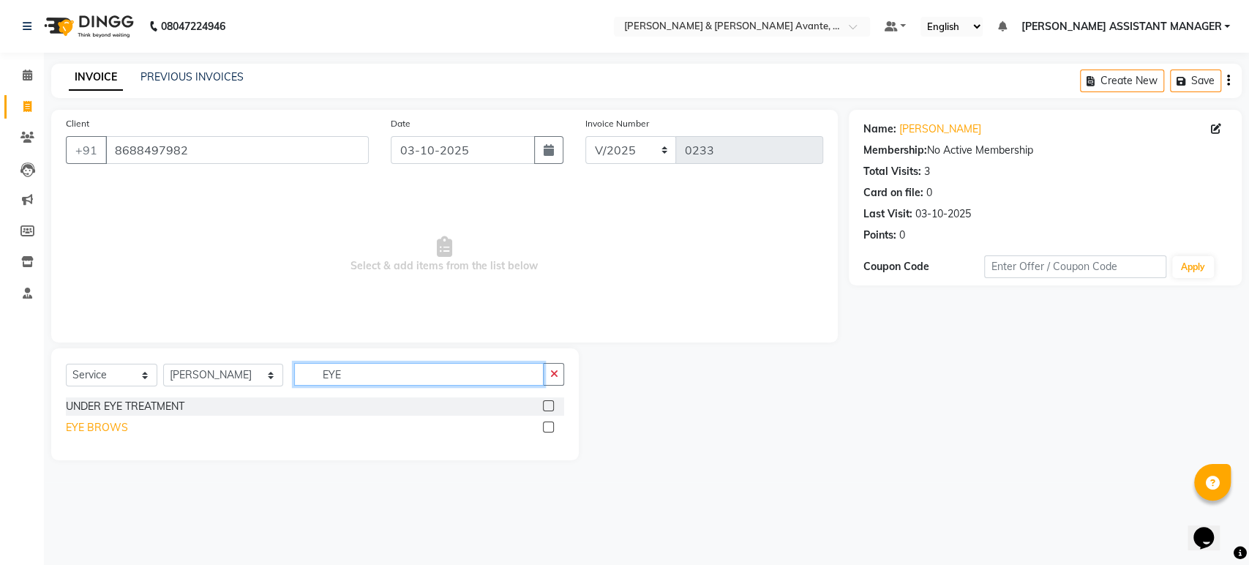
type input "EYE"
click at [85, 424] on div "EYE BROWS" at bounding box center [97, 427] width 62 height 15
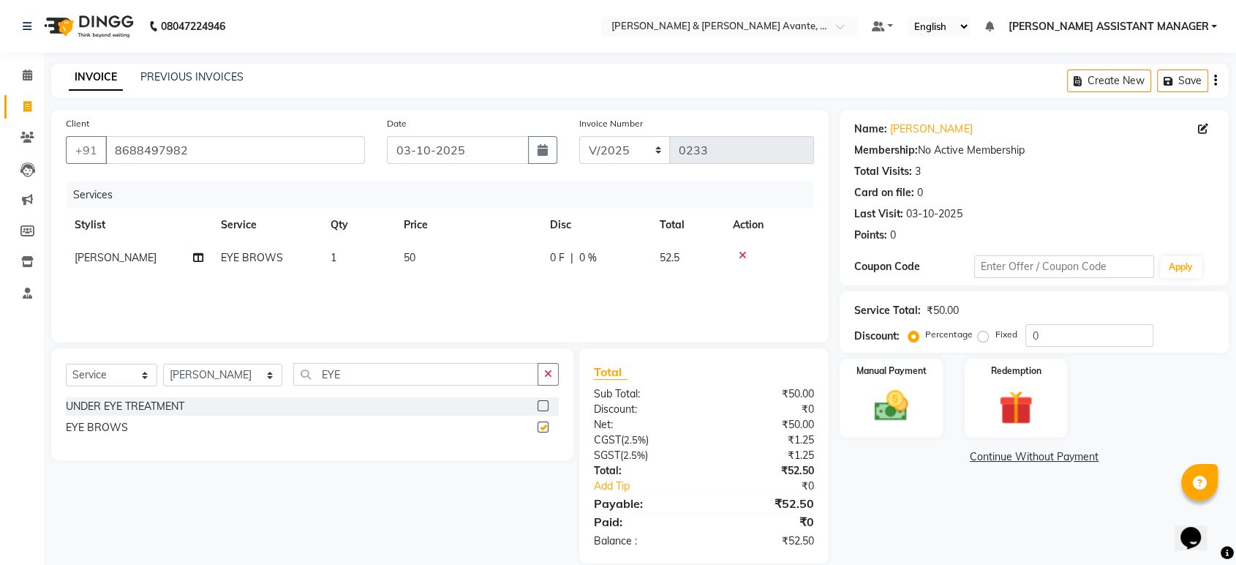
checkbox input "false"
click at [940, 383] on div "Manual Payment" at bounding box center [891, 398] width 107 height 82
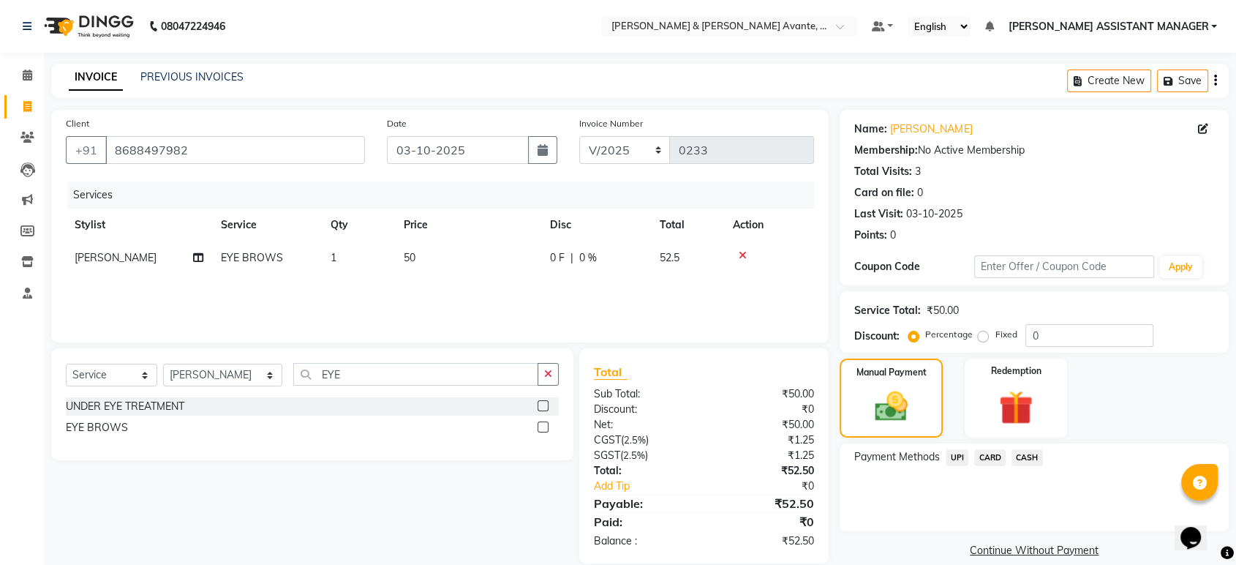
click at [1036, 457] on span "CASH" at bounding box center [1027, 457] width 31 height 17
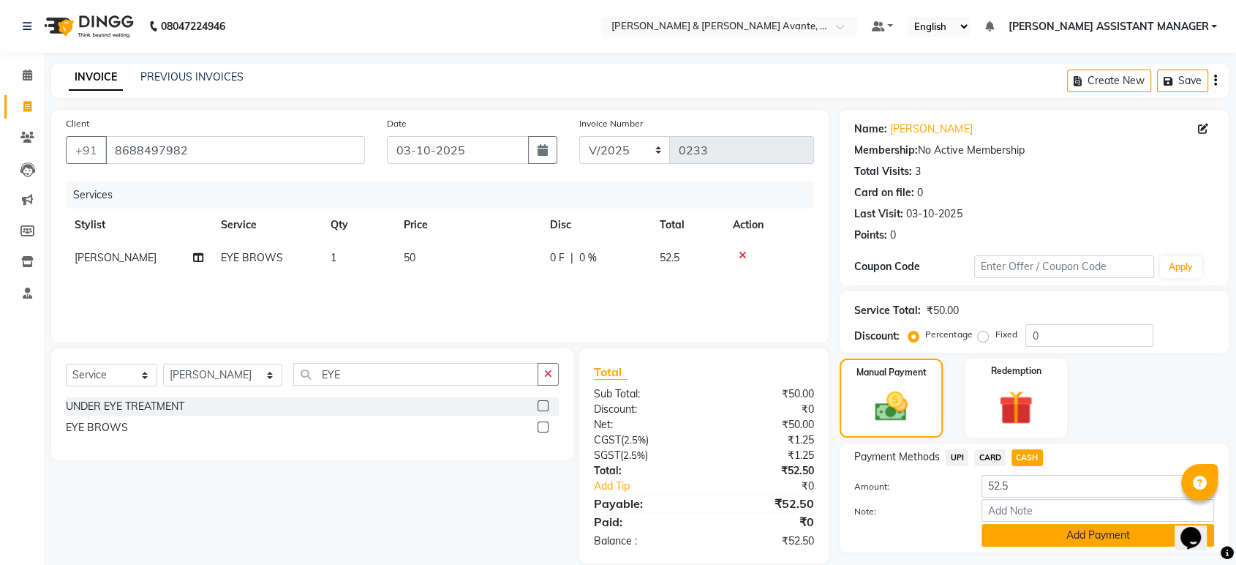
click at [1042, 525] on button "Add Payment" at bounding box center [1098, 535] width 233 height 23
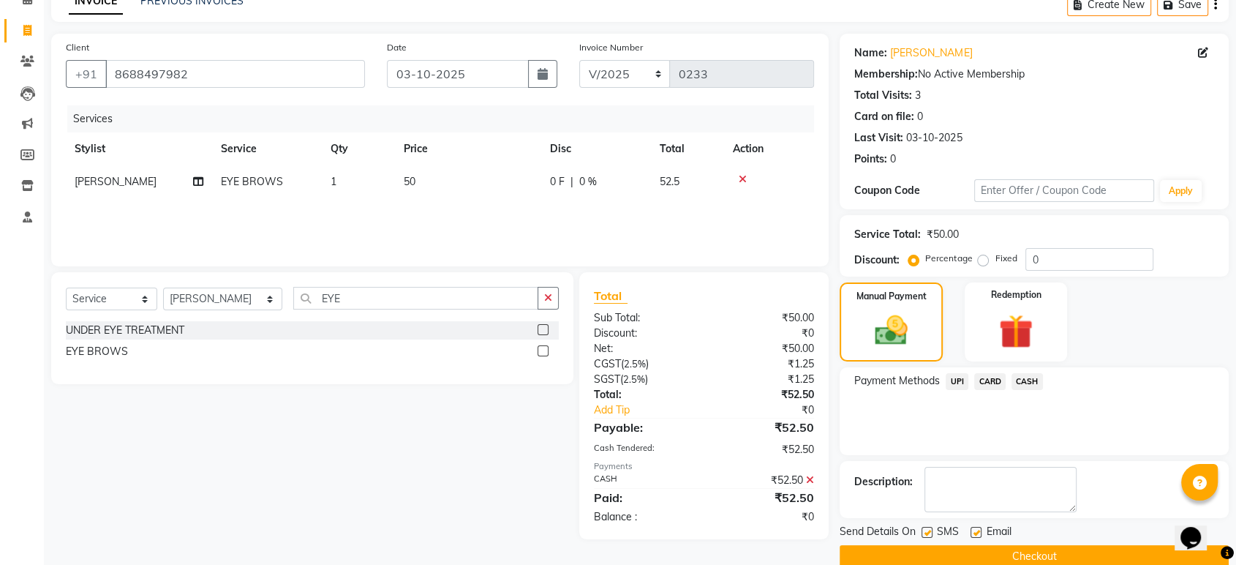
scroll to position [99, 0]
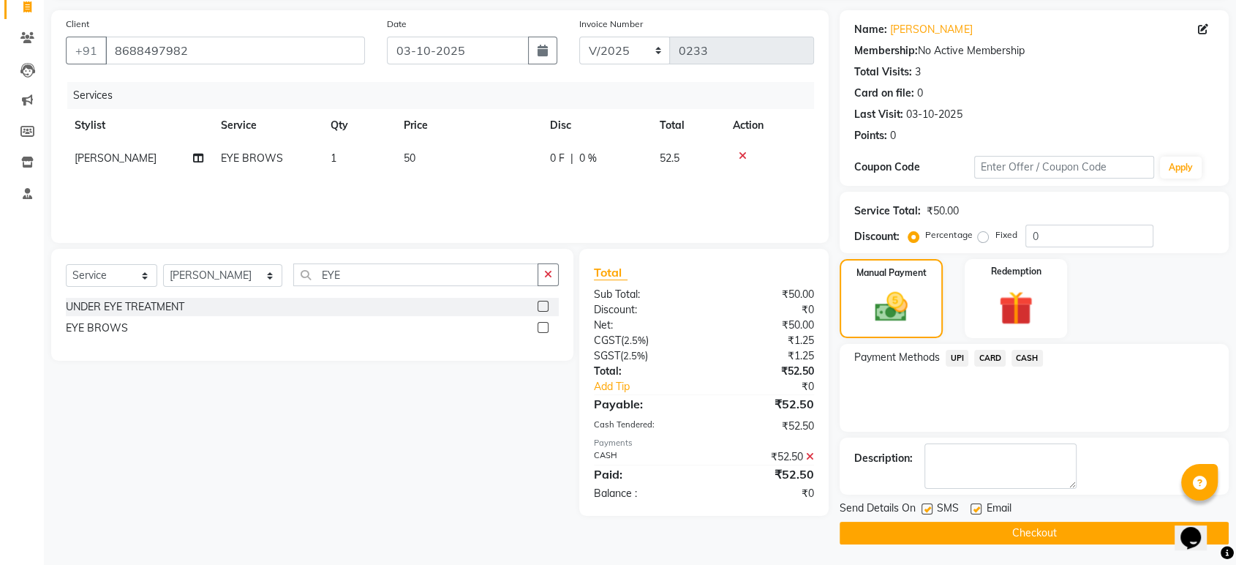
click at [1050, 540] on button "Checkout" at bounding box center [1034, 533] width 389 height 23
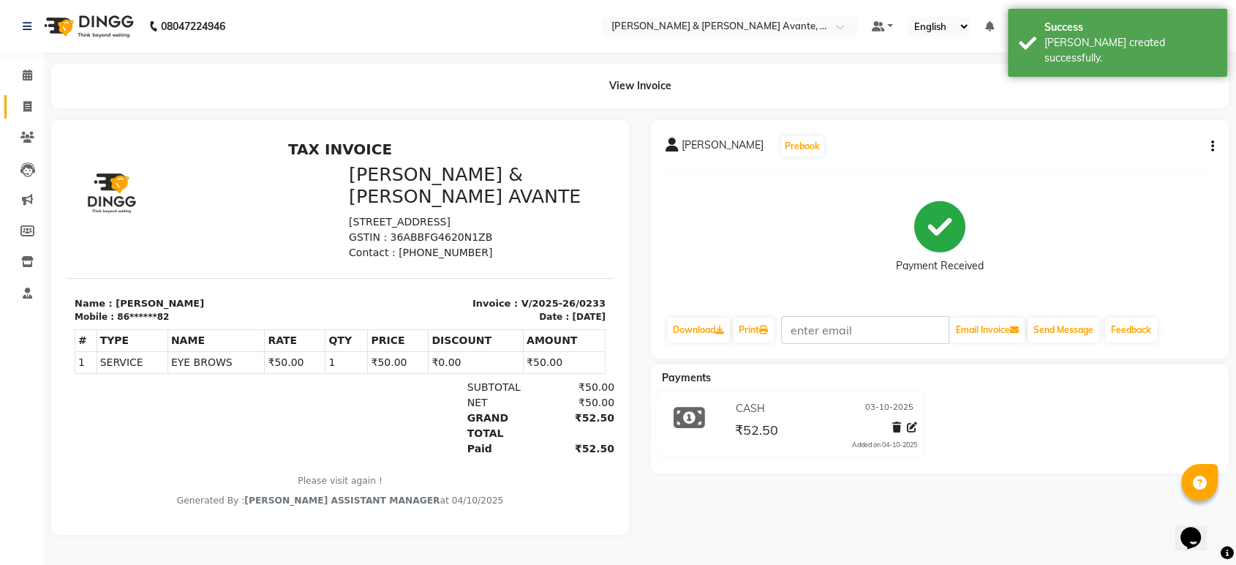
click at [33, 117] on link "Invoice" at bounding box center [21, 107] width 35 height 24
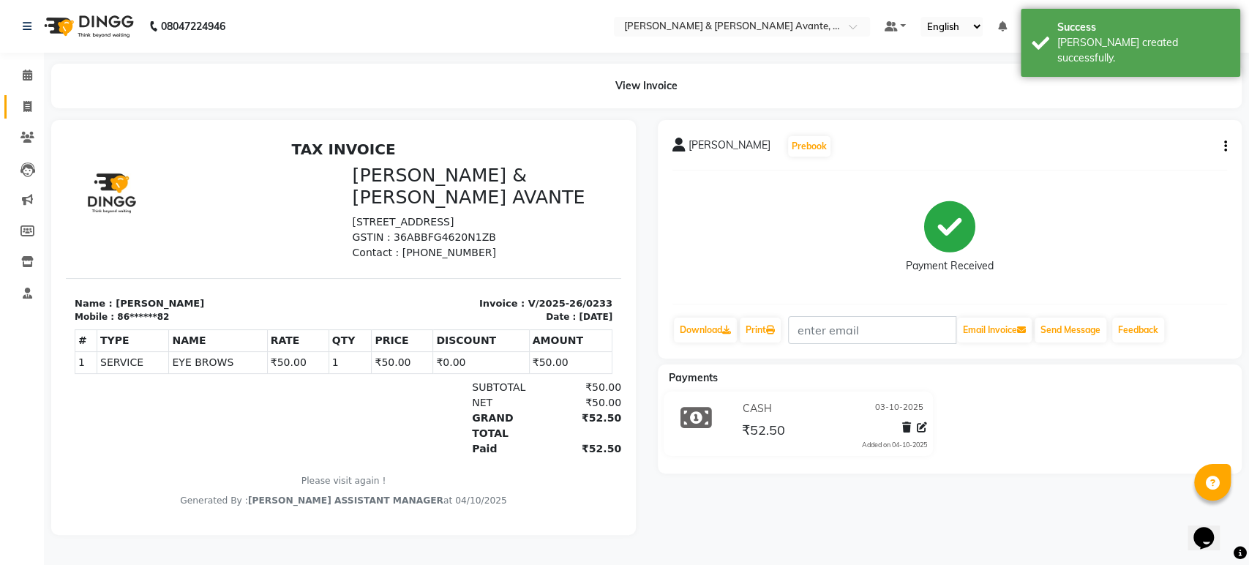
select select "8778"
select select "service"
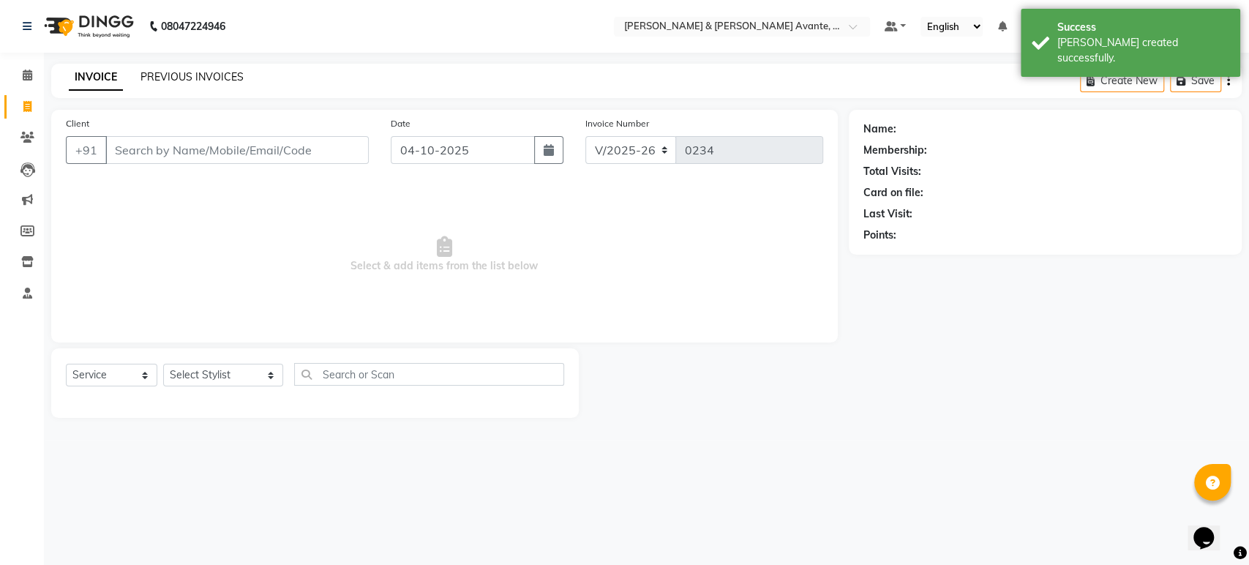
click at [176, 77] on link "PREVIOUS INVOICES" at bounding box center [191, 76] width 103 height 13
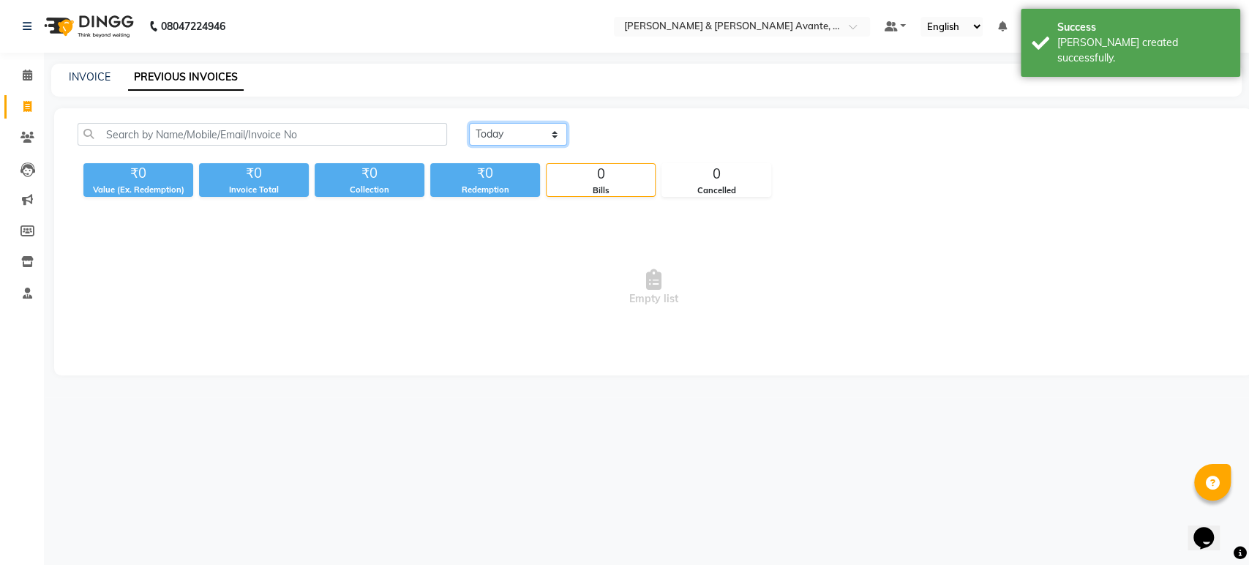
click at [548, 140] on select "[DATE] [DATE] Custom Range" at bounding box center [518, 134] width 98 height 23
select select "yesterday"
click at [469, 123] on select "[DATE] [DATE] Custom Range" at bounding box center [518, 134] width 98 height 23
